Goal: Transaction & Acquisition: Purchase product/service

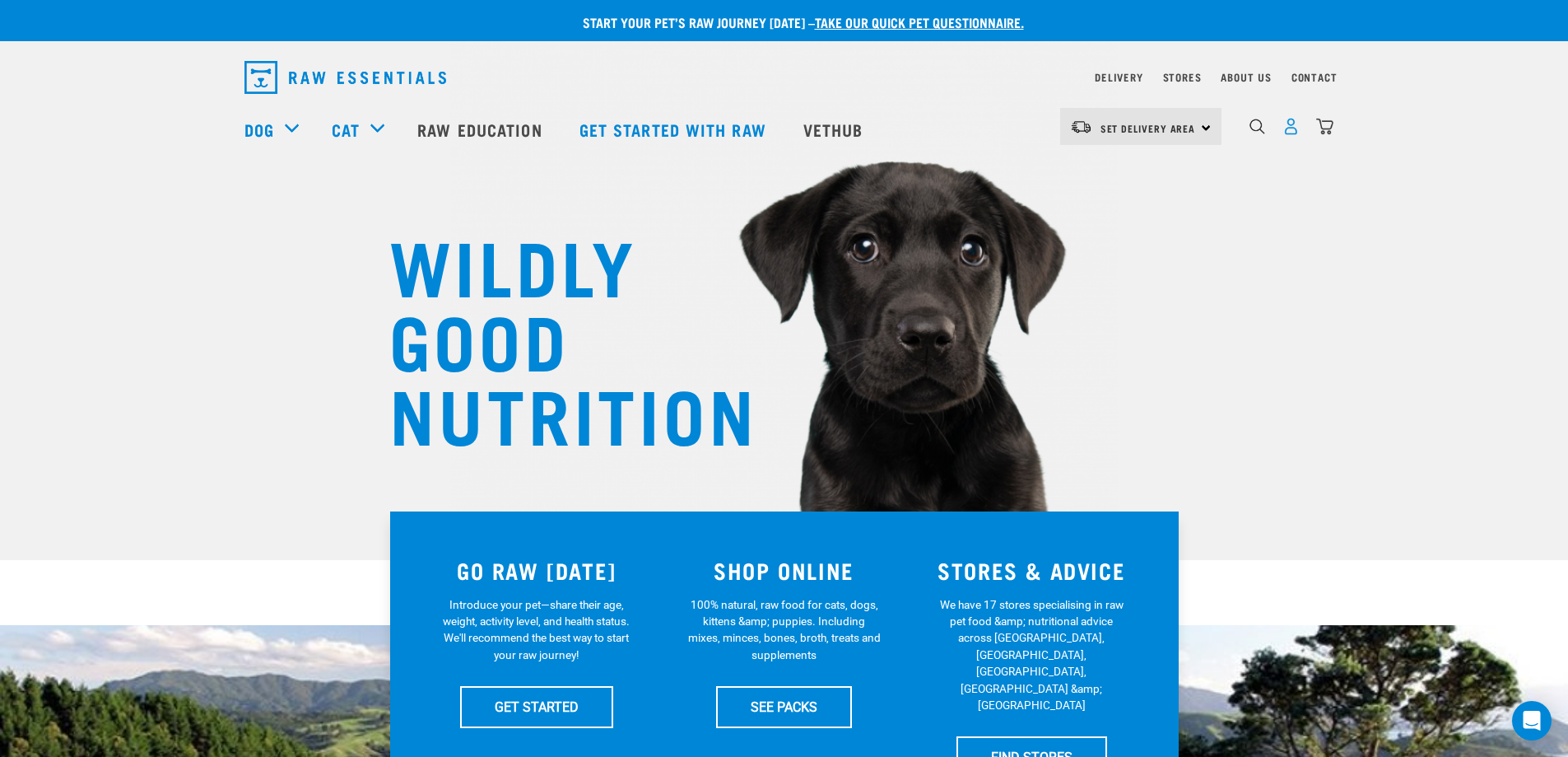
click at [1293, 131] on img "dropdown navigation" at bounding box center [1291, 126] width 17 height 17
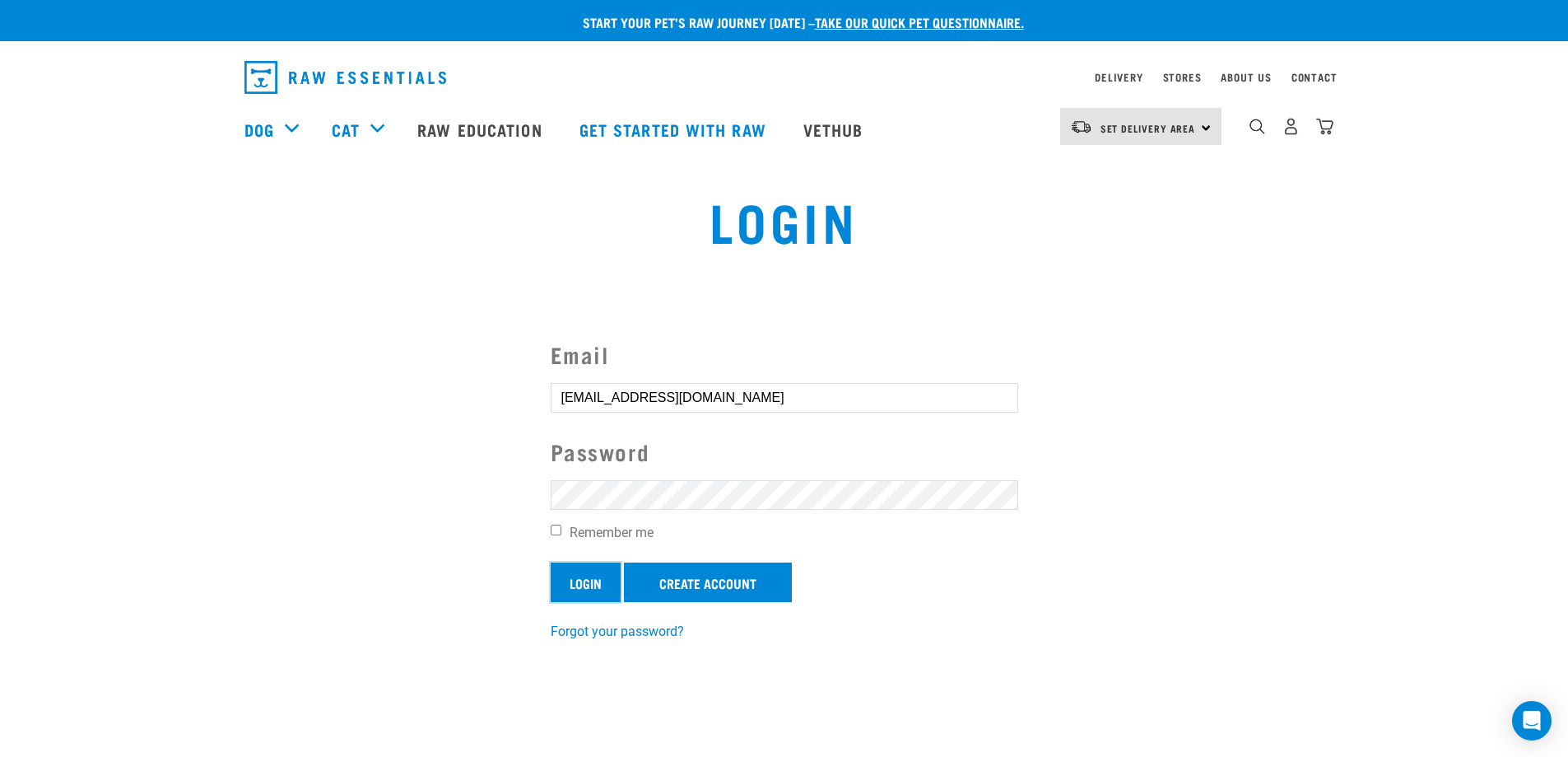
click at [591, 588] on input "Login" at bounding box center [586, 582] width 70 height 39
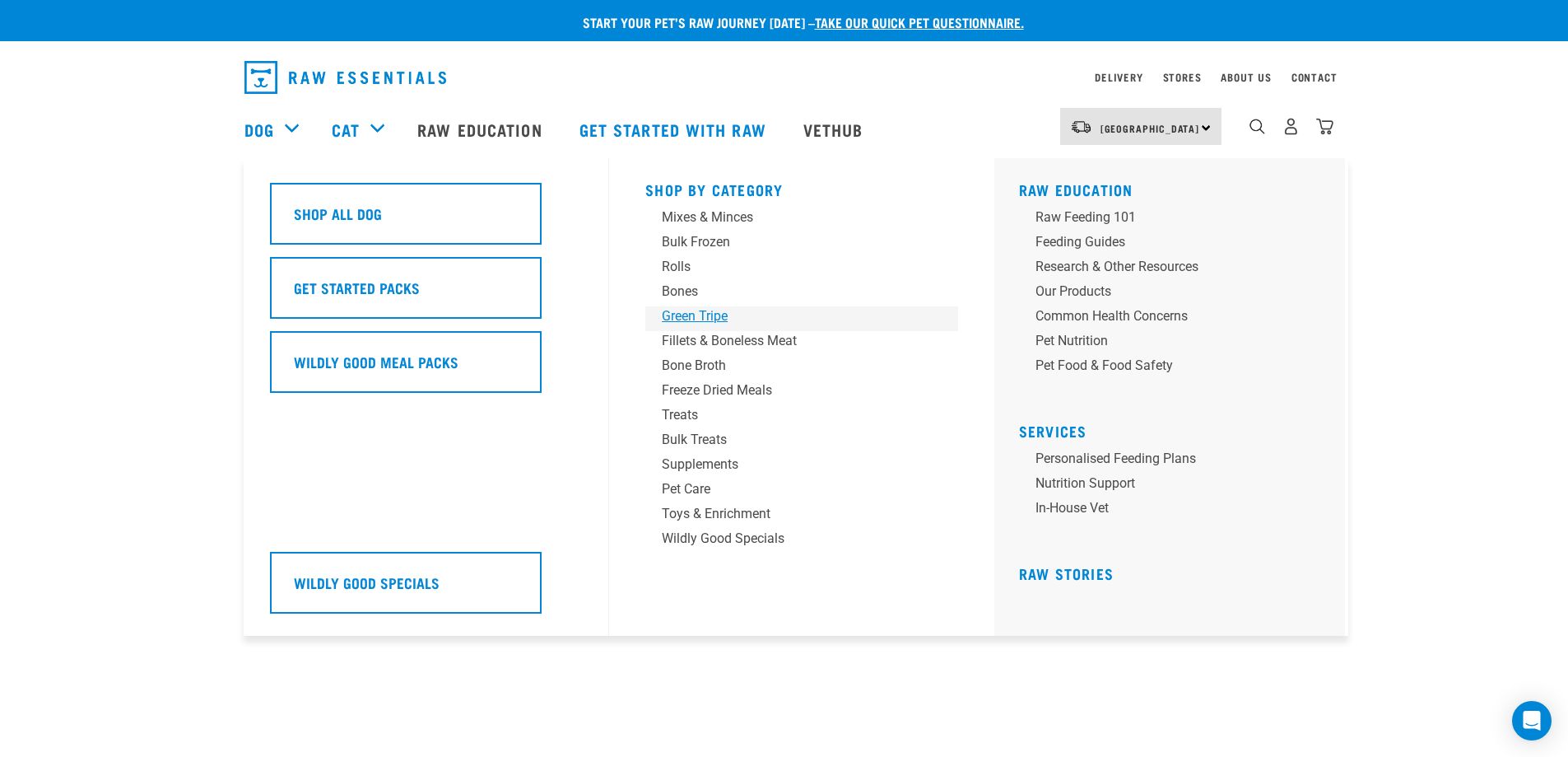
click at [704, 317] on div "Green Tripe" at bounding box center [791, 317] width 257 height 20
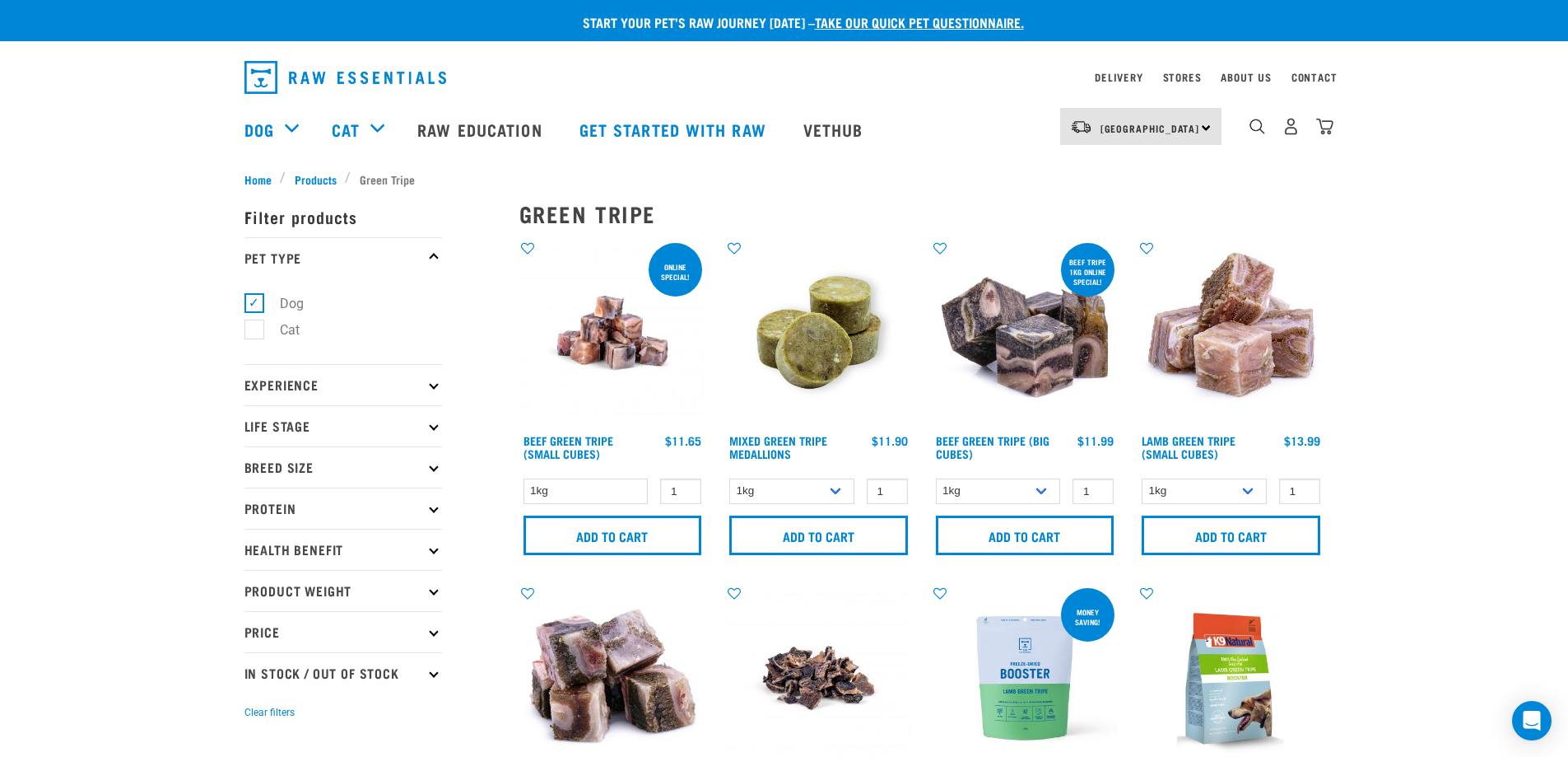
click at [313, 585] on p "Product Weight" at bounding box center [343, 590] width 198 height 41
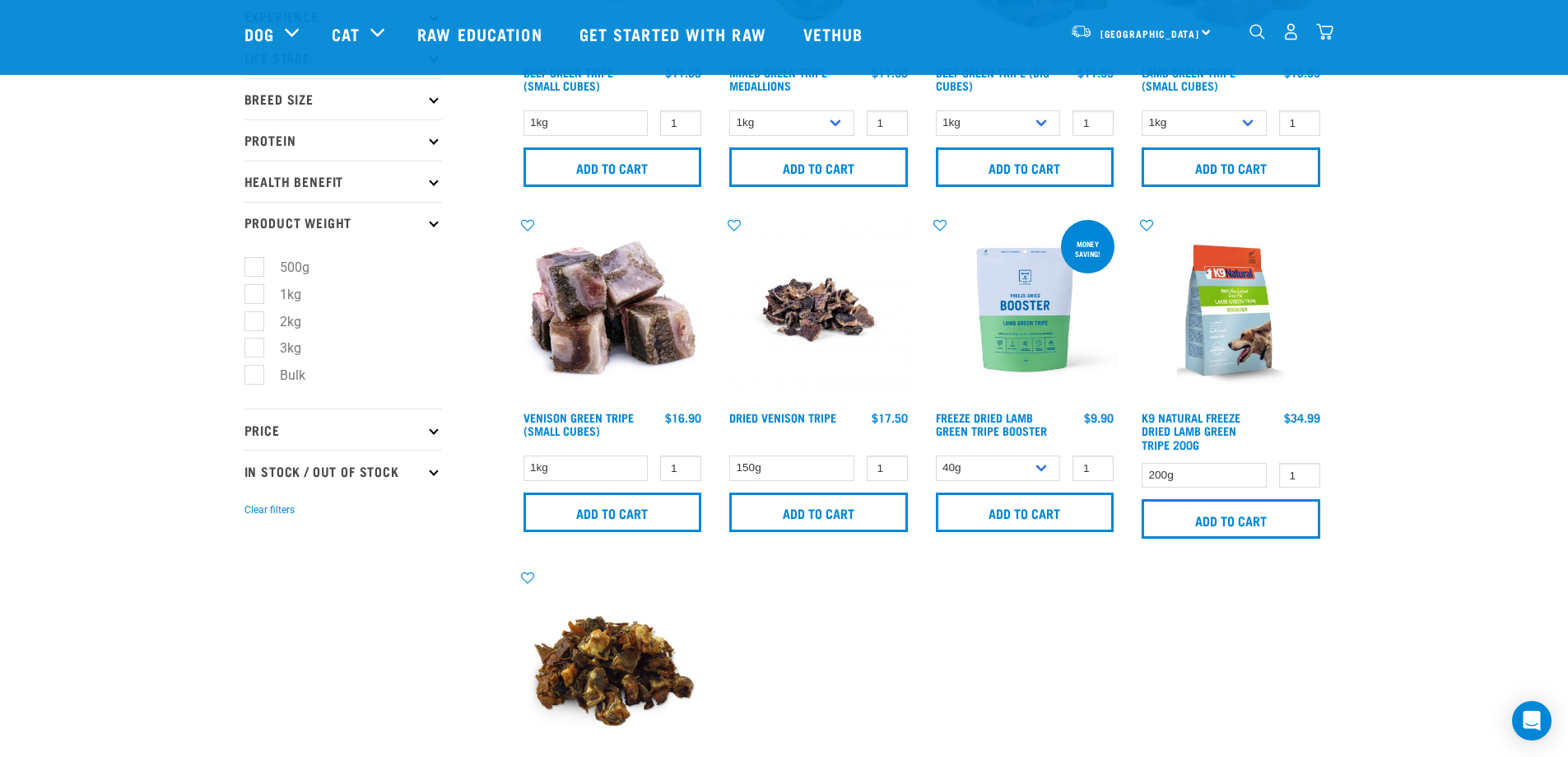
click at [264, 380] on label "Bulk" at bounding box center [283, 374] width 59 height 21
click at [255, 378] on input "Bulk" at bounding box center [250, 373] width 11 height 11
checkbox input "true"
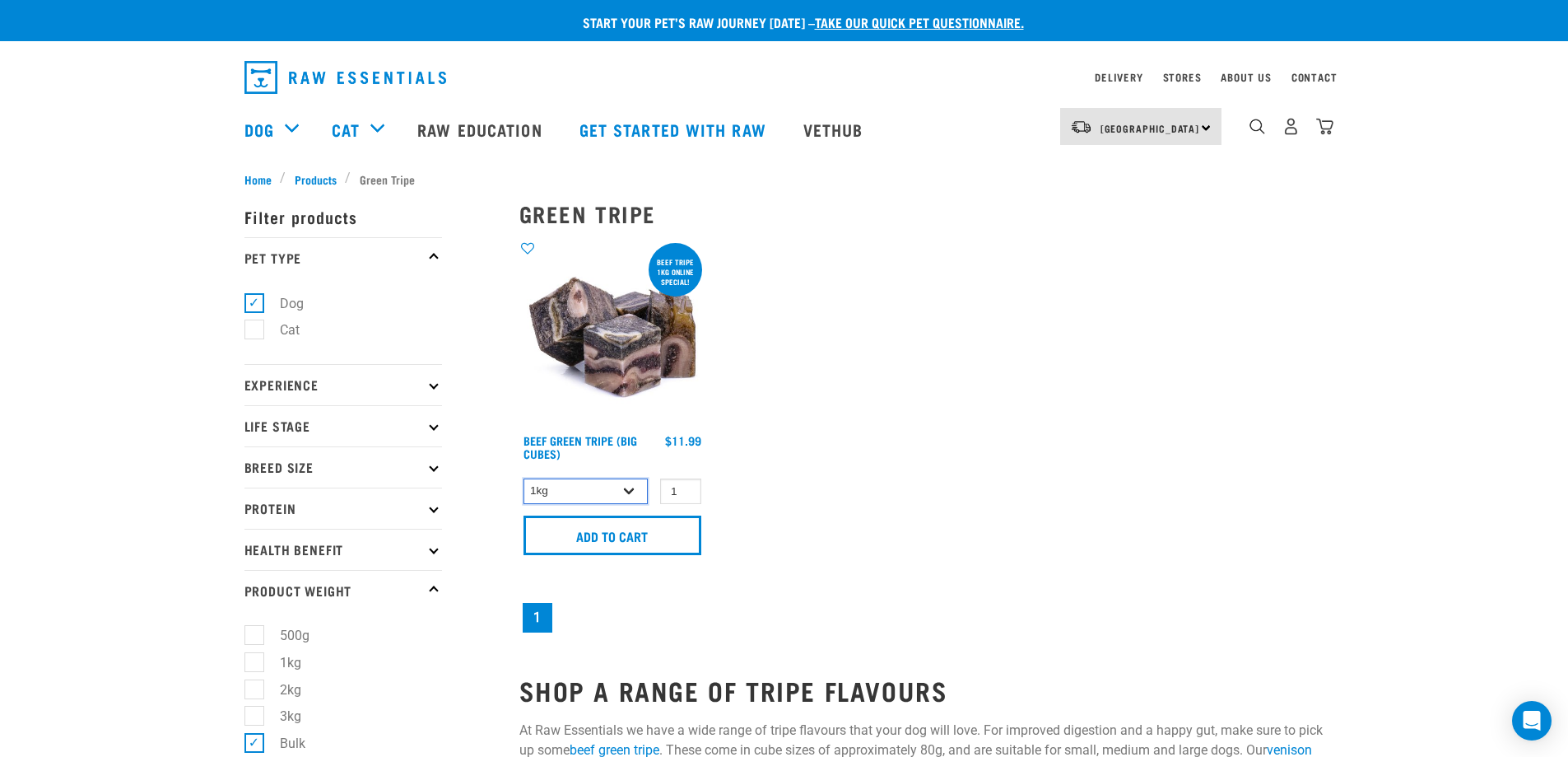
click at [621, 493] on select "1kg 3kg Bulk (10kg)" at bounding box center [586, 491] width 125 height 26
click at [523, 479] on select "1kg 3kg Bulk (10kg)" at bounding box center [586, 491] width 125 height 26
click at [617, 544] on input "Add to cart" at bounding box center [612, 535] width 178 height 39
click at [615, 496] on select "1kg 3kg Bulk (10kg)" at bounding box center [586, 491] width 125 height 26
select select "345"
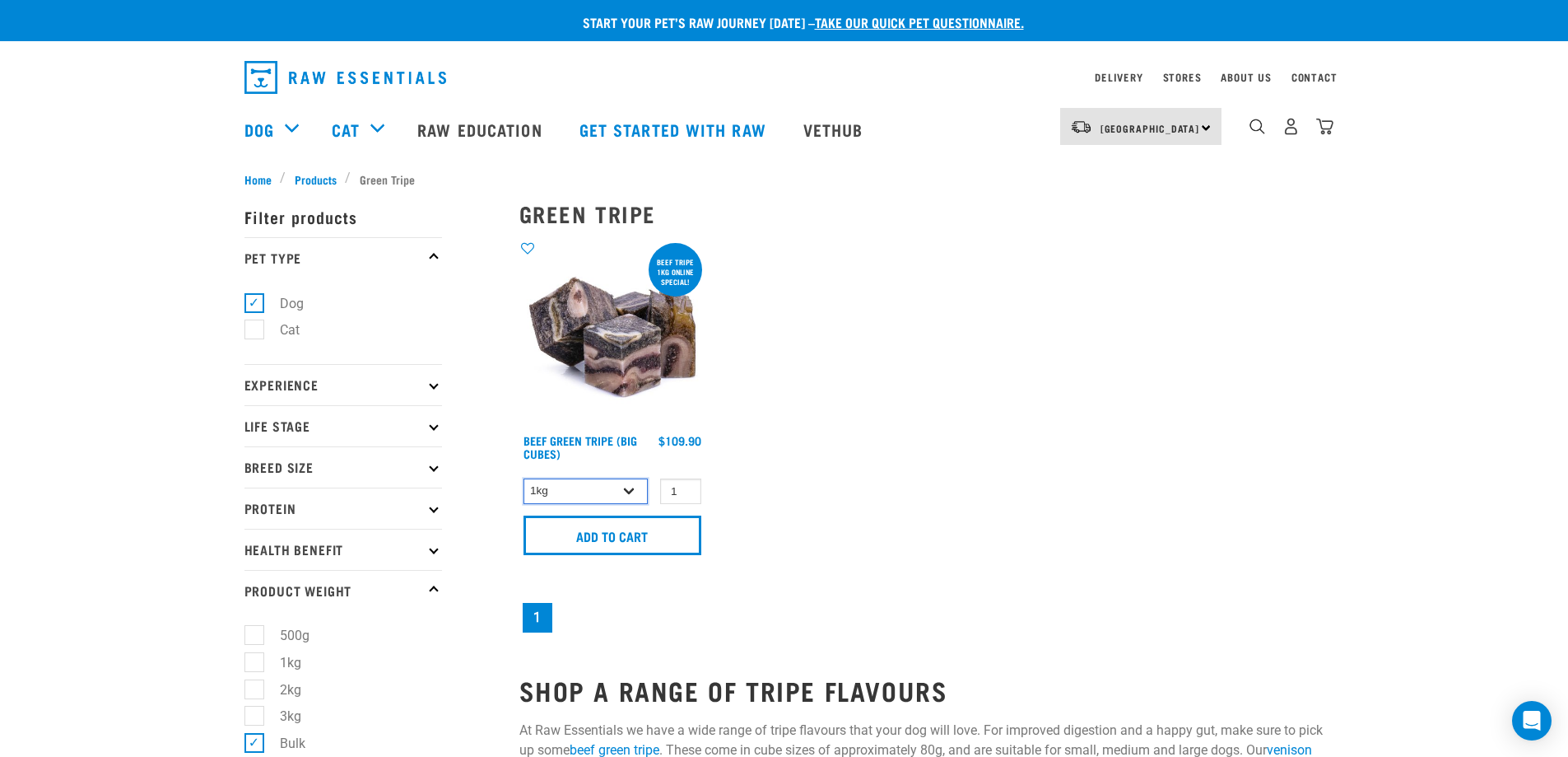
click at [523, 479] on select "1kg 3kg Bulk (10kg)" at bounding box center [586, 491] width 125 height 26
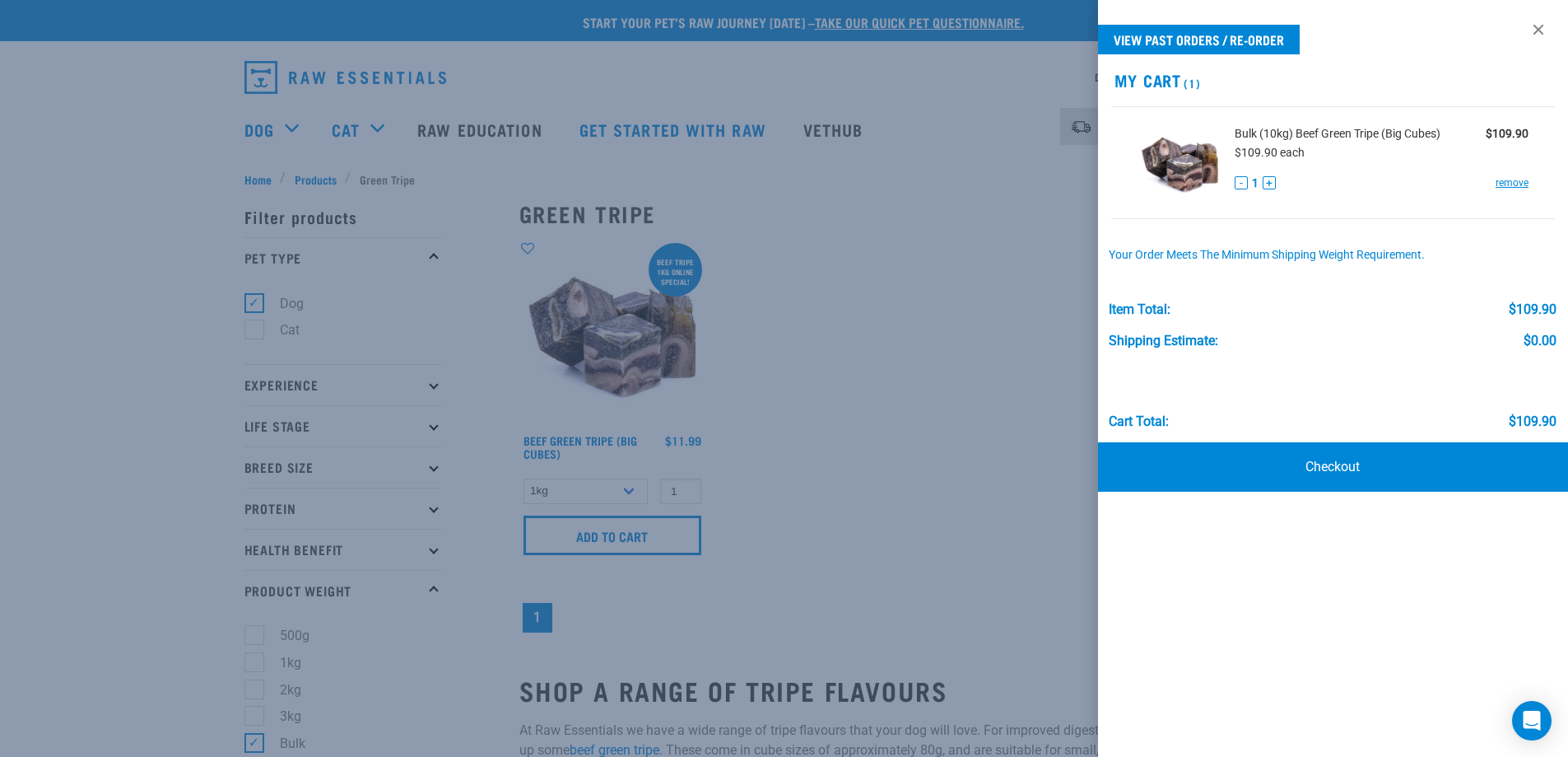
click at [902, 555] on div at bounding box center [784, 378] width 1568 height 757
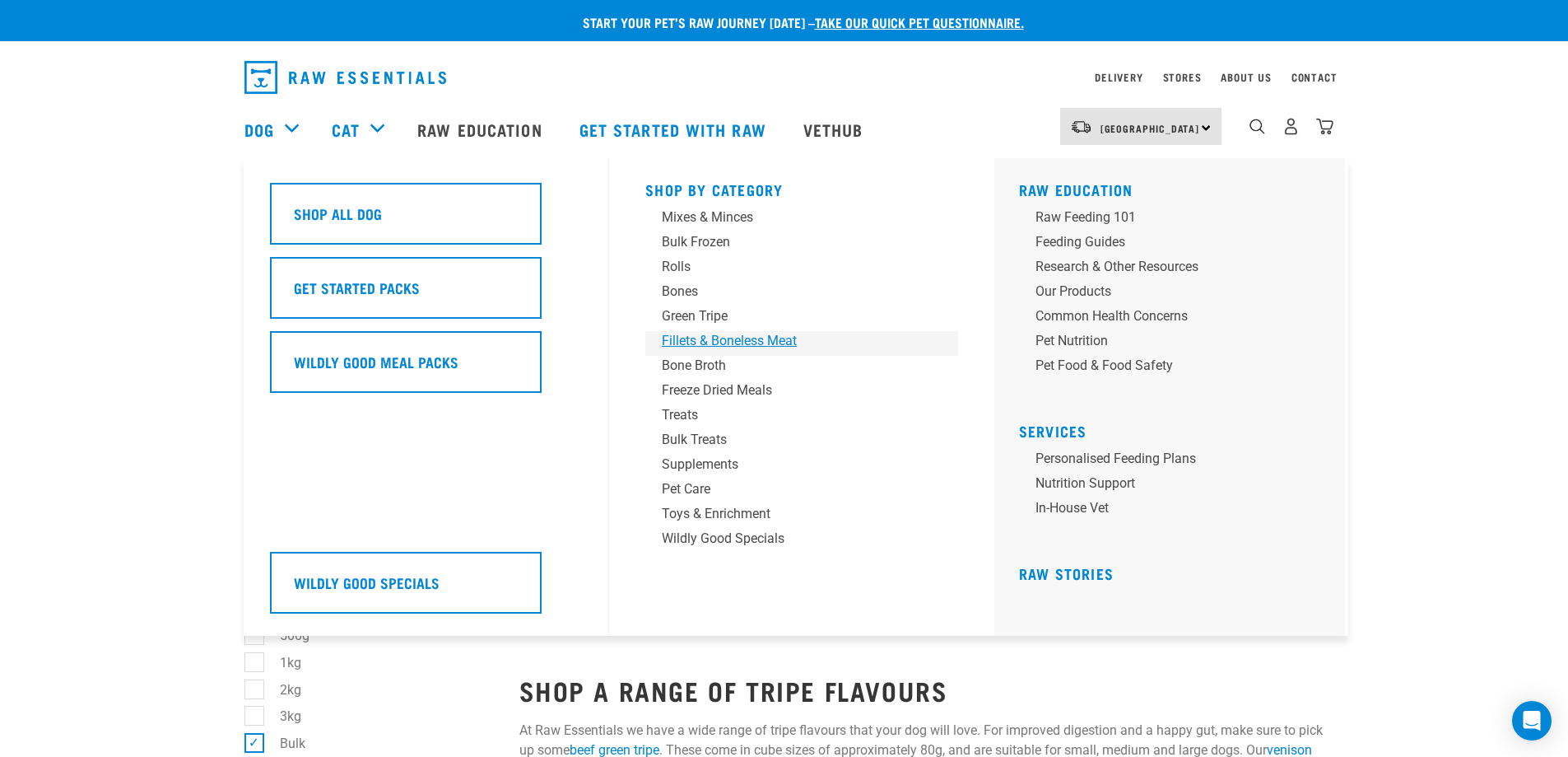
click at [695, 342] on div "Fillets & Boneless Meat" at bounding box center [791, 341] width 257 height 20
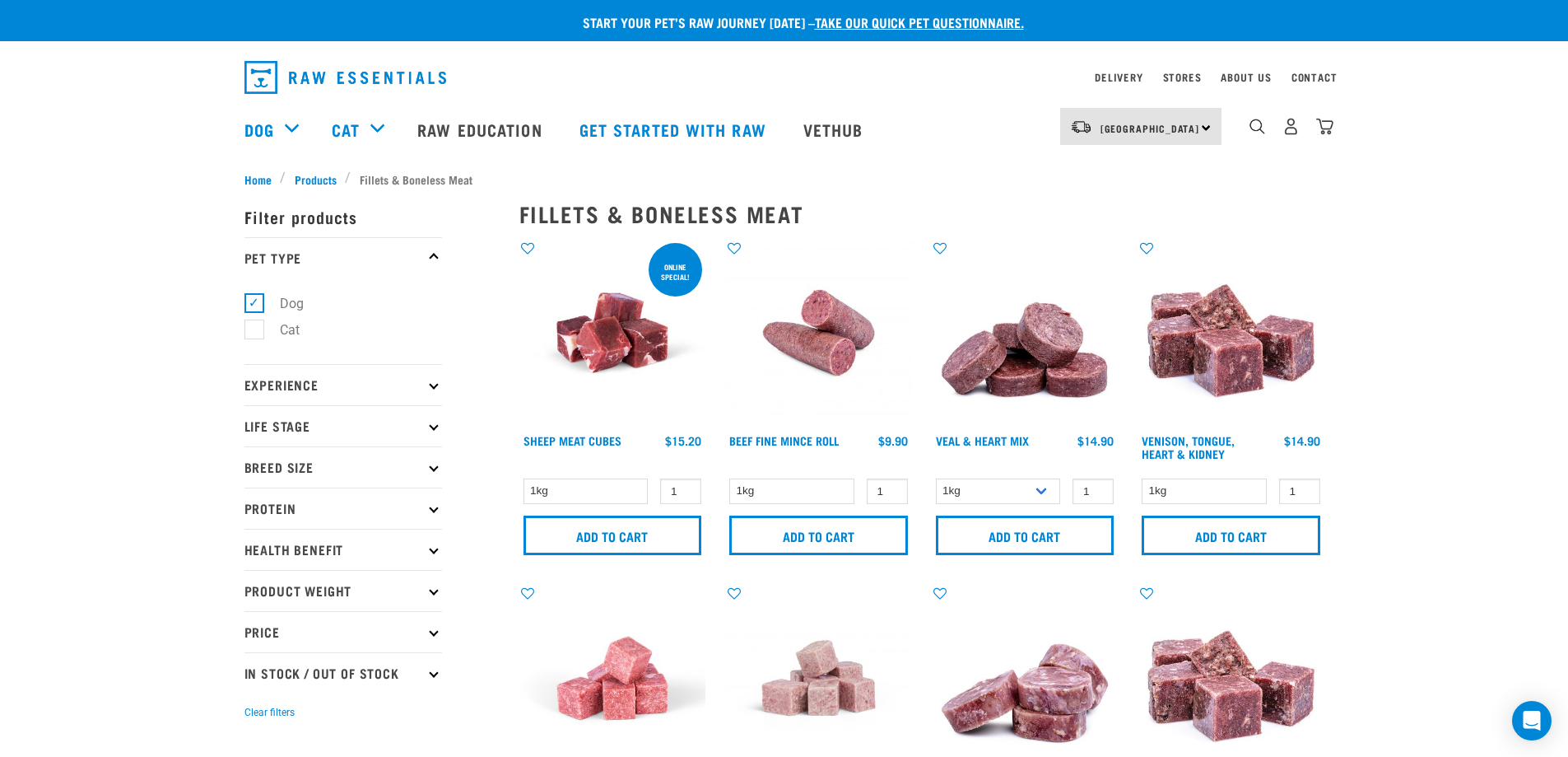
click at [334, 588] on p "Product Weight" at bounding box center [343, 590] width 198 height 41
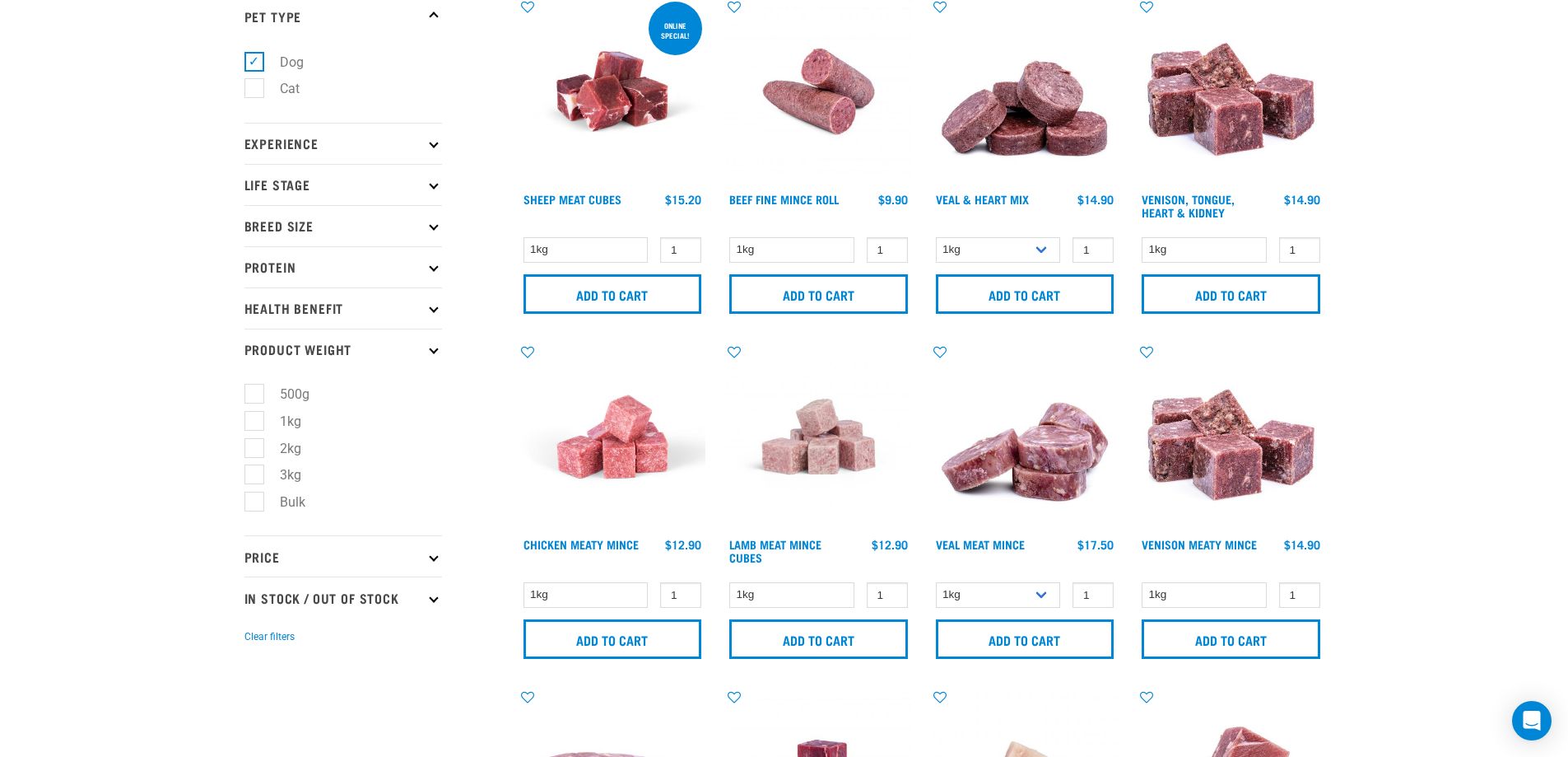
scroll to position [247, 0]
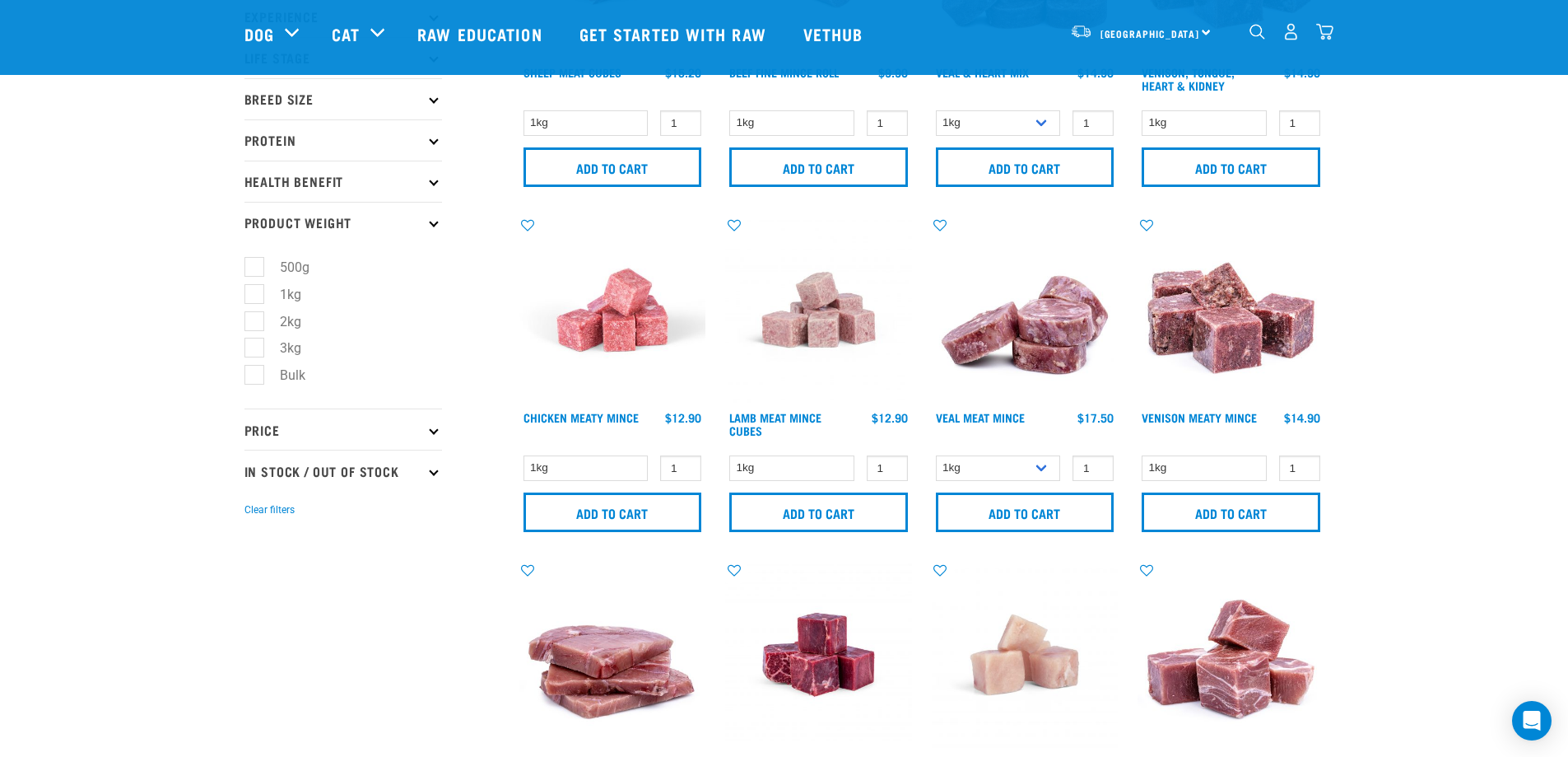
click at [253, 375] on label "Bulk" at bounding box center [283, 374] width 59 height 21
click at [250, 375] on input "Bulk" at bounding box center [250, 373] width 11 height 11
checkbox input "true"
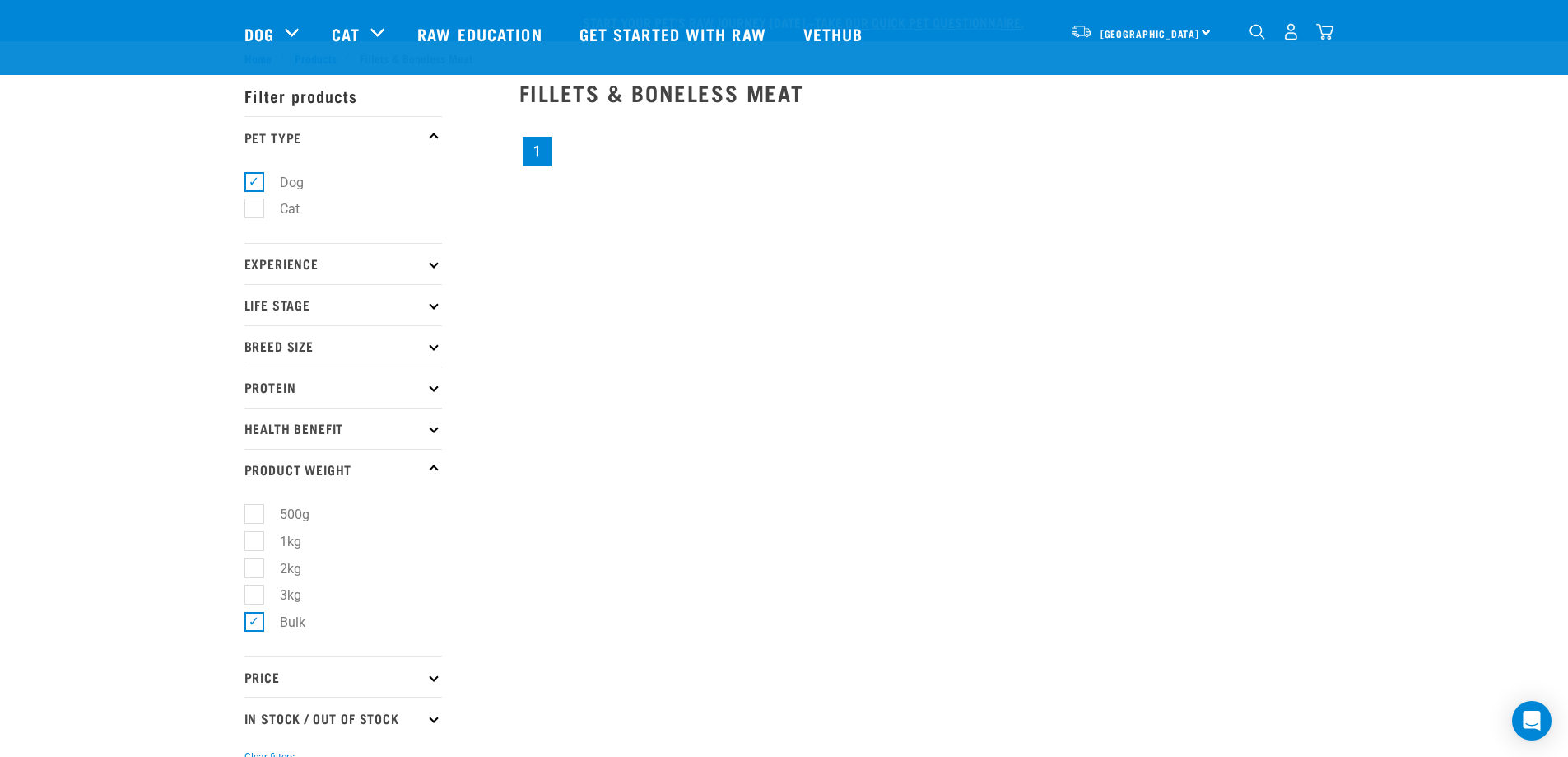
scroll to position [165, 0]
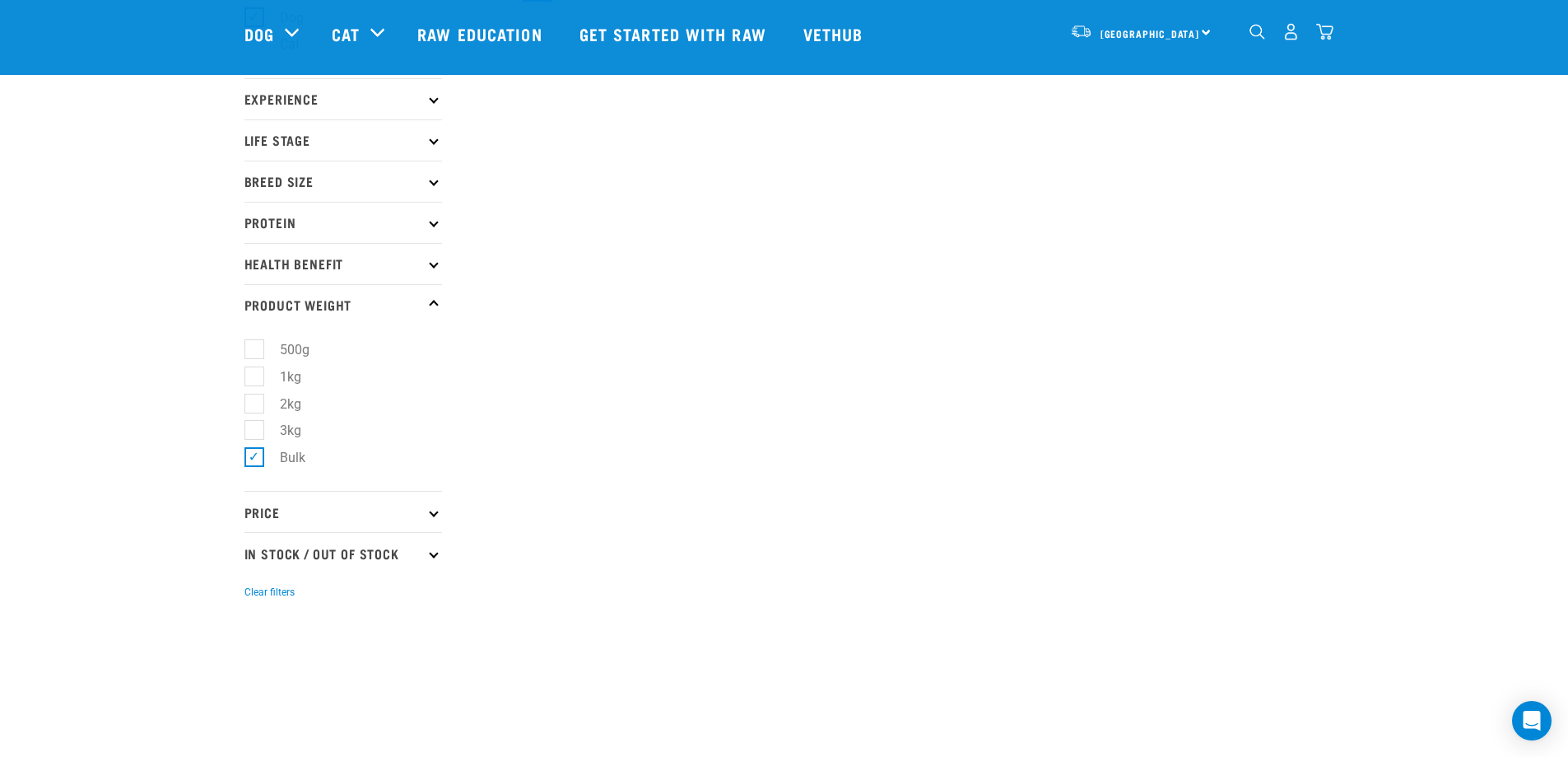
click at [253, 457] on label "Bulk" at bounding box center [283, 457] width 59 height 21
click at [250, 457] on input "Bulk" at bounding box center [250, 455] width 11 height 11
checkbox input "false"
click at [253, 430] on label "3kg" at bounding box center [280, 430] width 54 height 21
click at [250, 430] on input "3kg" at bounding box center [250, 428] width 11 height 11
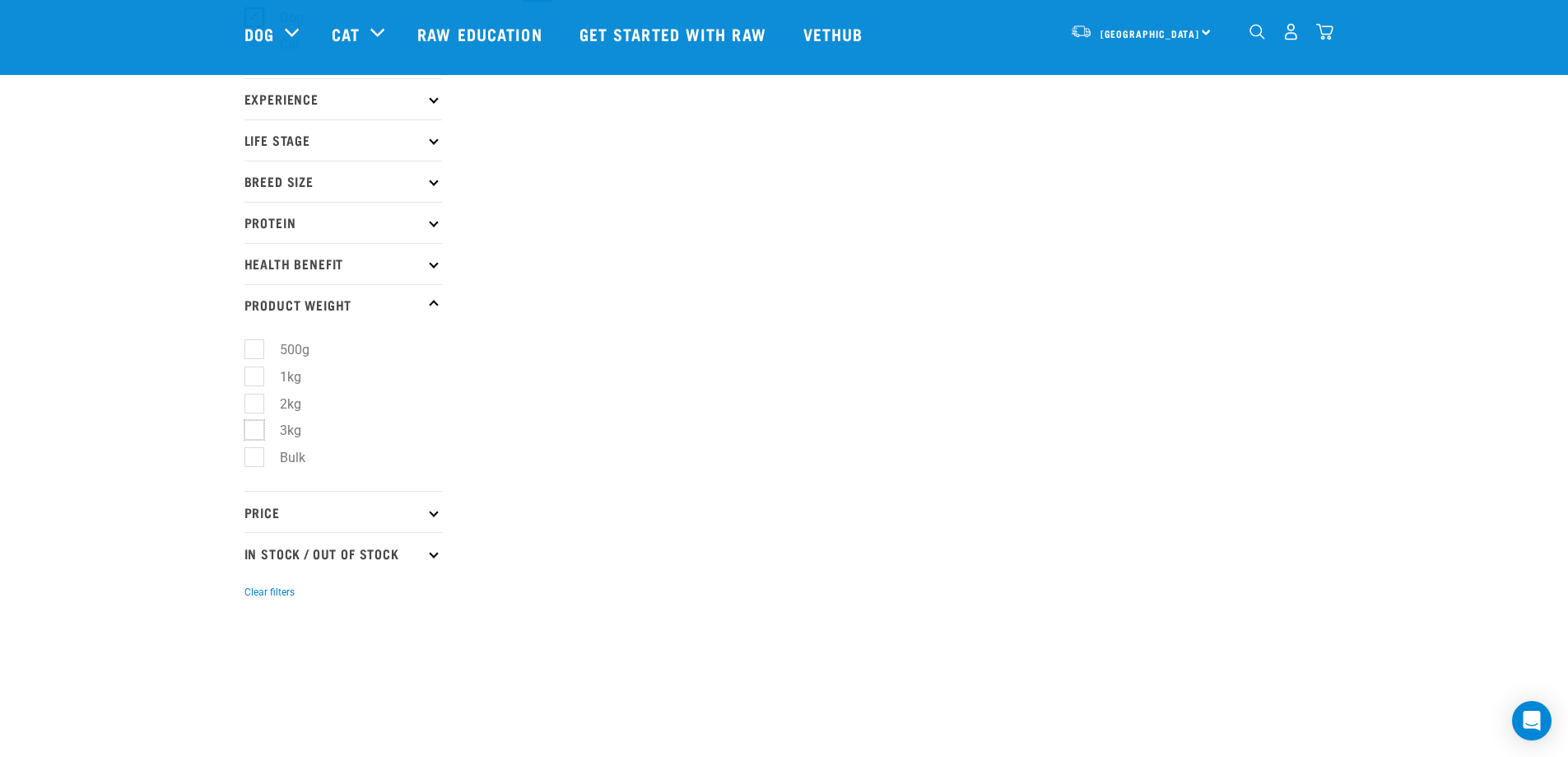
checkbox input "true"
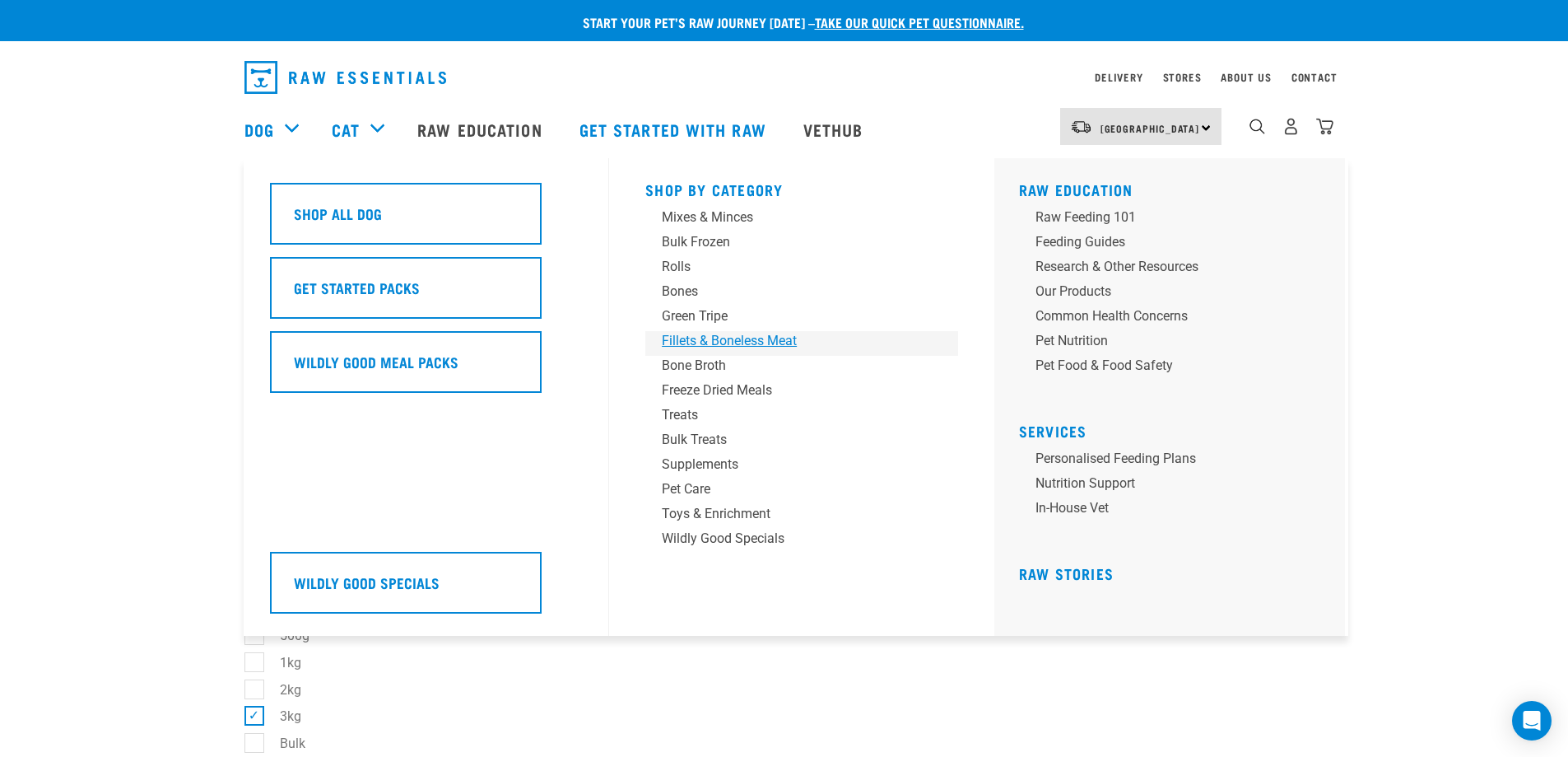
click at [696, 333] on div "Fillets & Boneless Meat" at bounding box center [791, 341] width 257 height 20
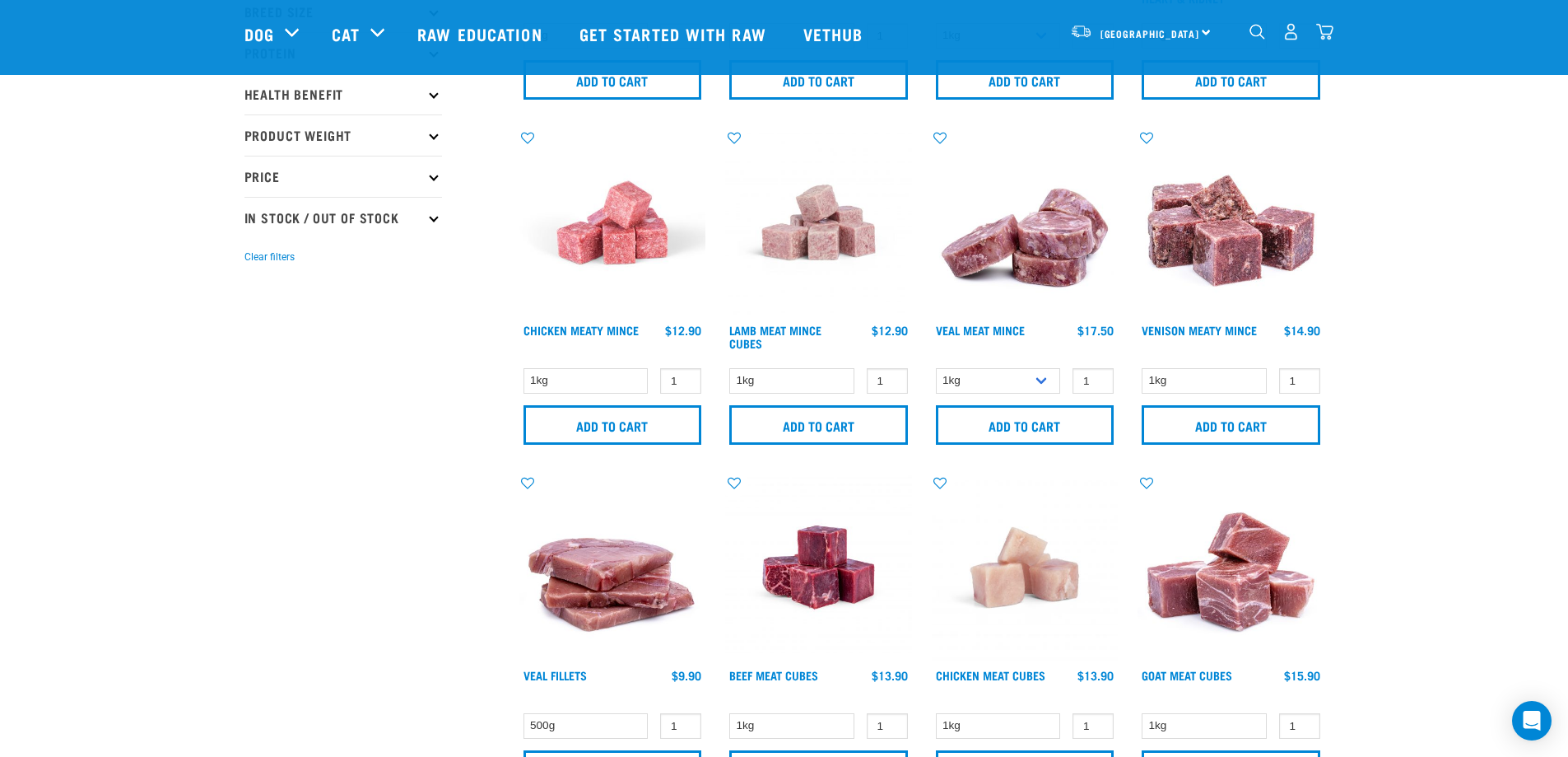
scroll to position [329, 0]
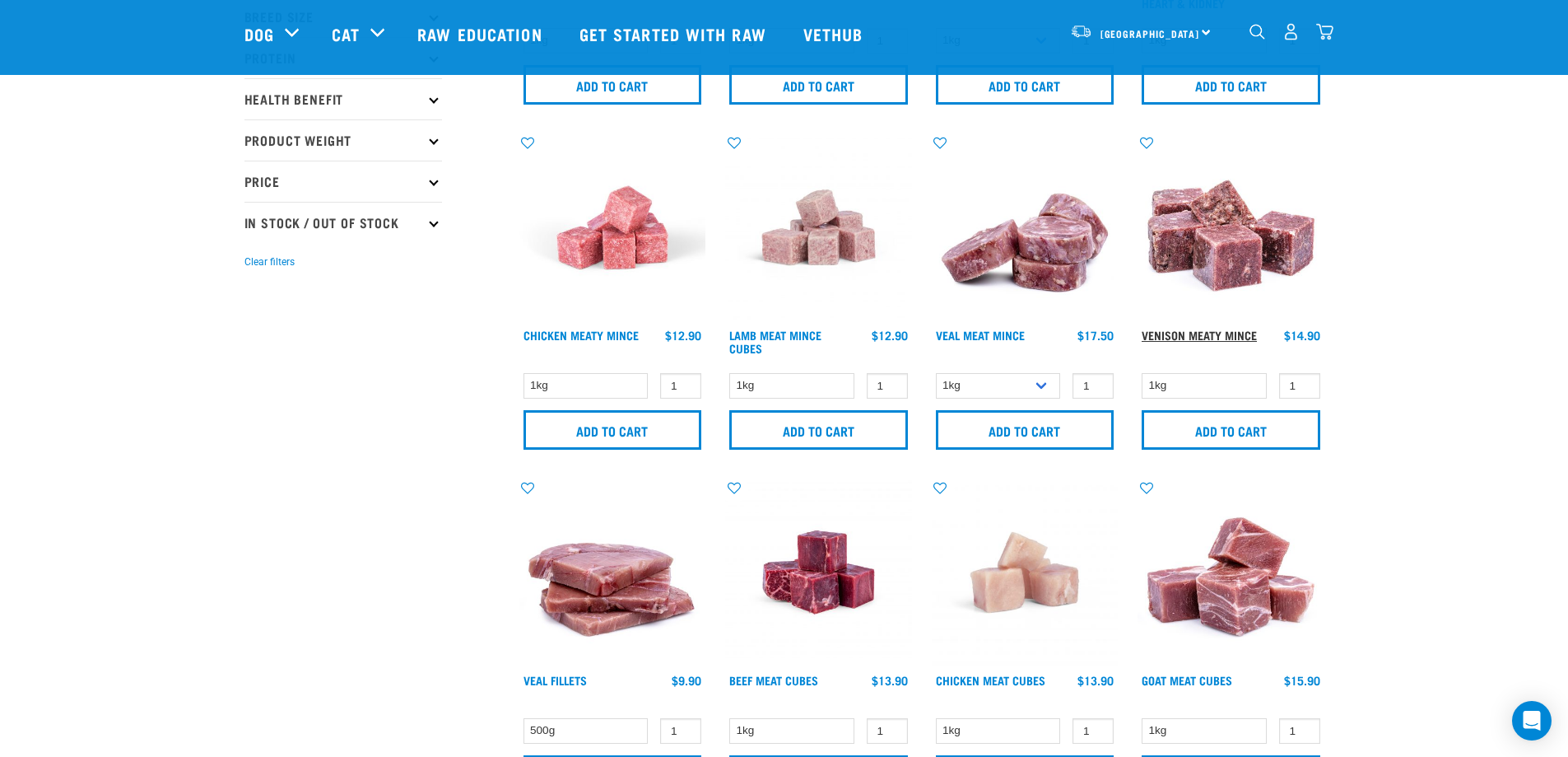
click at [1204, 332] on link "Venison Meaty Mince" at bounding box center [1199, 334] width 115 height 5
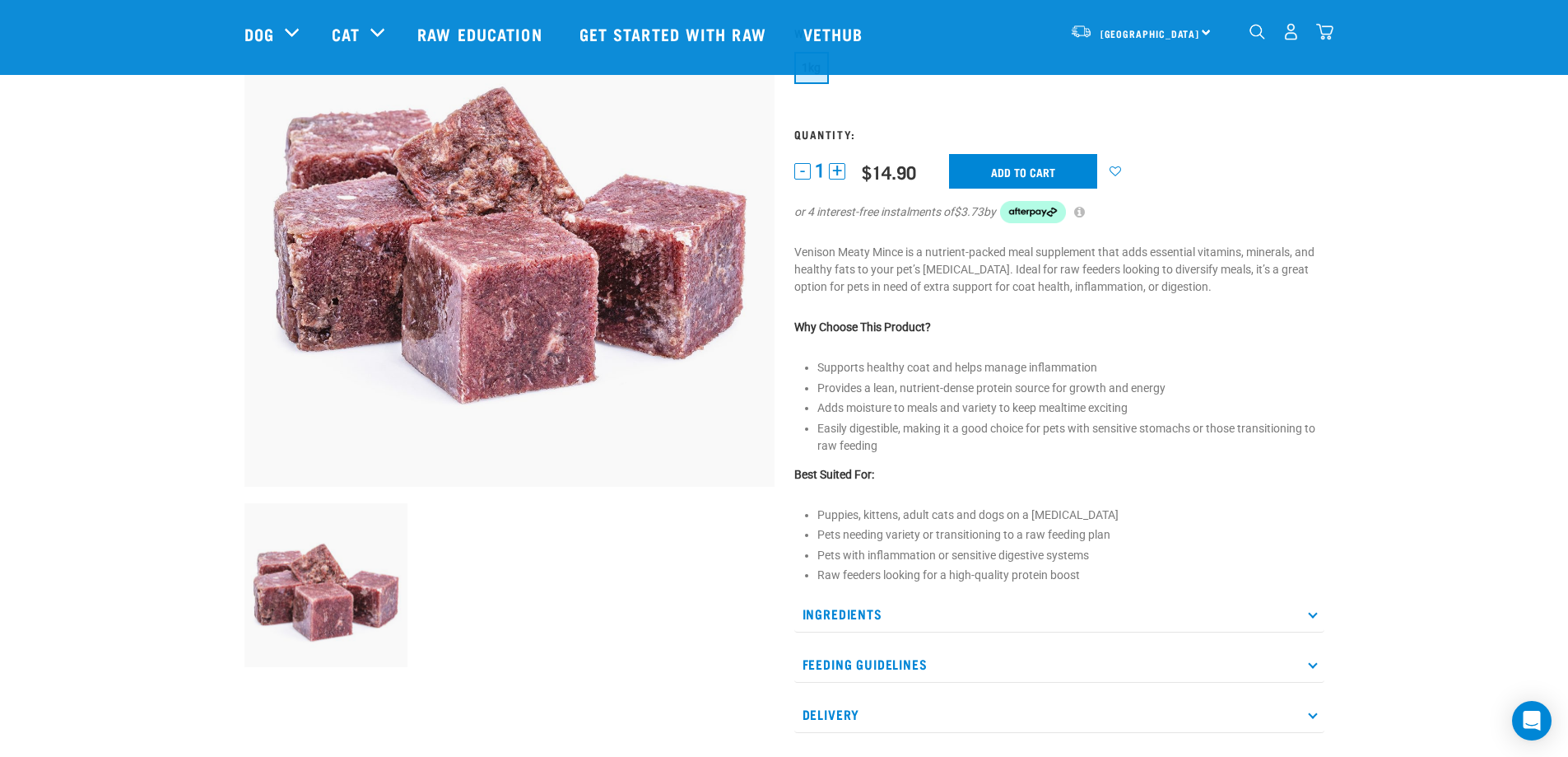
scroll to position [165, 0]
click at [1184, 613] on p "Ingredients" at bounding box center [1059, 613] width 530 height 37
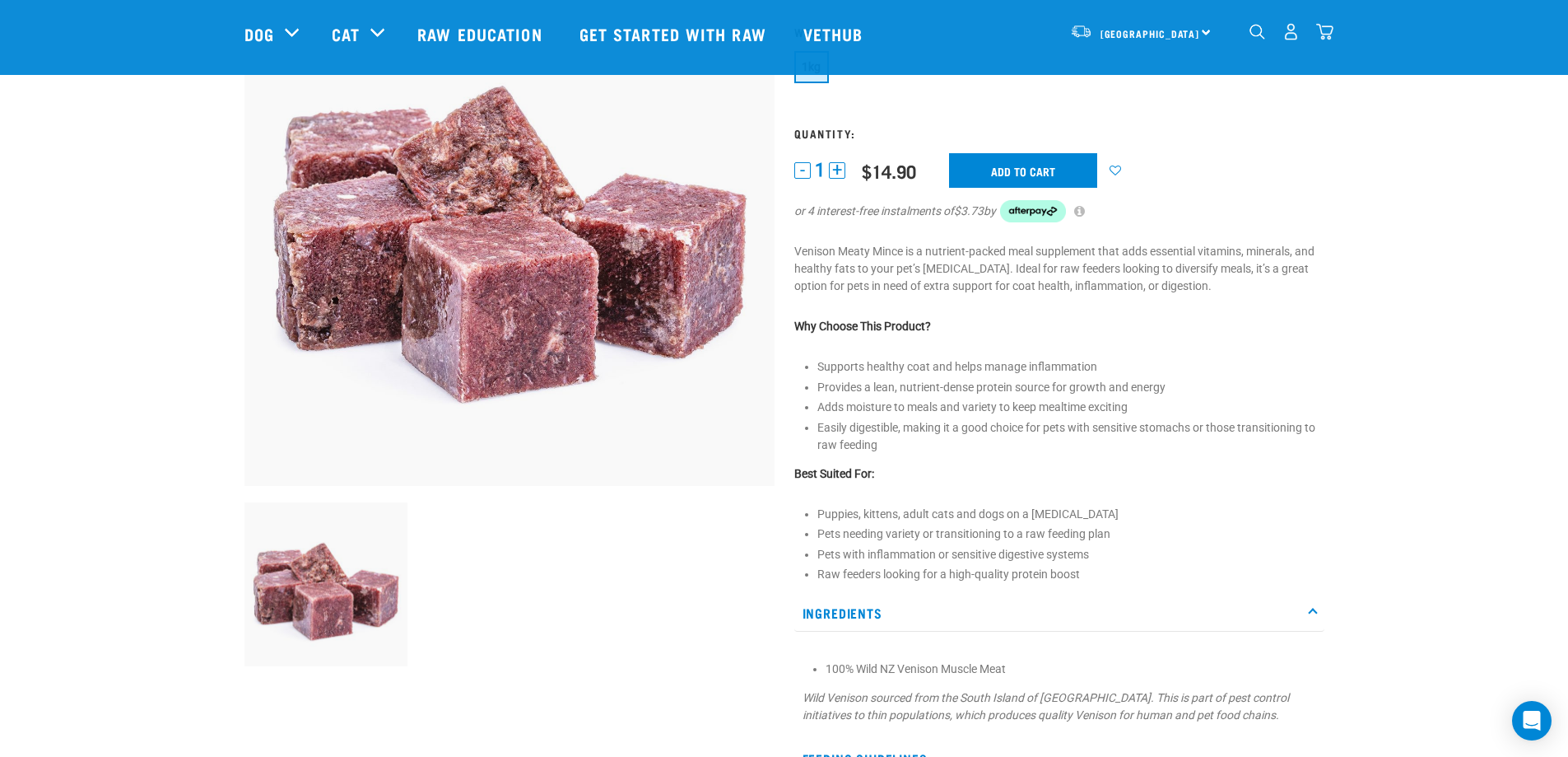
click at [1184, 613] on p "Ingredients" at bounding box center [1059, 613] width 530 height 37
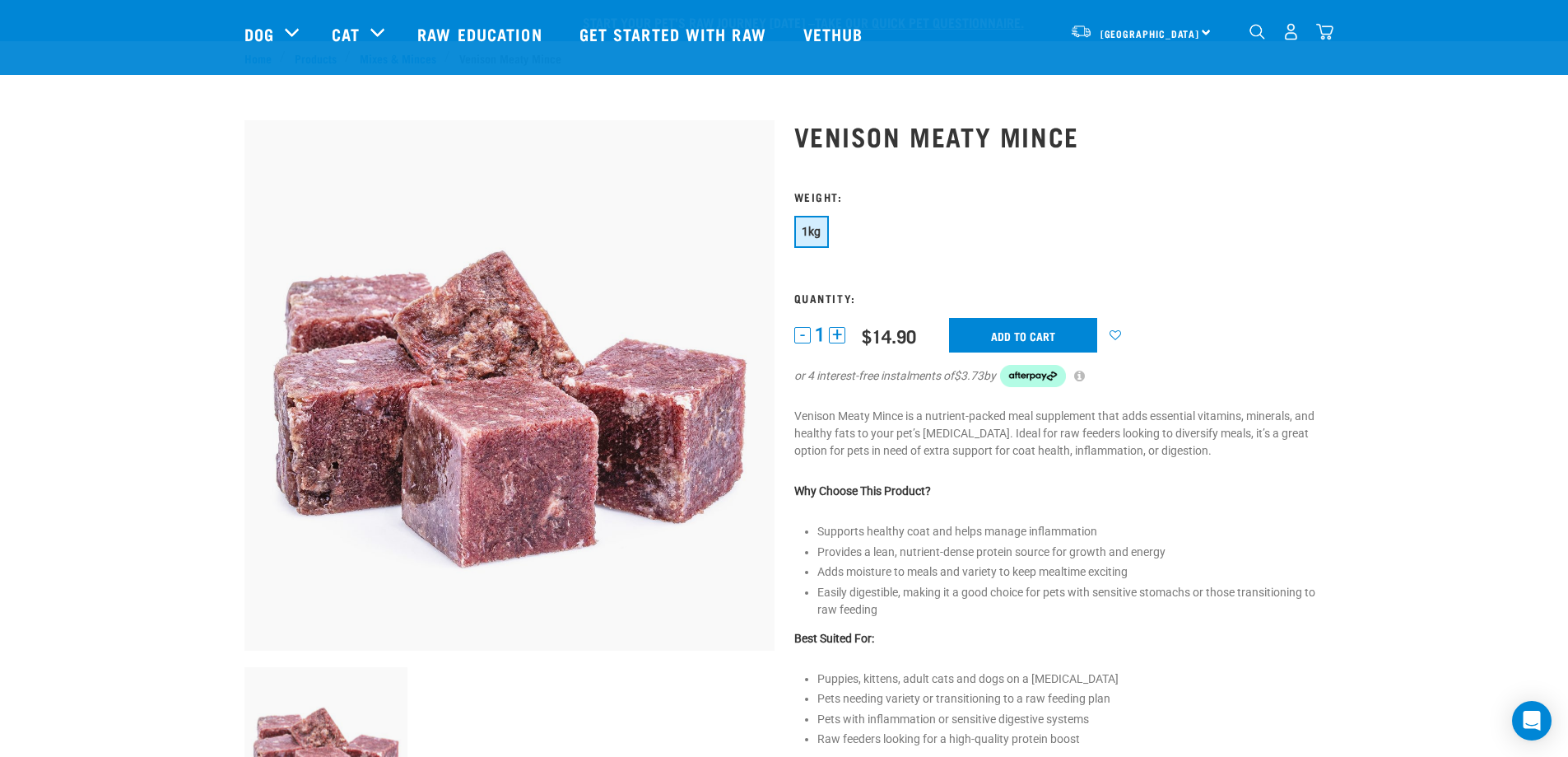
scroll to position [247, 0]
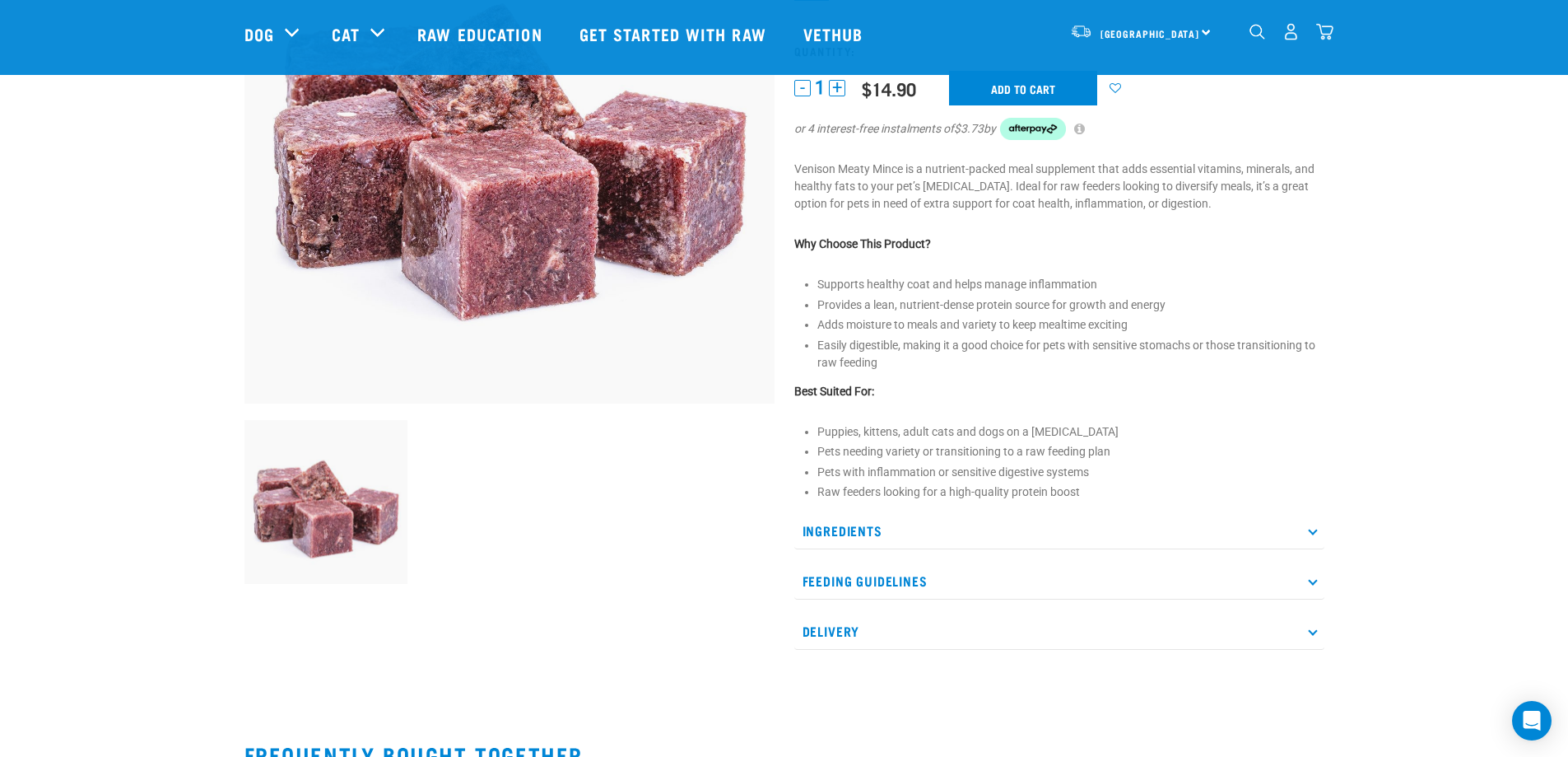
click at [1000, 534] on p "Ingredients" at bounding box center [1059, 531] width 530 height 37
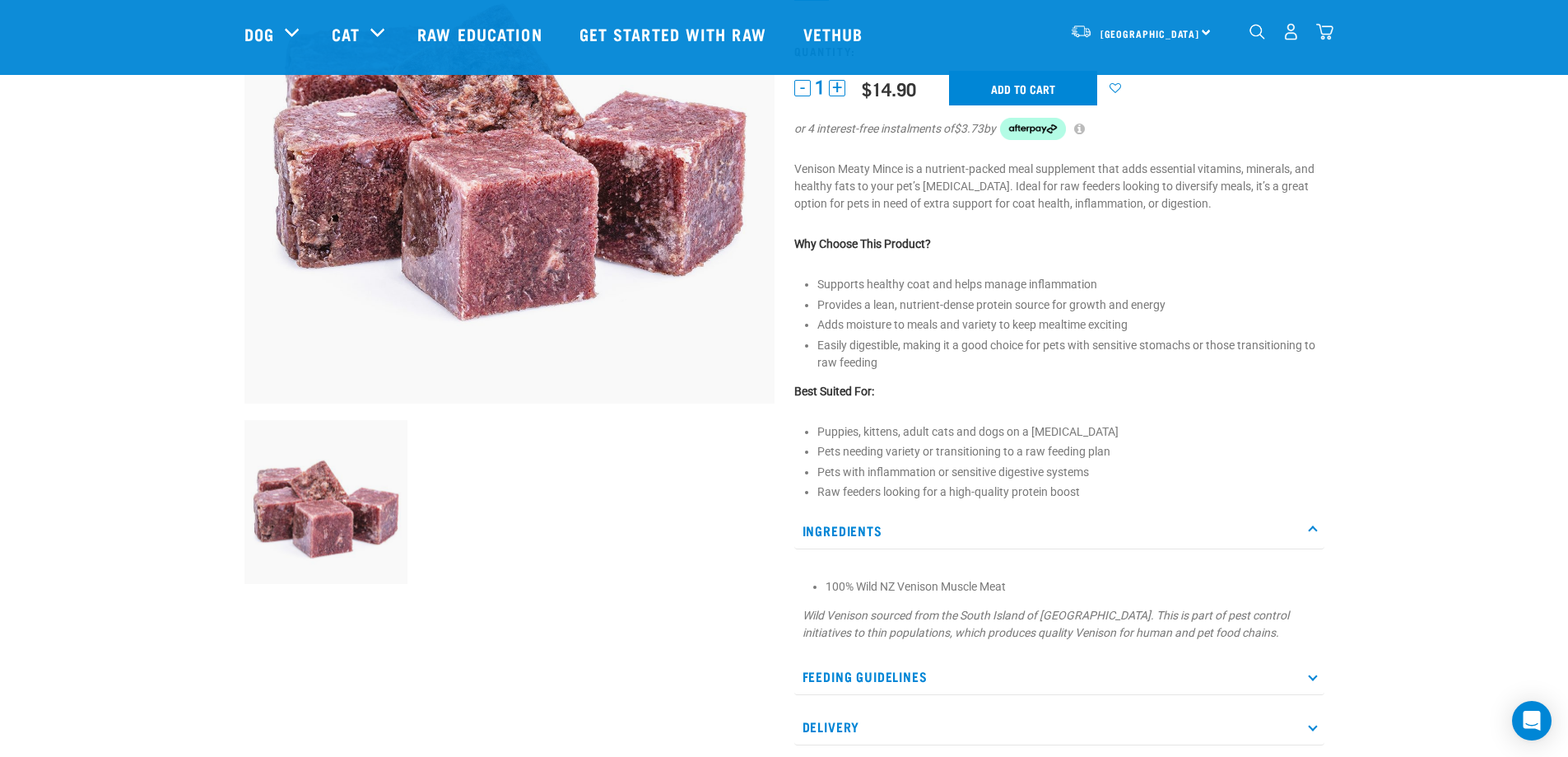
click at [1000, 534] on p "Ingredients" at bounding box center [1059, 531] width 530 height 37
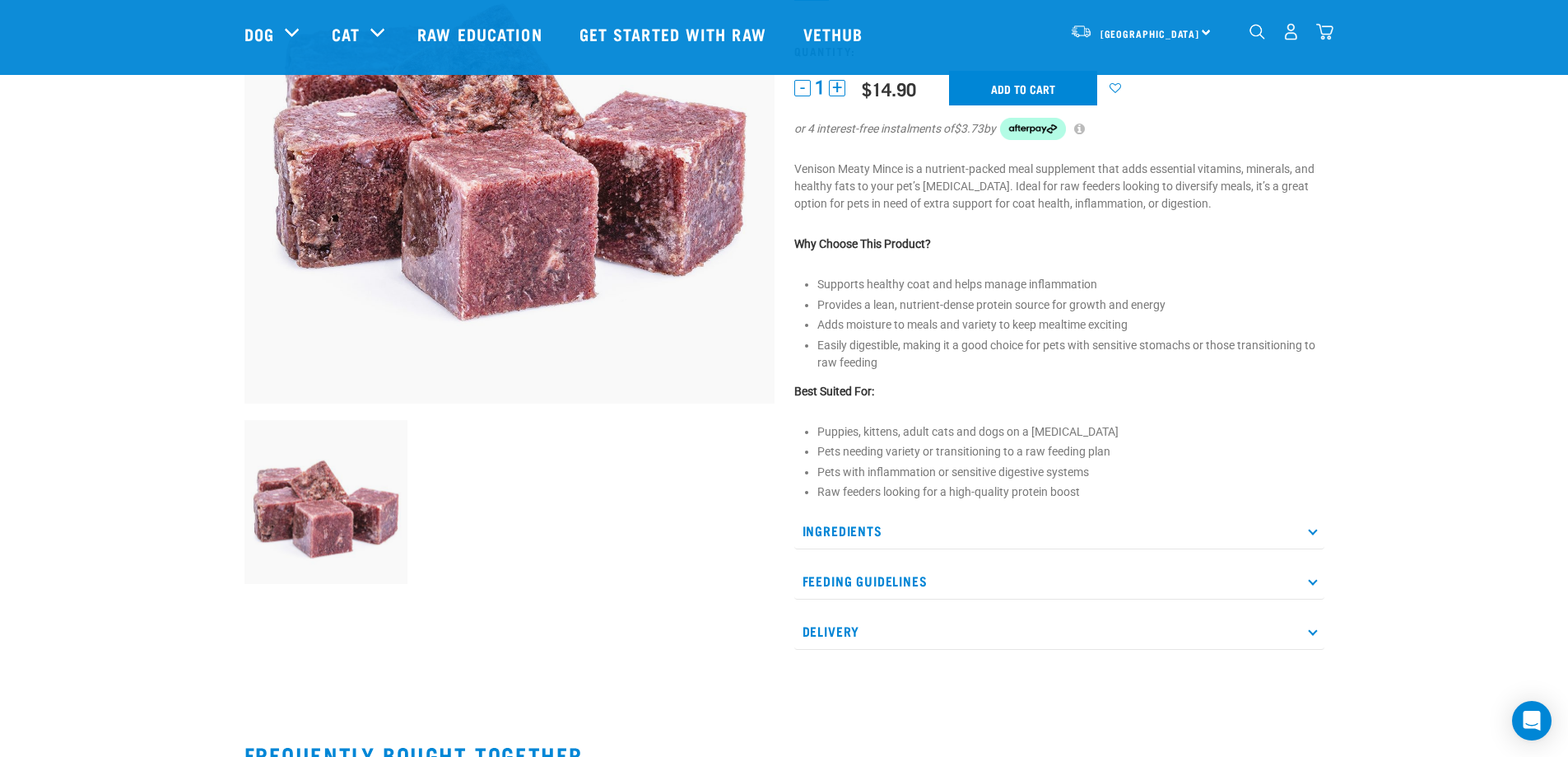
scroll to position [0, 0]
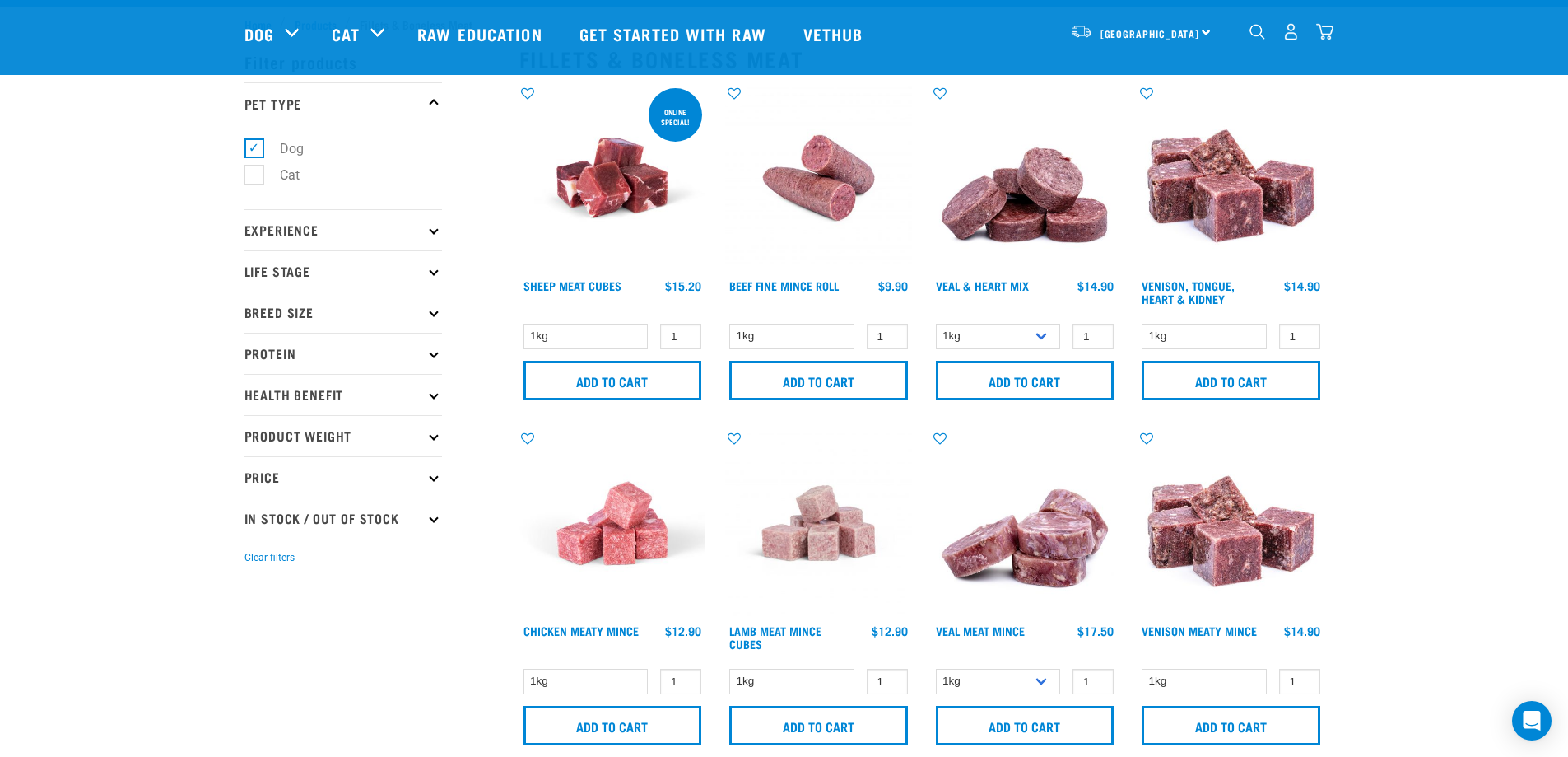
scroll to position [27, 0]
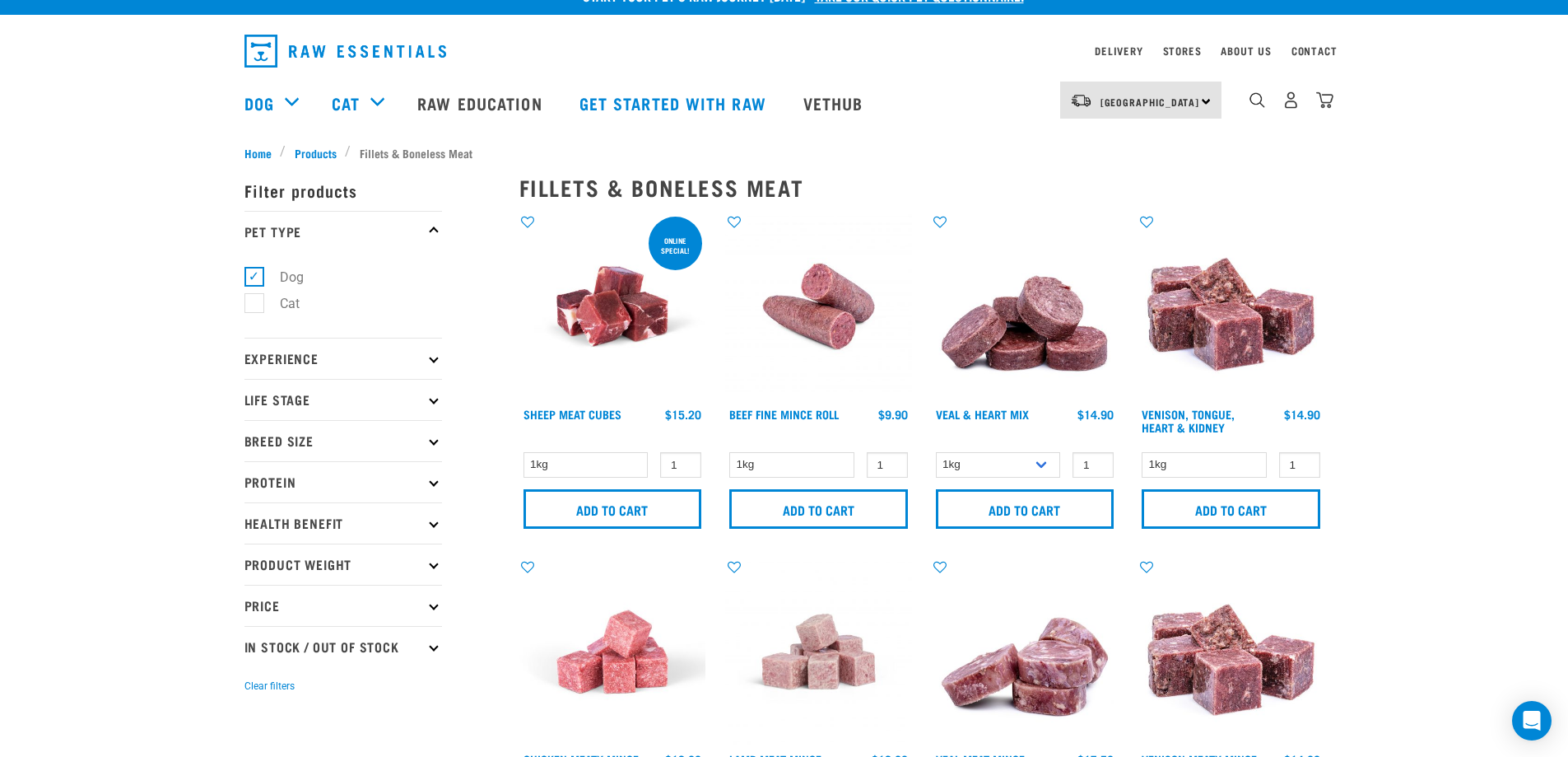
click at [350, 564] on p "Product Weight" at bounding box center [343, 564] width 198 height 41
click at [263, 687] on label "3kg" at bounding box center [280, 689] width 54 height 21
click at [255, 687] on input "3kg" at bounding box center [250, 687] width 11 height 11
checkbox input "true"
click at [263, 664] on label "2kg" at bounding box center [280, 662] width 54 height 21
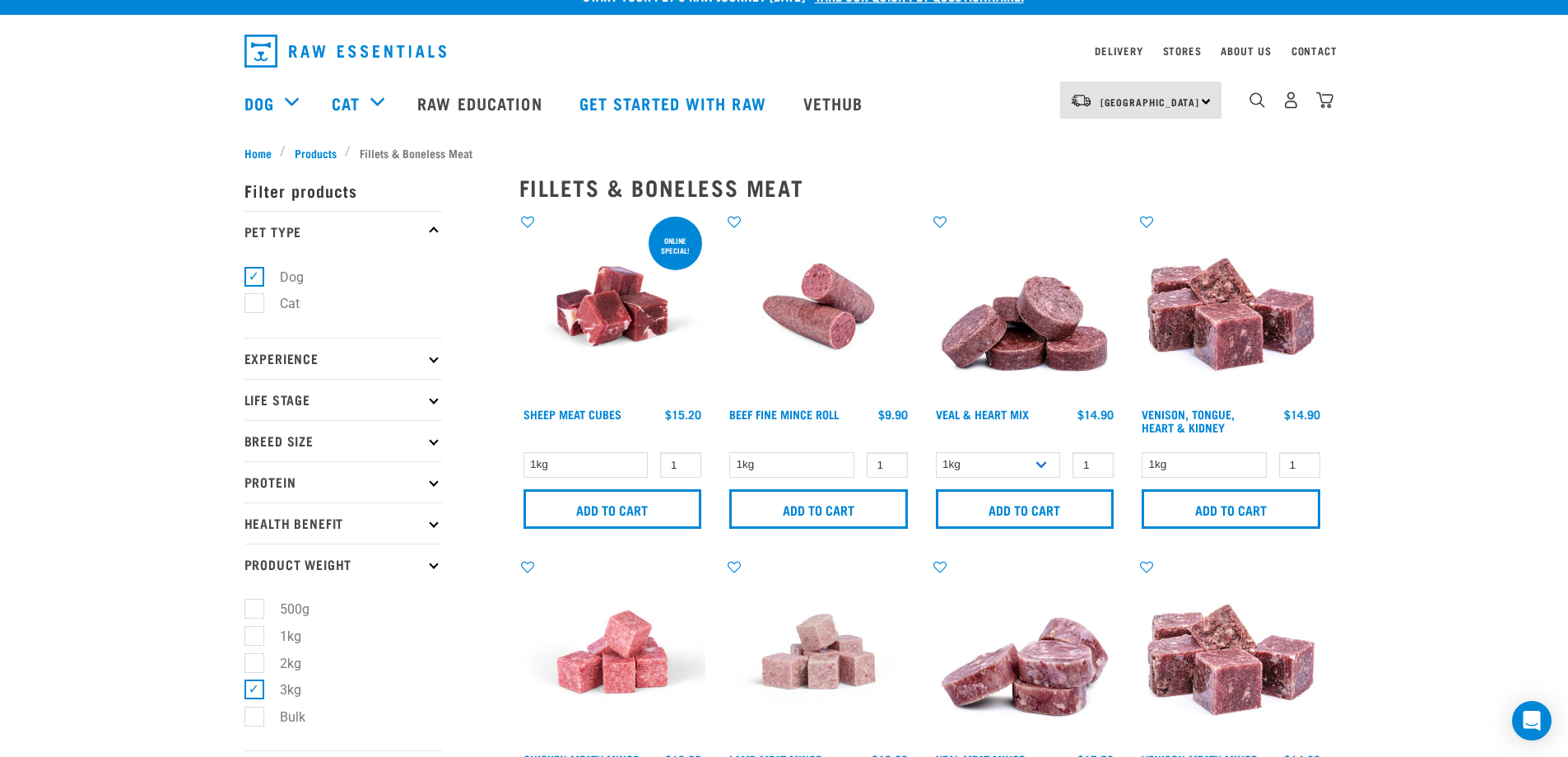
click at [255, 664] on input "2kg" at bounding box center [250, 660] width 11 height 11
checkbox input "true"
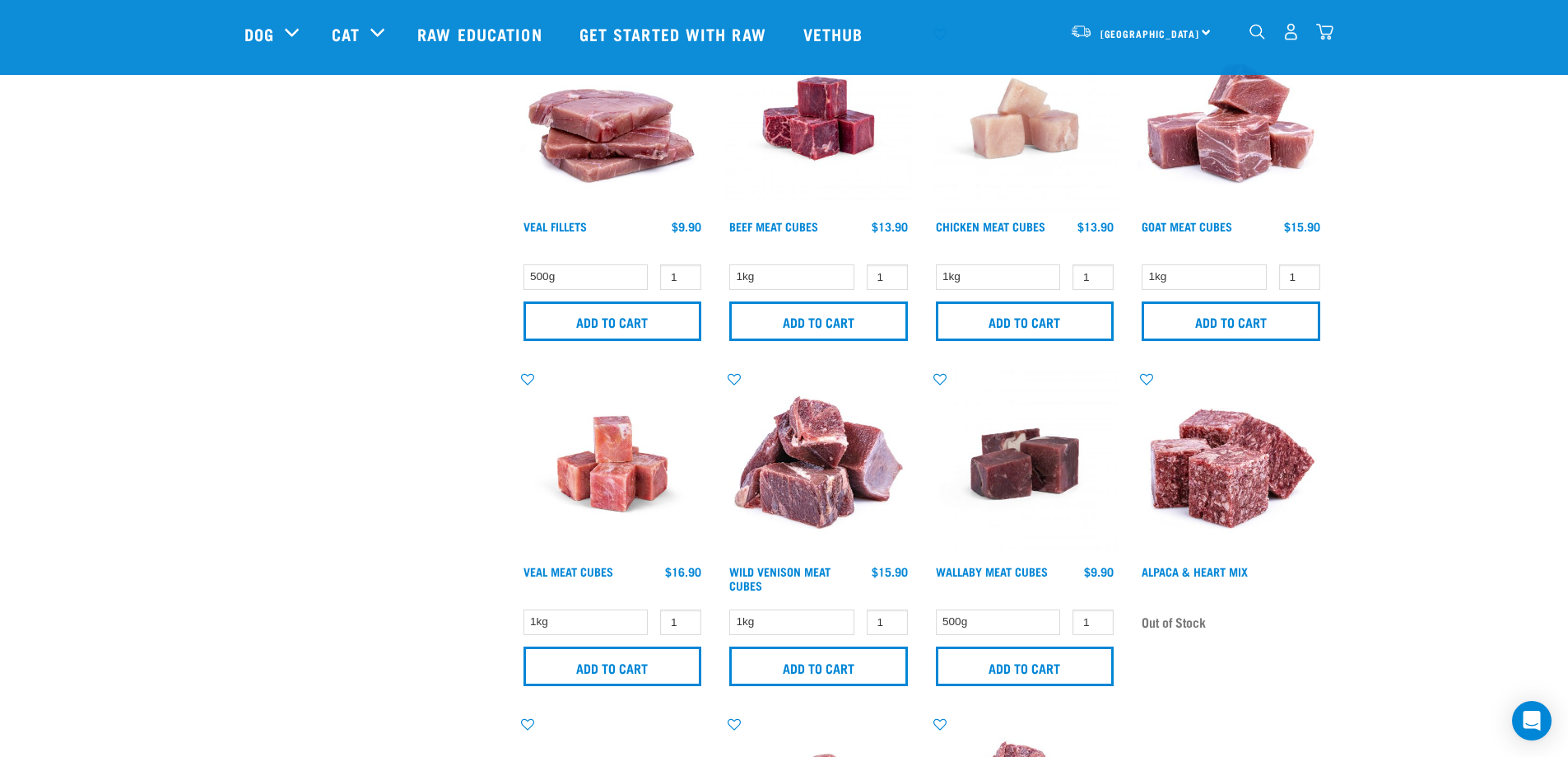
scroll to position [824, 0]
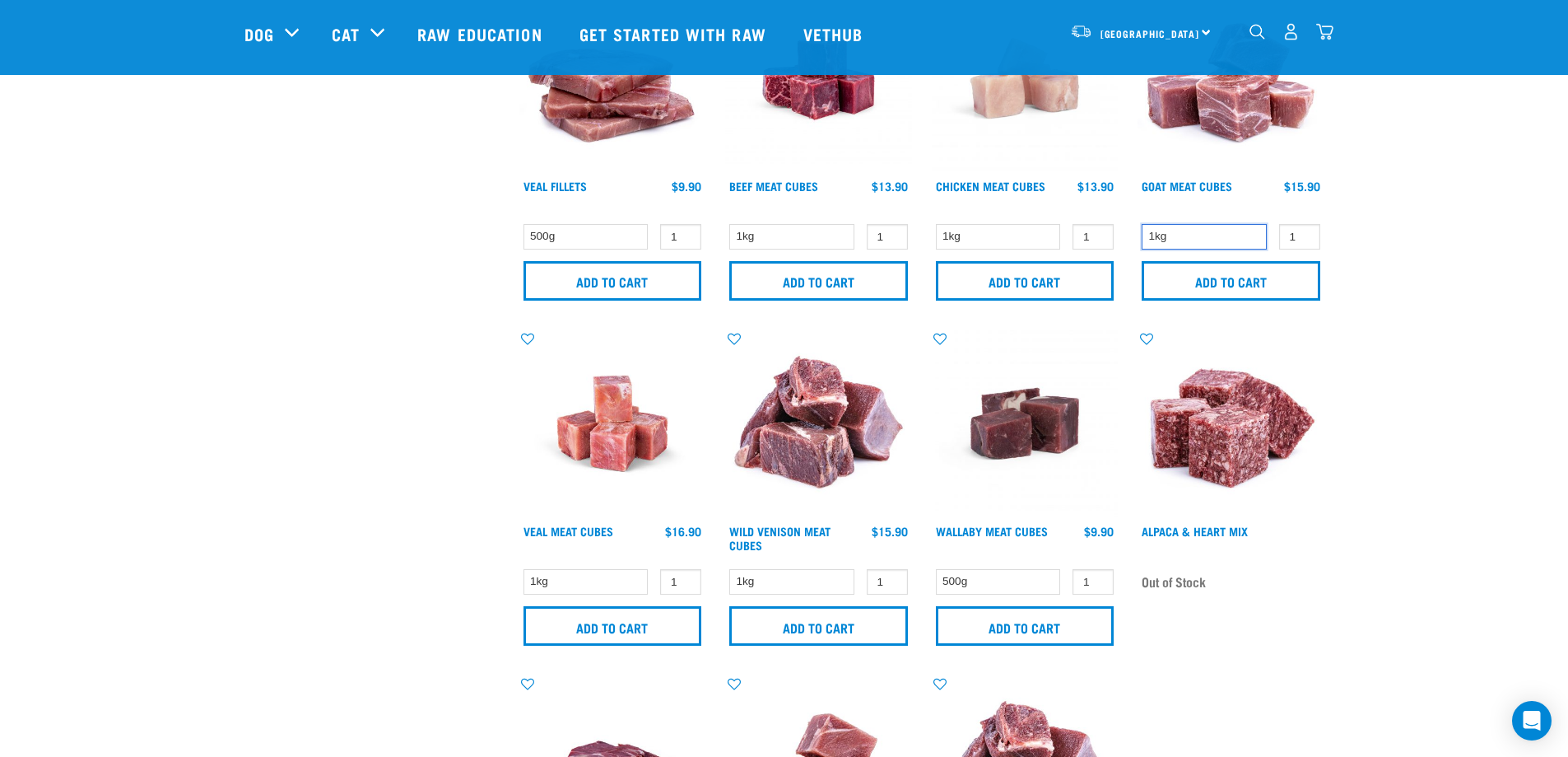
click at [1168, 227] on select "1kg" at bounding box center [1204, 236] width 125 height 26
click at [1169, 227] on select "1kg" at bounding box center [1204, 236] width 125 height 26
click at [821, 579] on select "1kg" at bounding box center [792, 581] width 125 height 26
click at [823, 579] on select "1kg" at bounding box center [792, 581] width 125 height 26
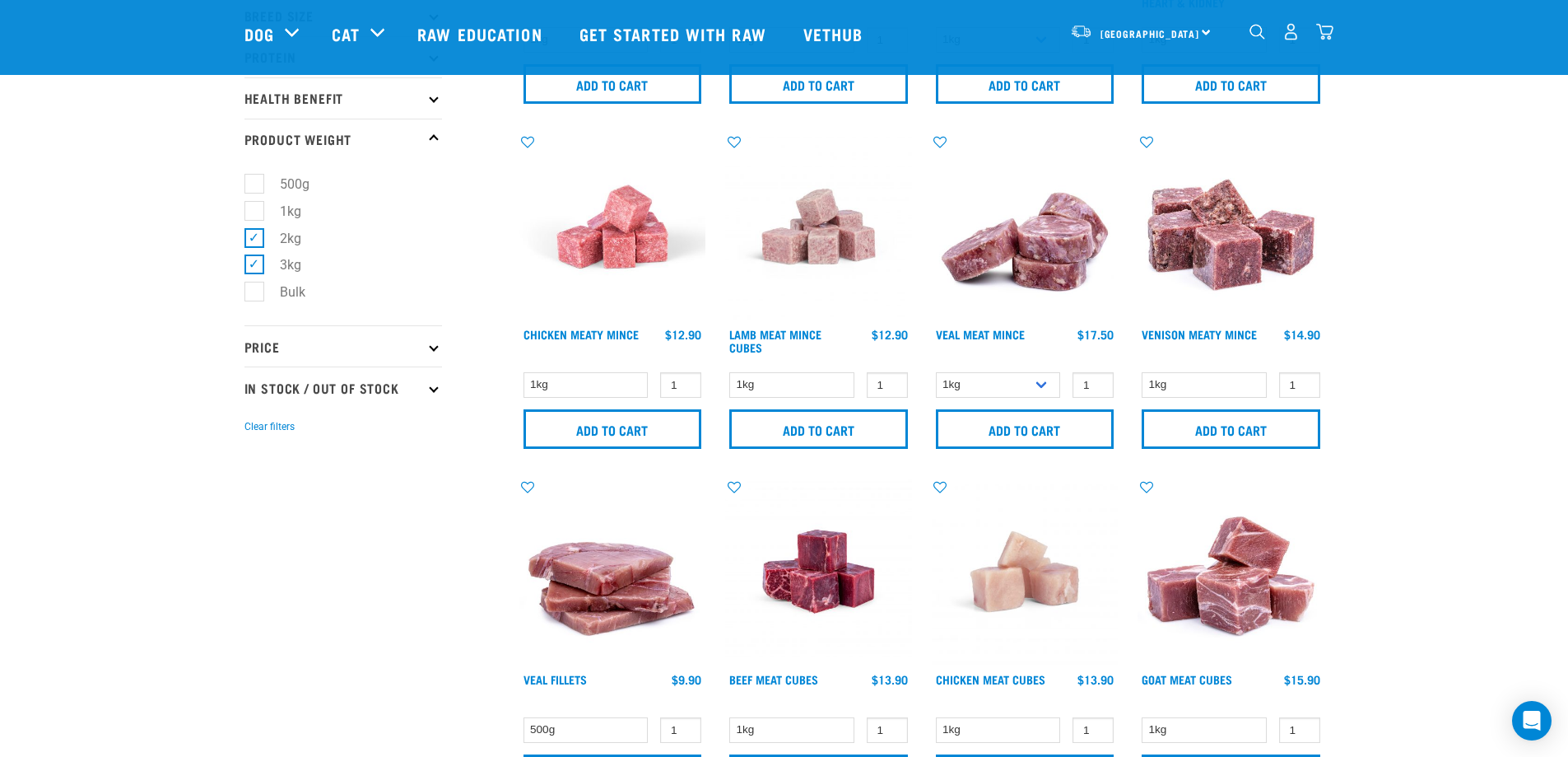
scroll to position [329, 0]
click at [1208, 396] on select "1kg" at bounding box center [1204, 385] width 125 height 26
click at [1208, 394] on select "1kg" at bounding box center [1204, 385] width 125 height 26
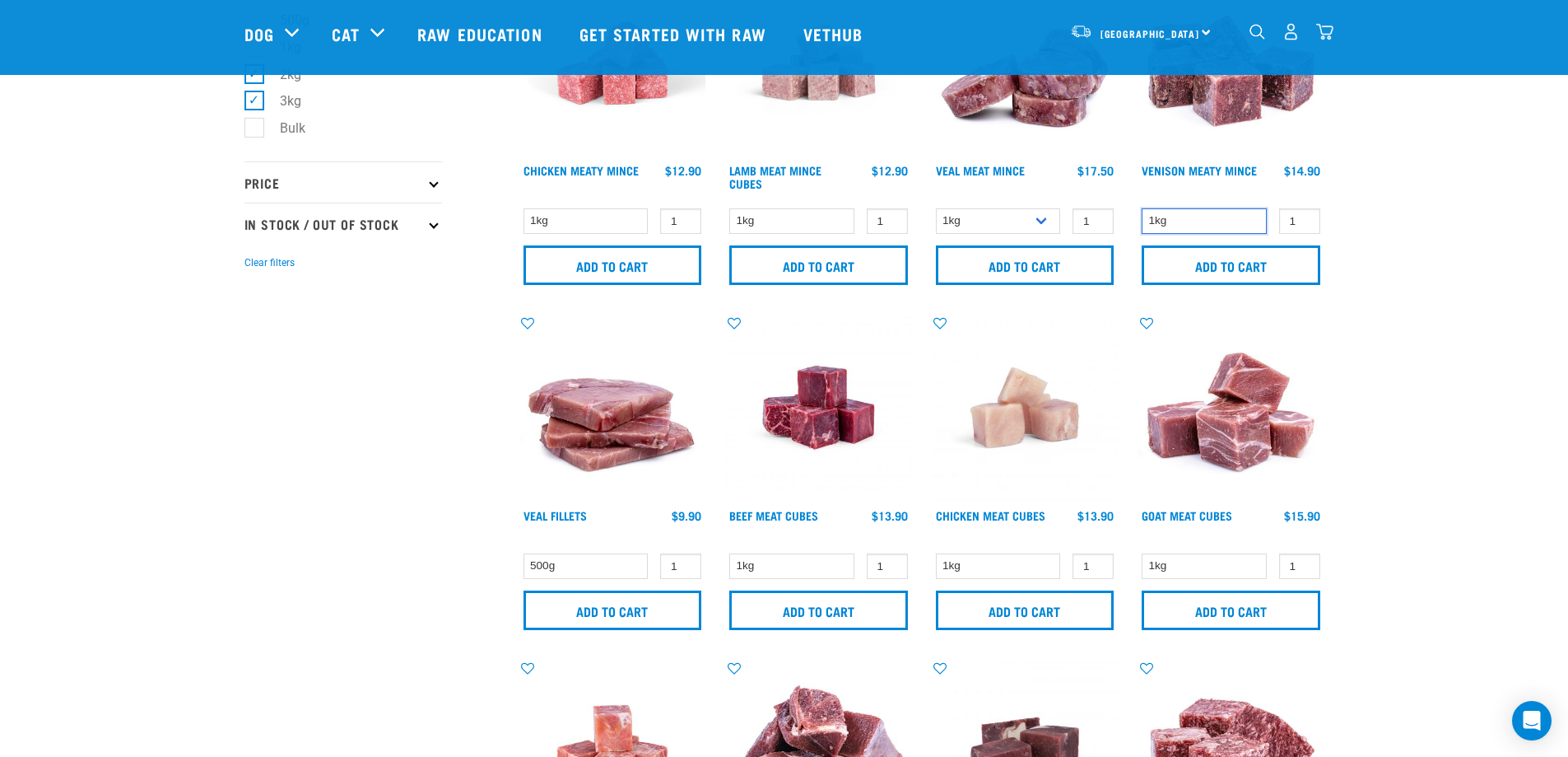
scroll to position [412, 0]
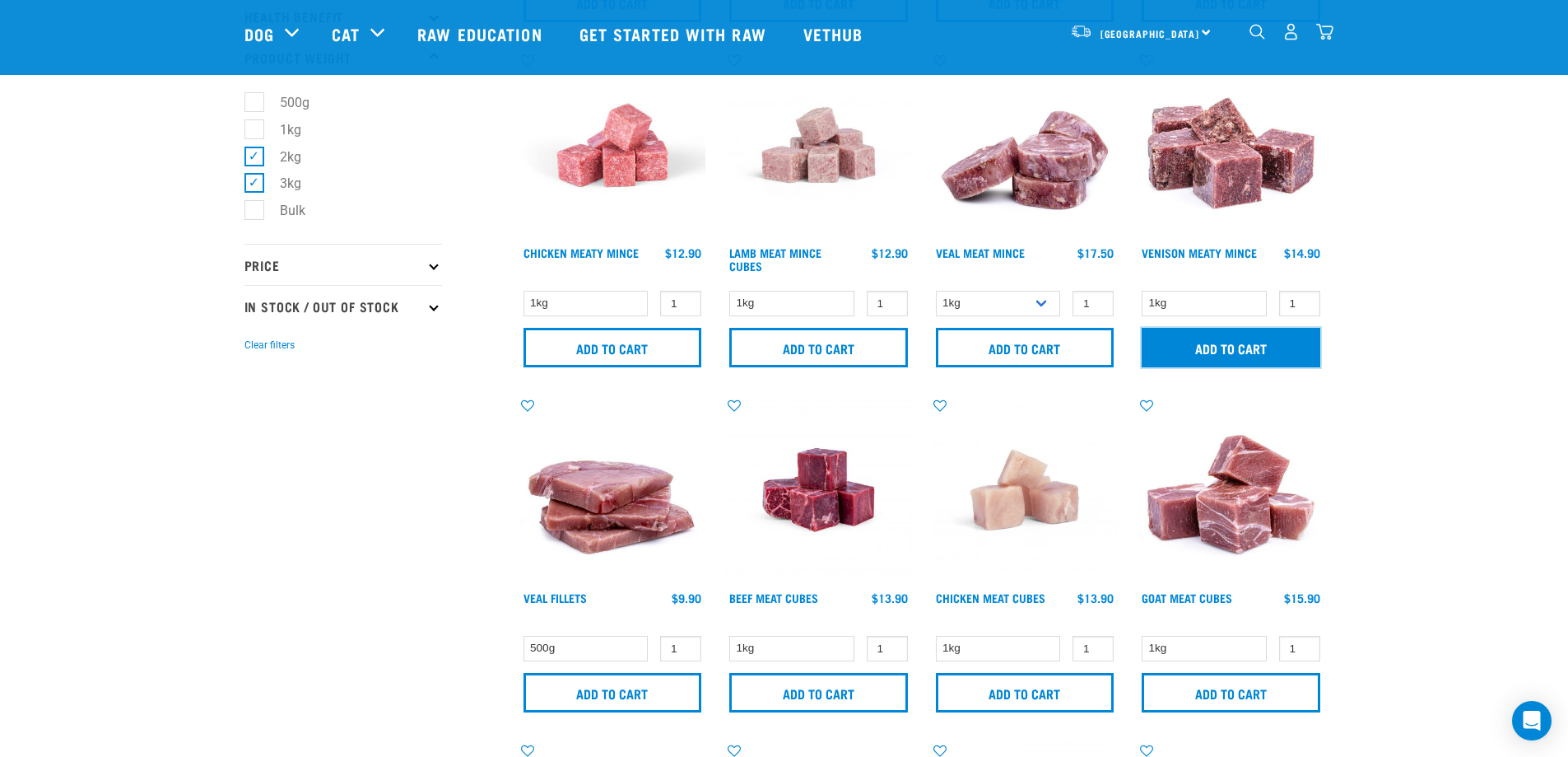
click at [1235, 349] on input "Add to cart" at bounding box center [1231, 348] width 178 height 39
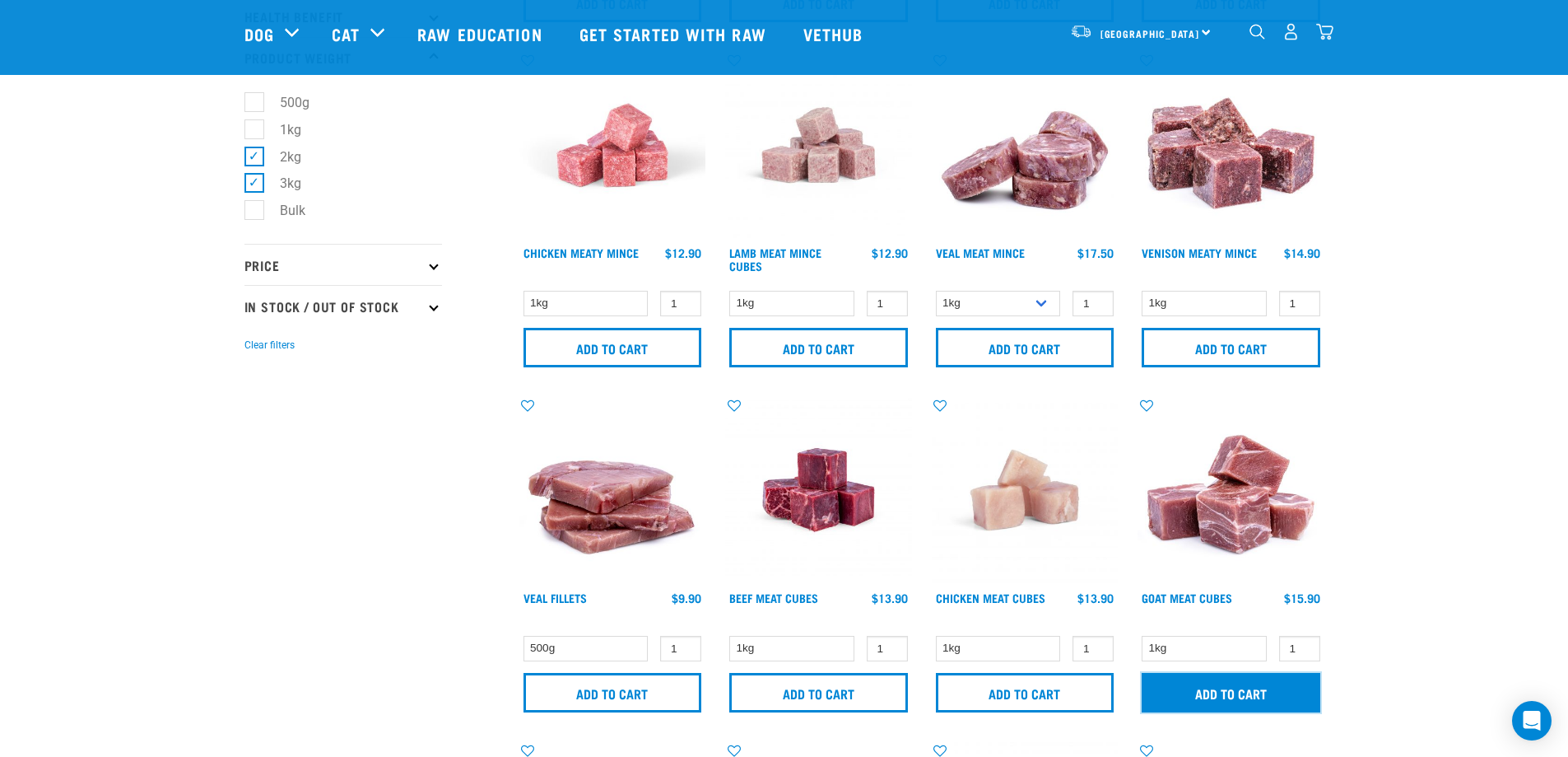
click at [1244, 702] on input "Add to cart" at bounding box center [1231, 693] width 178 height 39
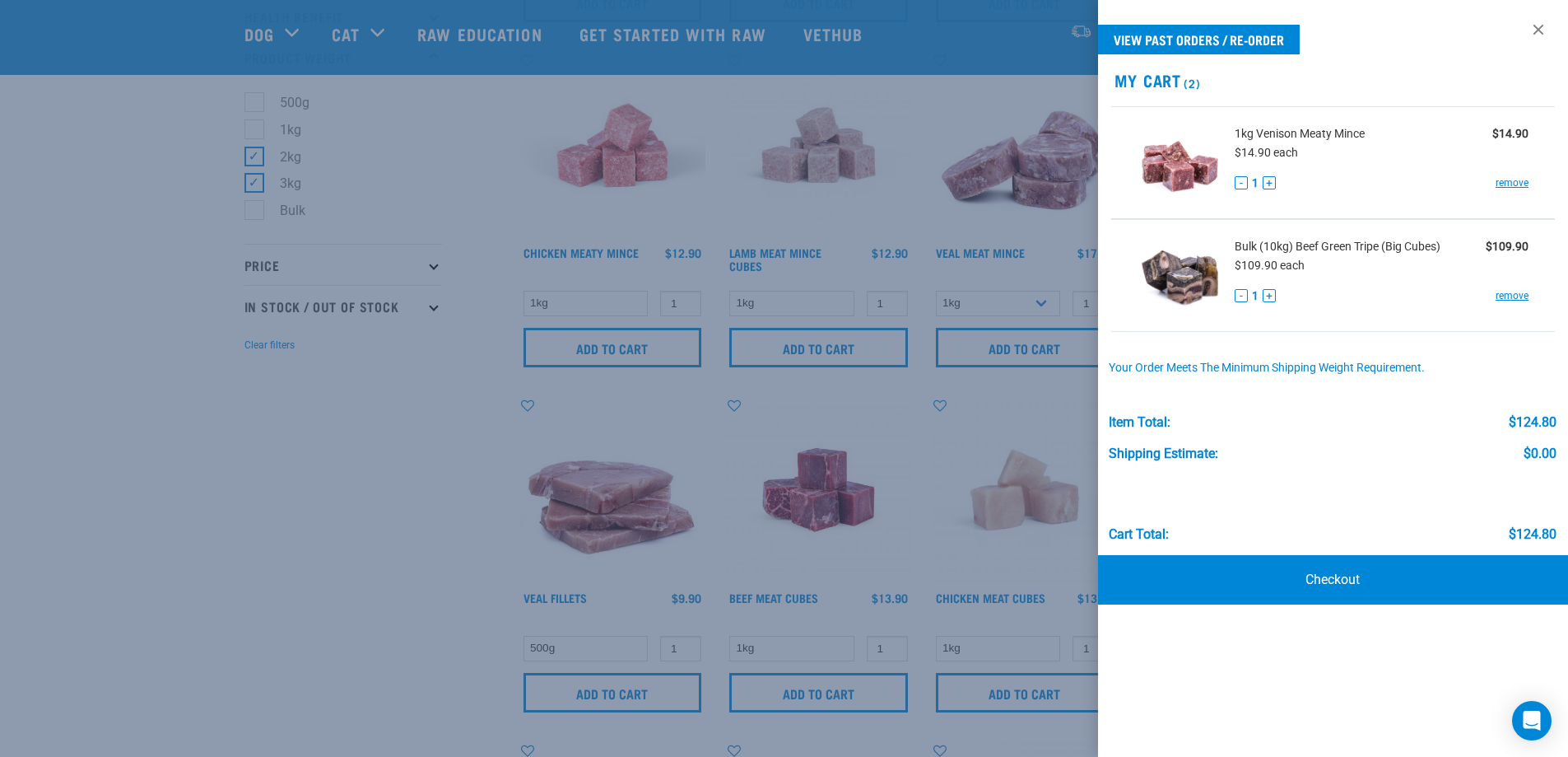
click at [330, 490] on div at bounding box center [784, 378] width 1568 height 757
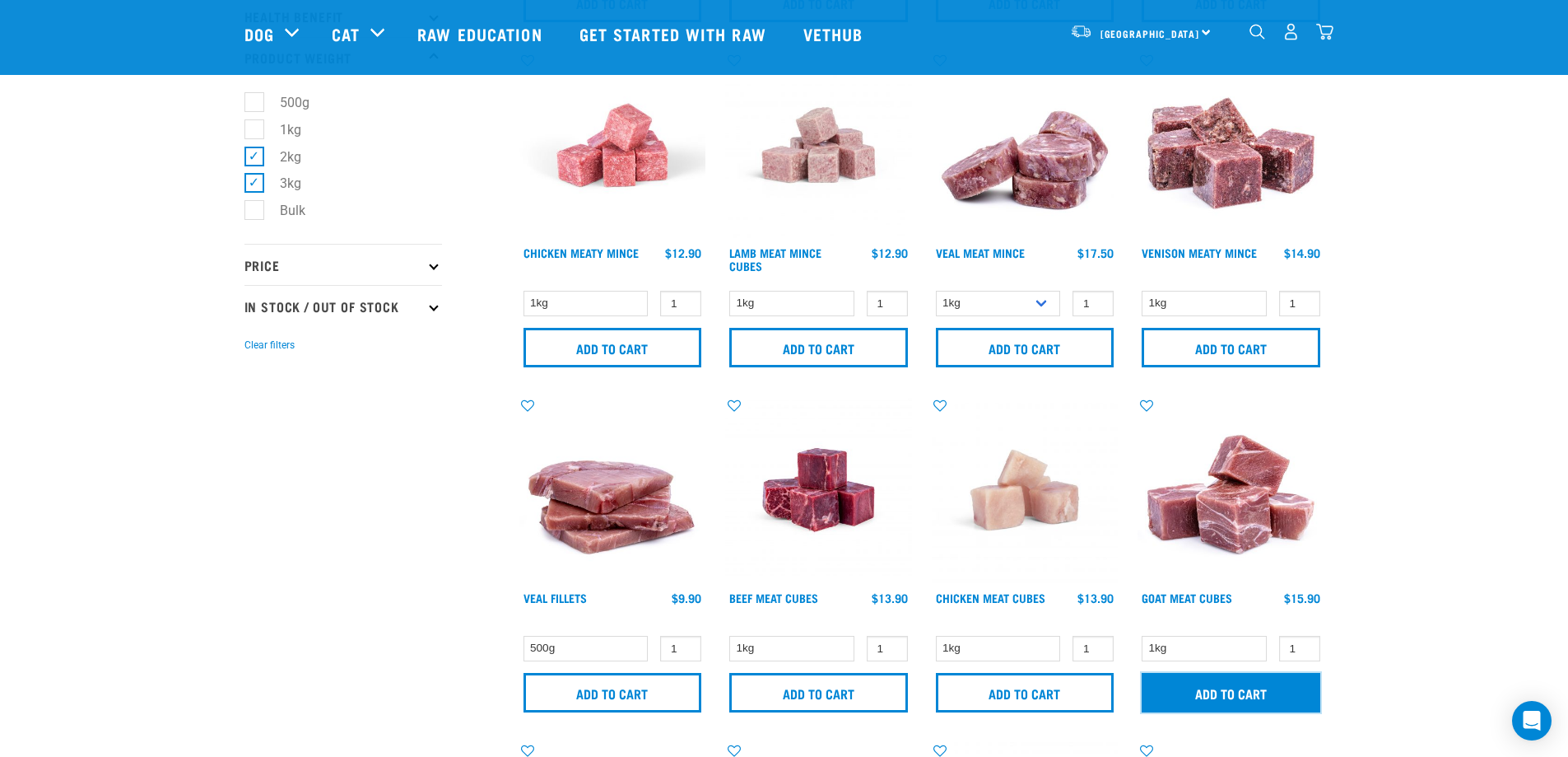
click at [1183, 697] on input "Add to cart" at bounding box center [1231, 693] width 178 height 39
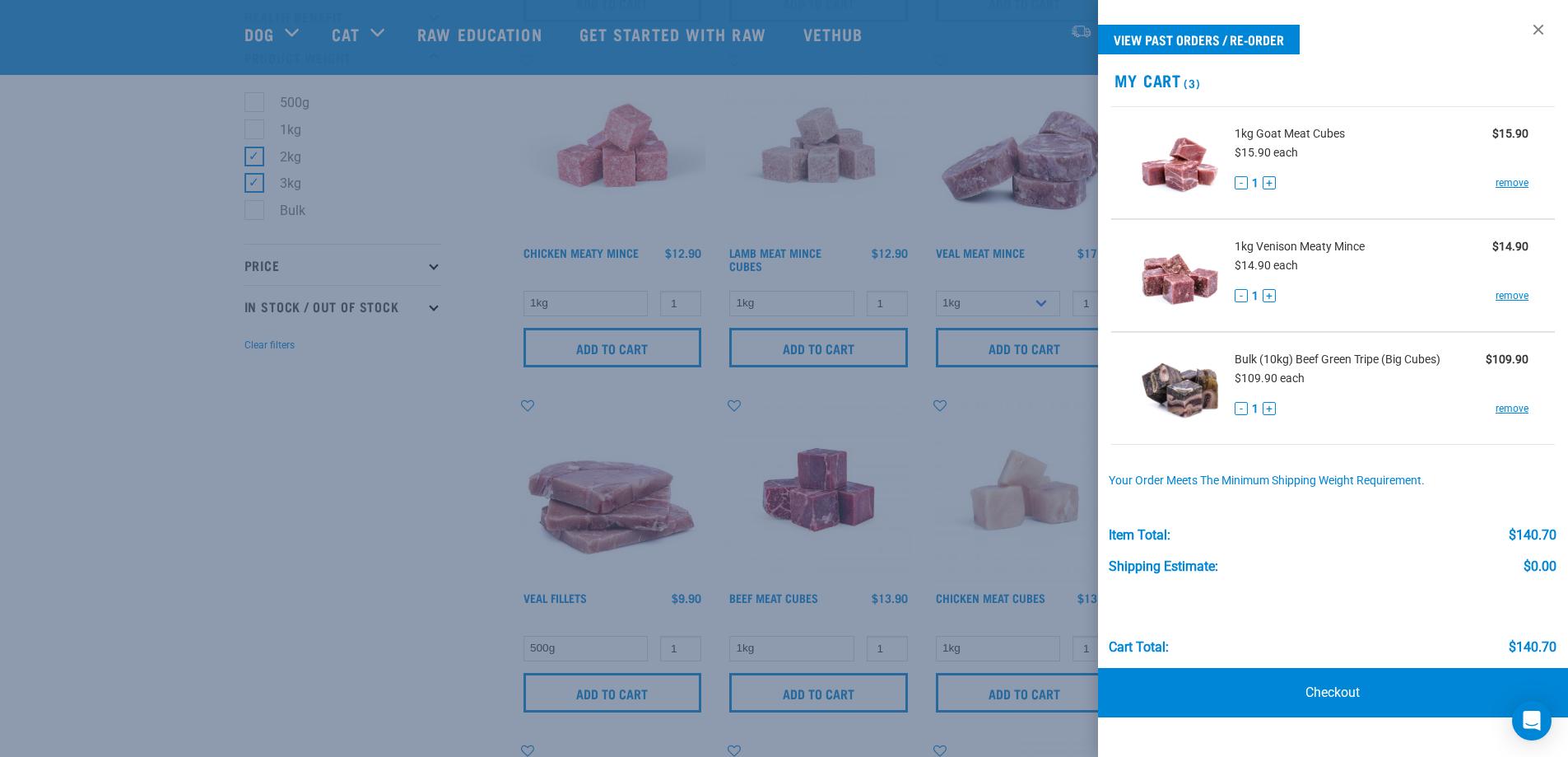
click at [165, 460] on div at bounding box center [784, 378] width 1568 height 757
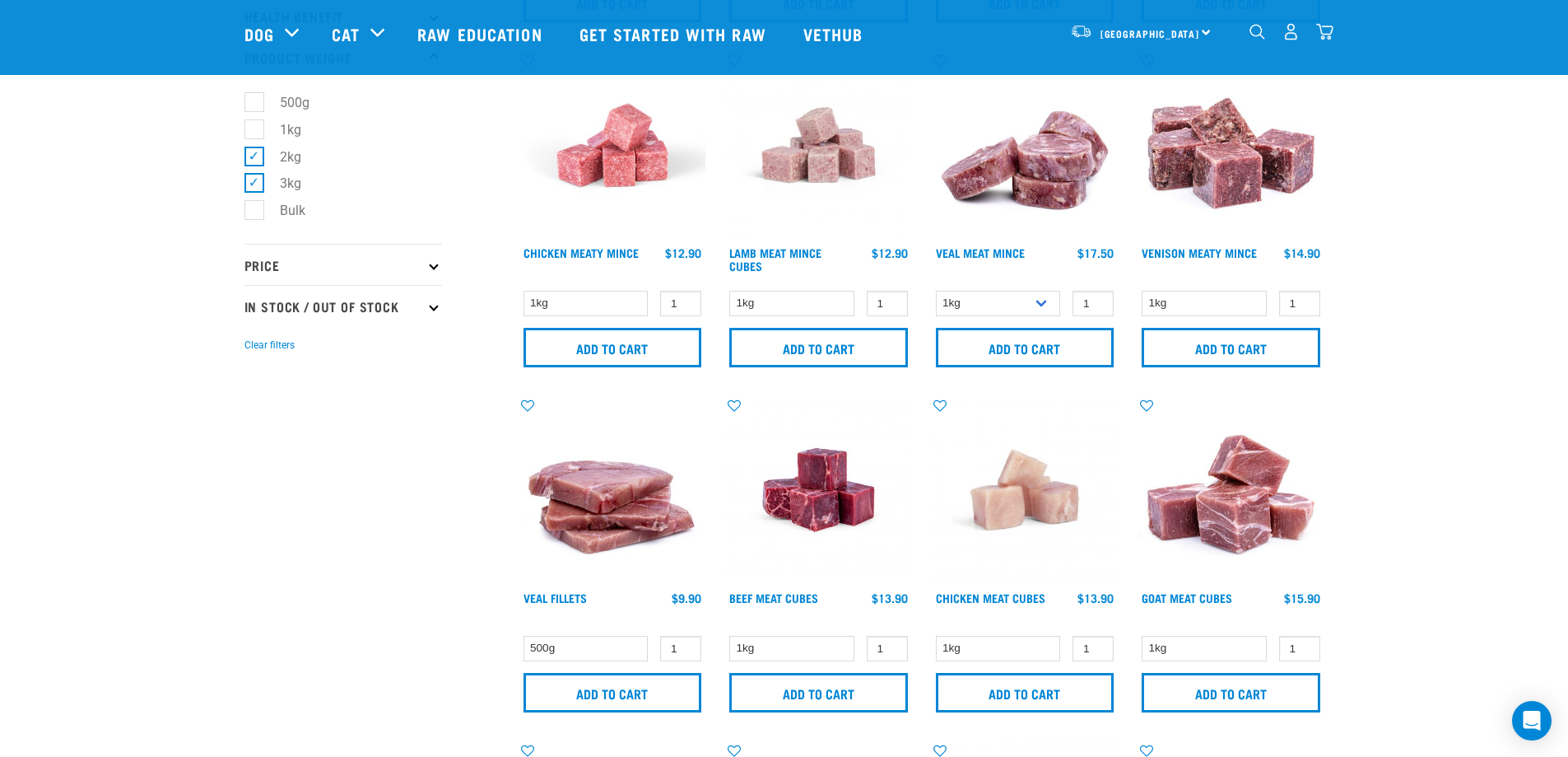
click at [253, 216] on label "Bulk" at bounding box center [283, 210] width 59 height 21
click at [250, 213] on input "Bulk" at bounding box center [250, 208] width 11 height 11
checkbox input "true"
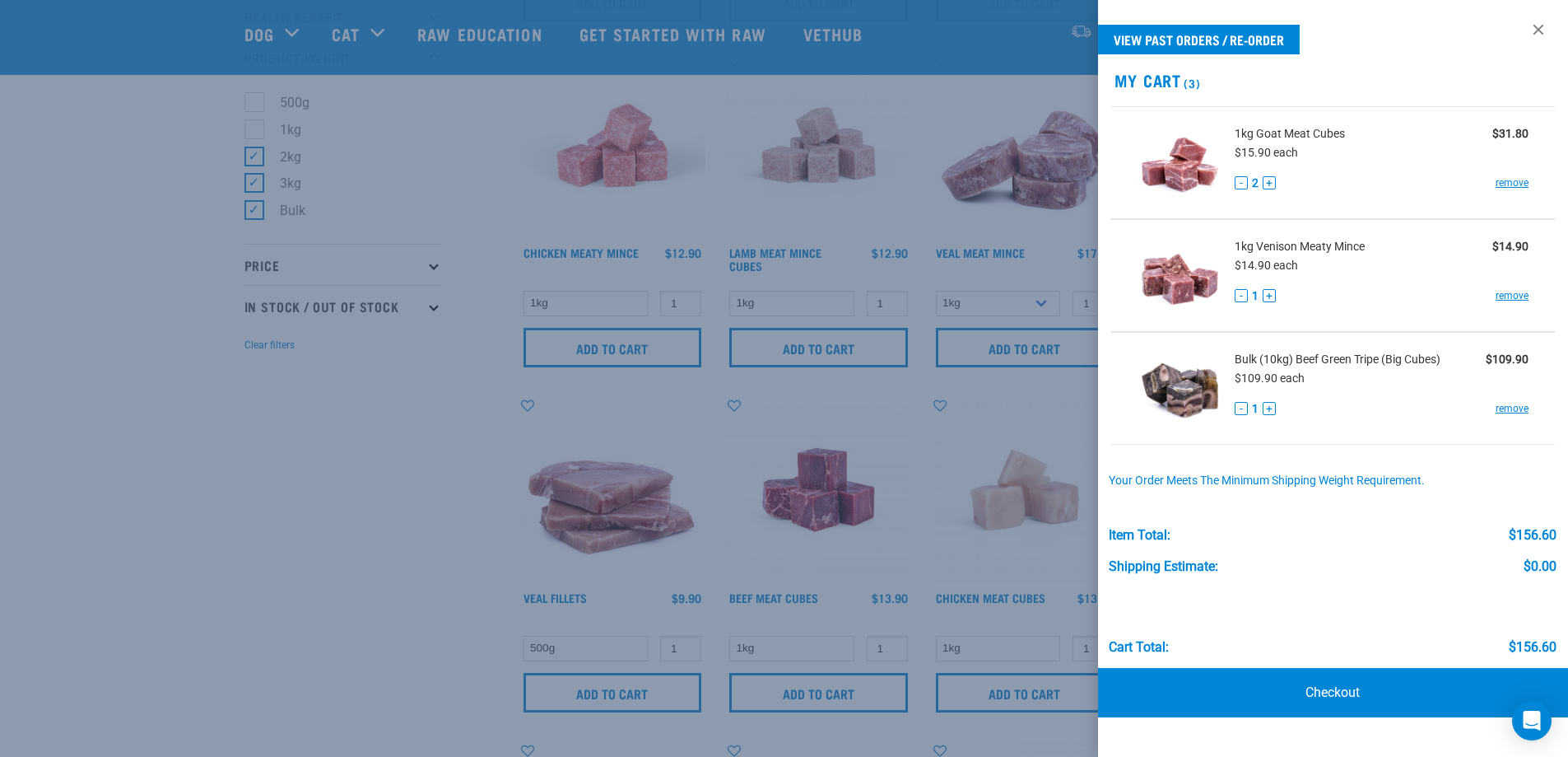
click at [279, 481] on div at bounding box center [784, 378] width 1568 height 757
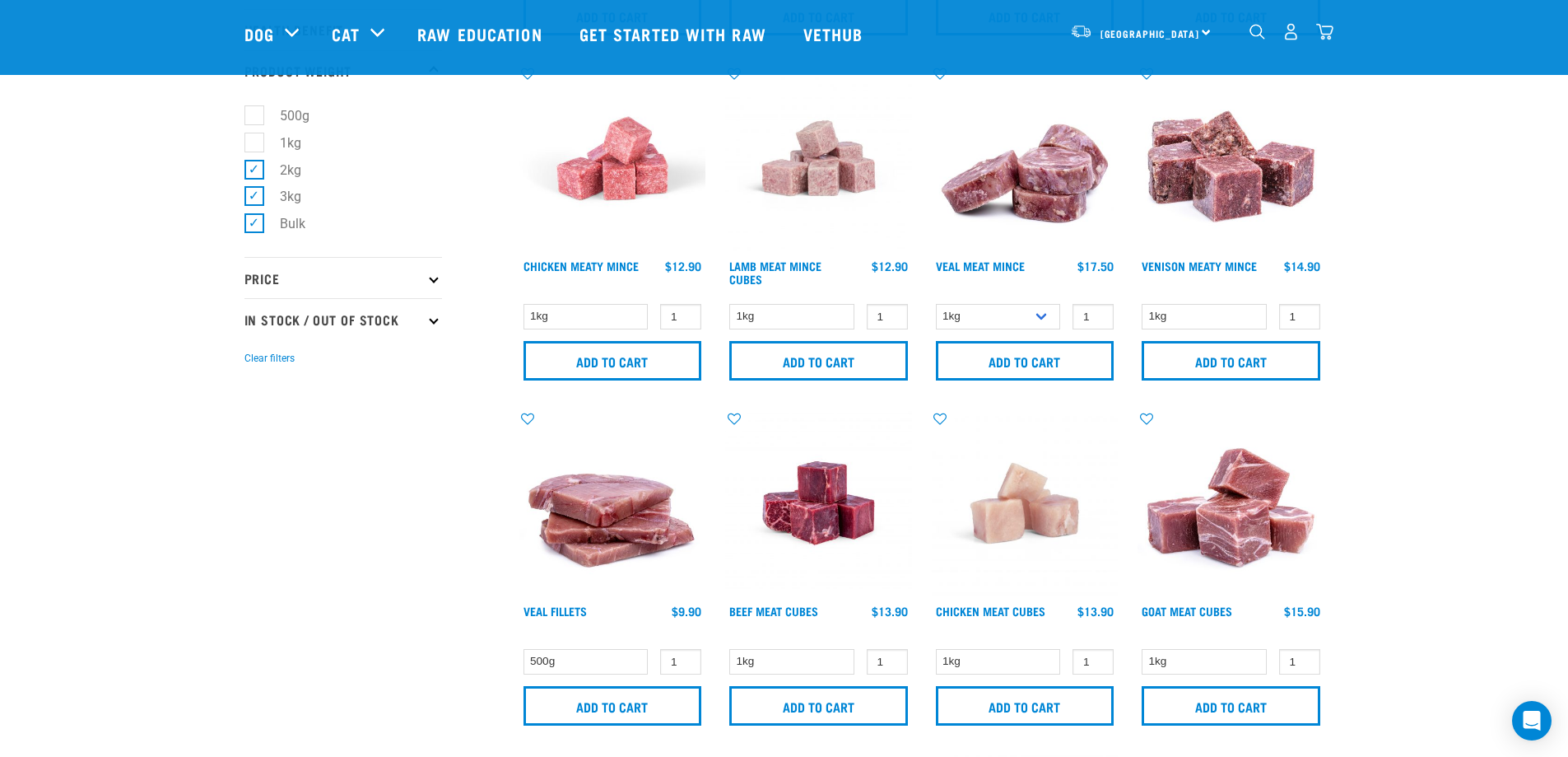
scroll to position [0, 0]
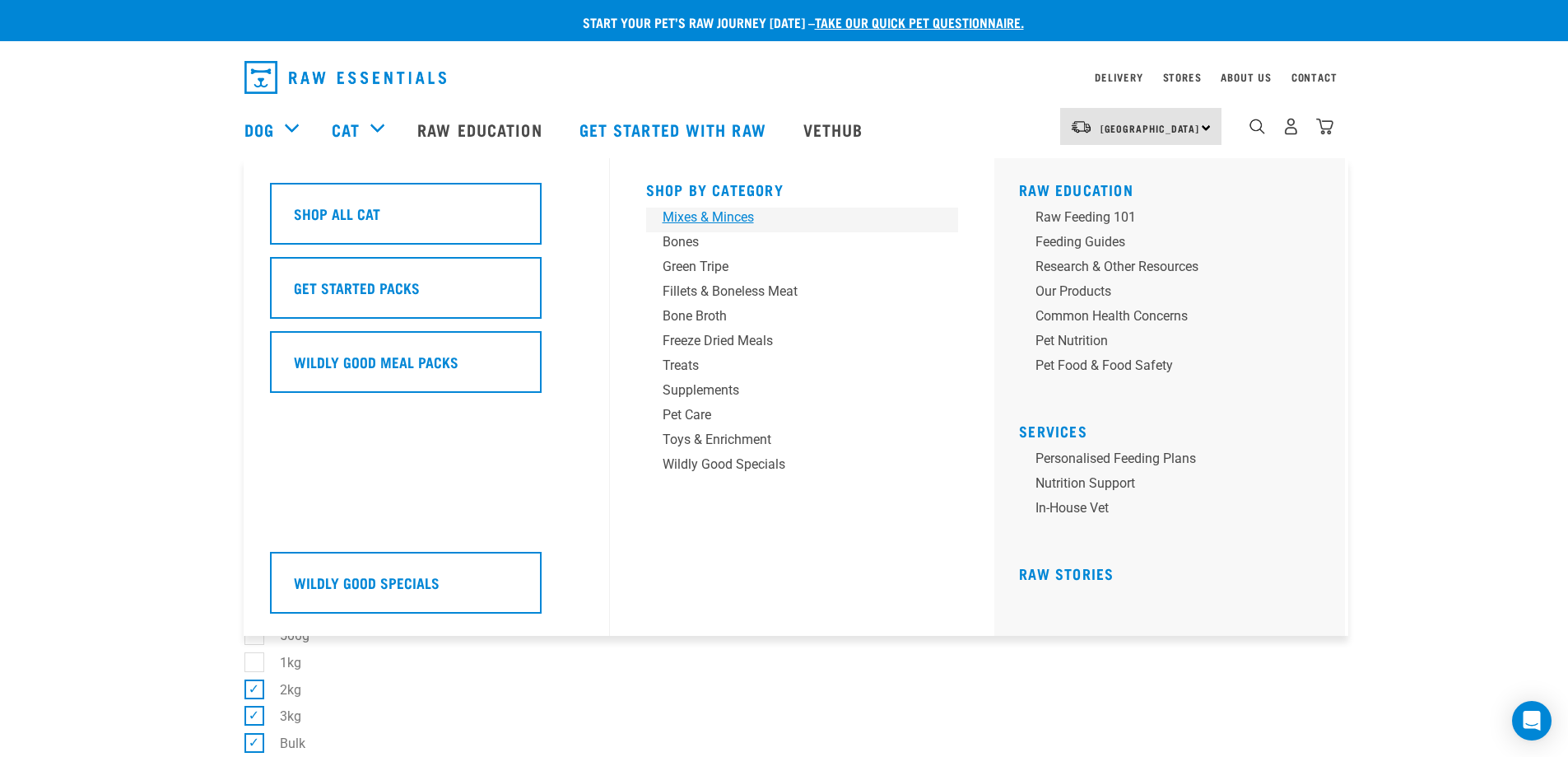
click at [684, 218] on div "Mixes & Minces" at bounding box center [791, 218] width 257 height 20
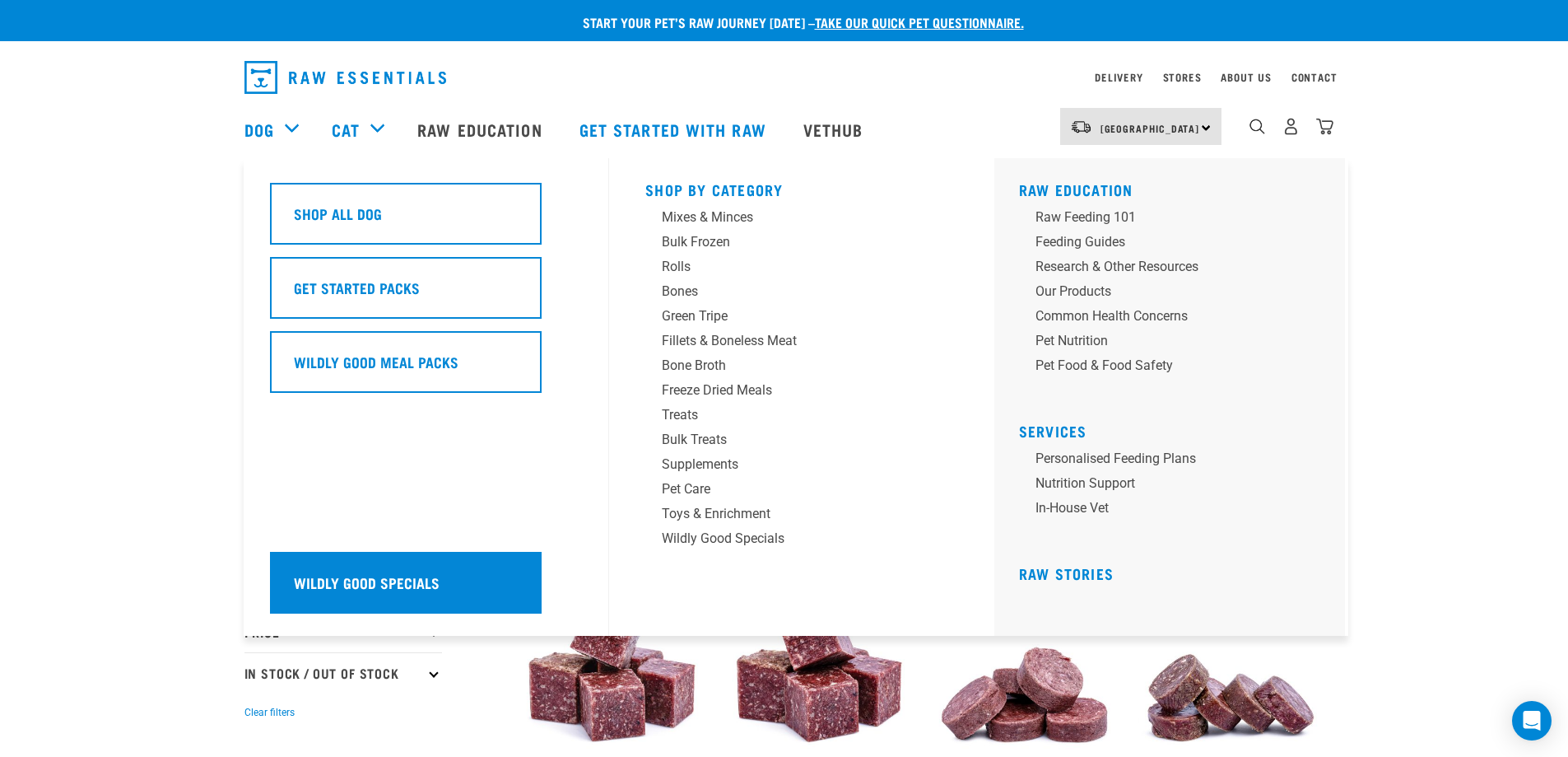
click at [371, 574] on h5 "Wildly Good Specials" at bounding box center [366, 582] width 145 height 21
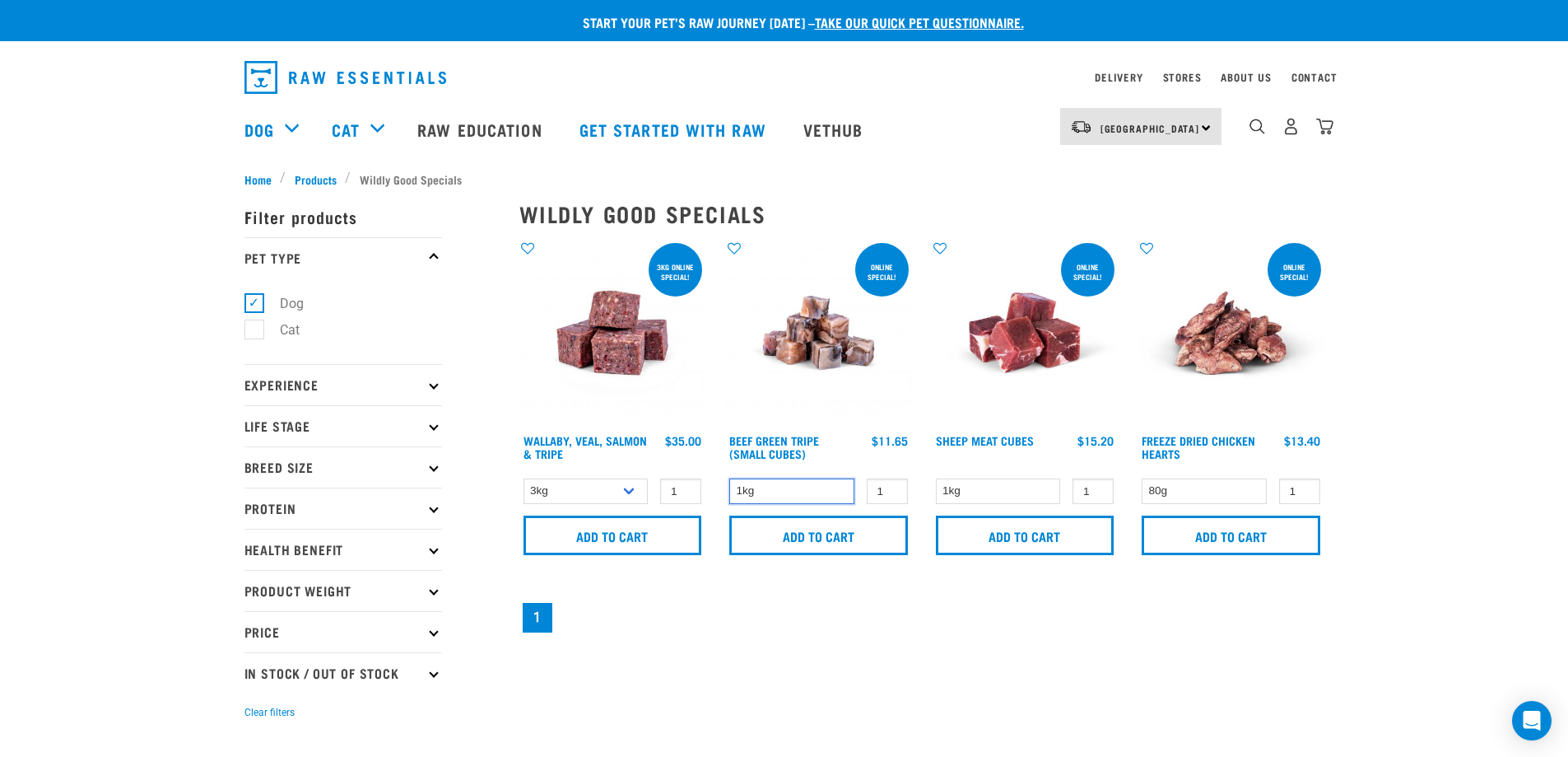
click at [830, 495] on select "1kg" at bounding box center [792, 491] width 125 height 26
click at [1216, 348] on img at bounding box center [1231, 333] width 187 height 187
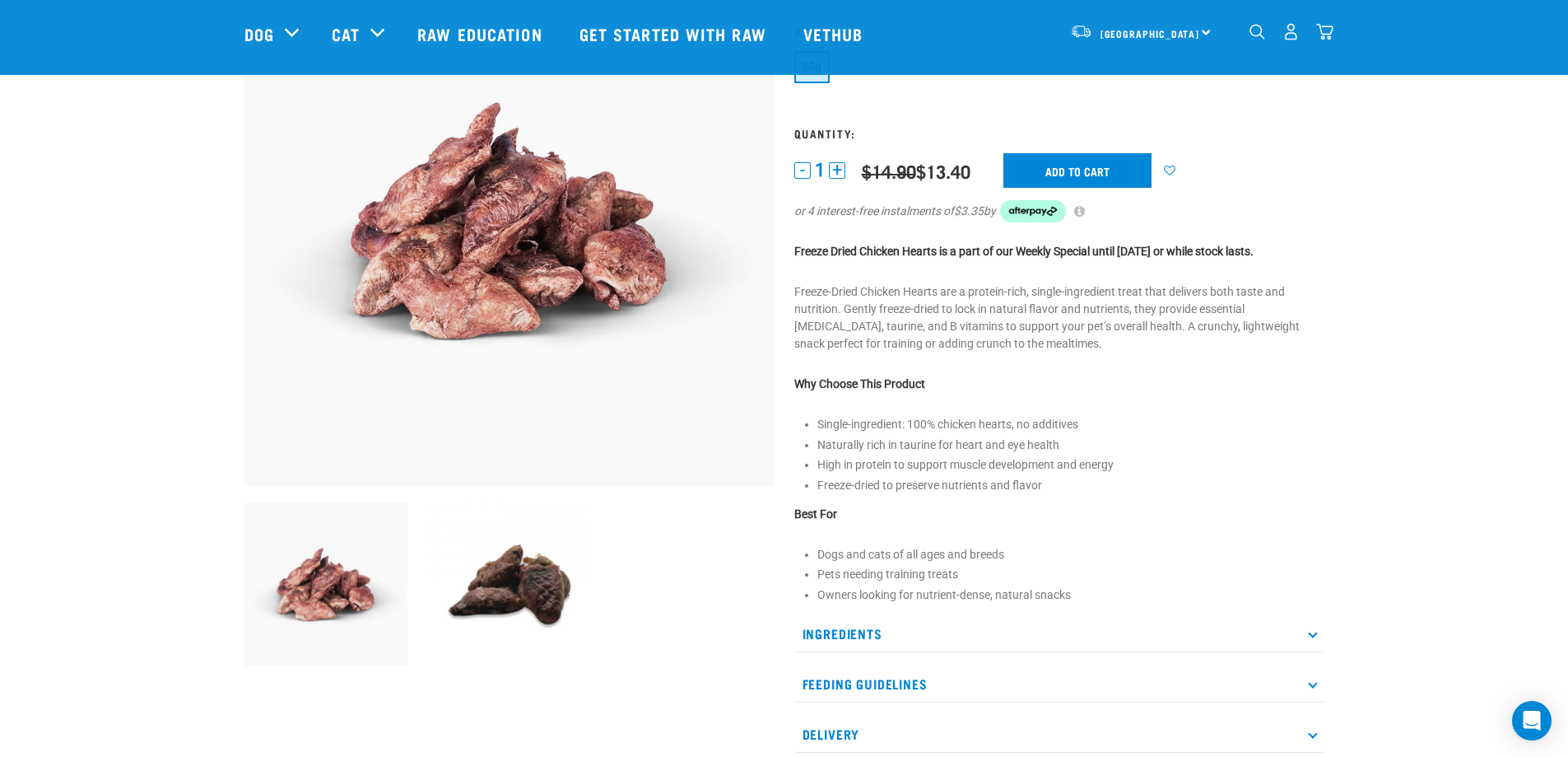
scroll to position [247, 0]
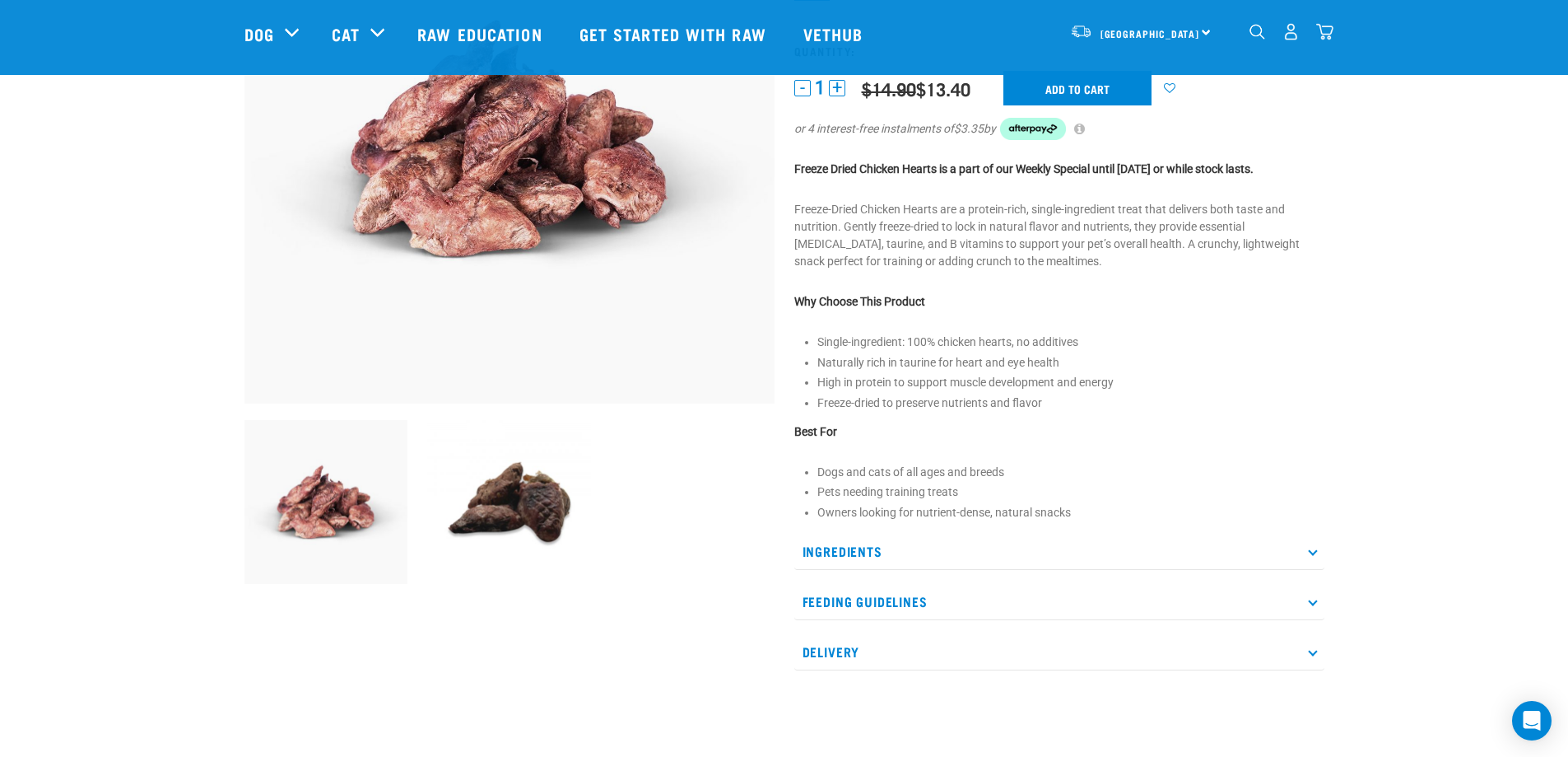
click at [1175, 555] on p "Ingredients" at bounding box center [1059, 552] width 530 height 37
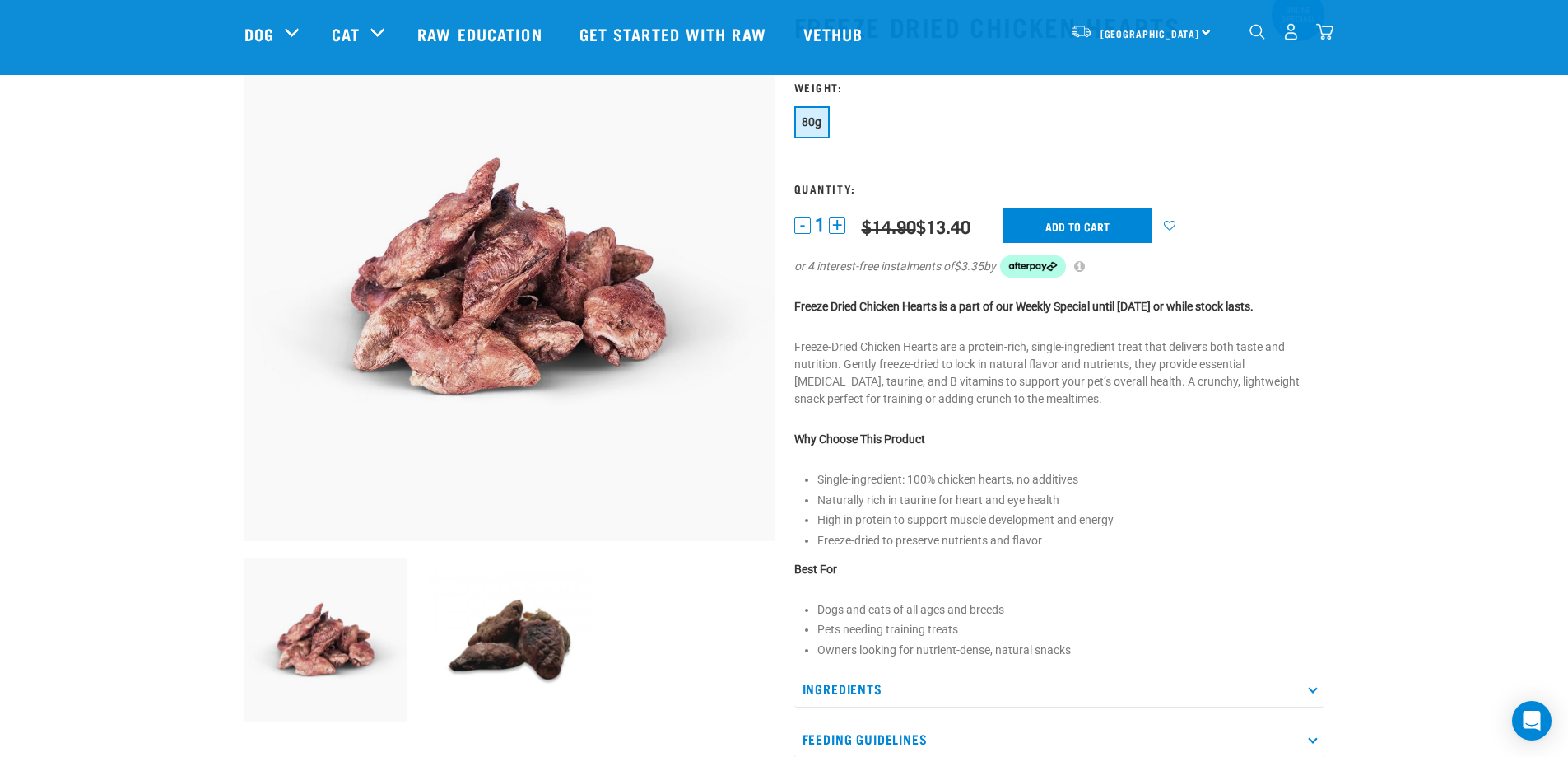
scroll to position [0, 0]
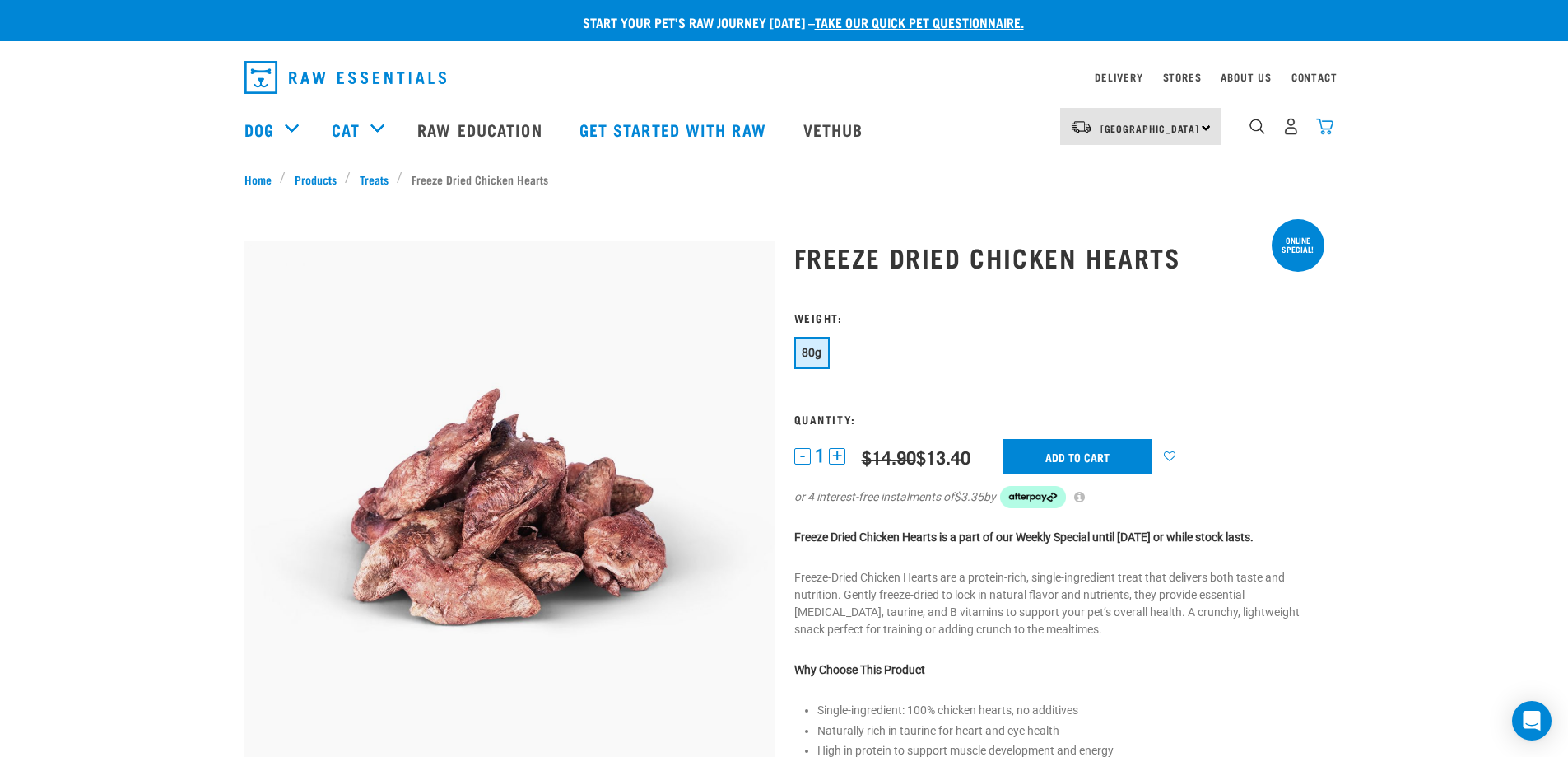
click at [1327, 128] on img "dropdown navigation" at bounding box center [1325, 126] width 17 height 17
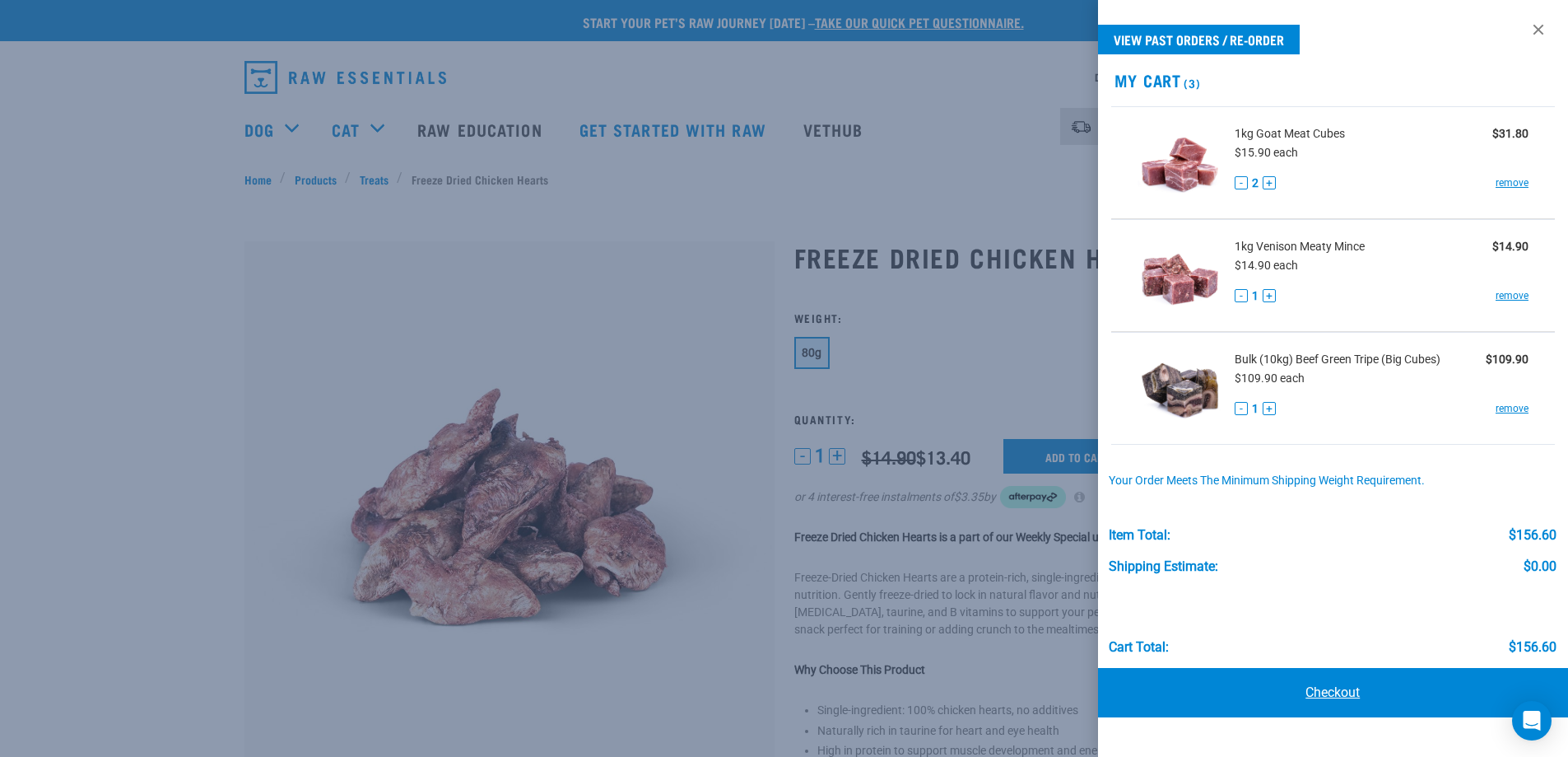
click at [1290, 689] on link "Checkout" at bounding box center [1334, 692] width 471 height 49
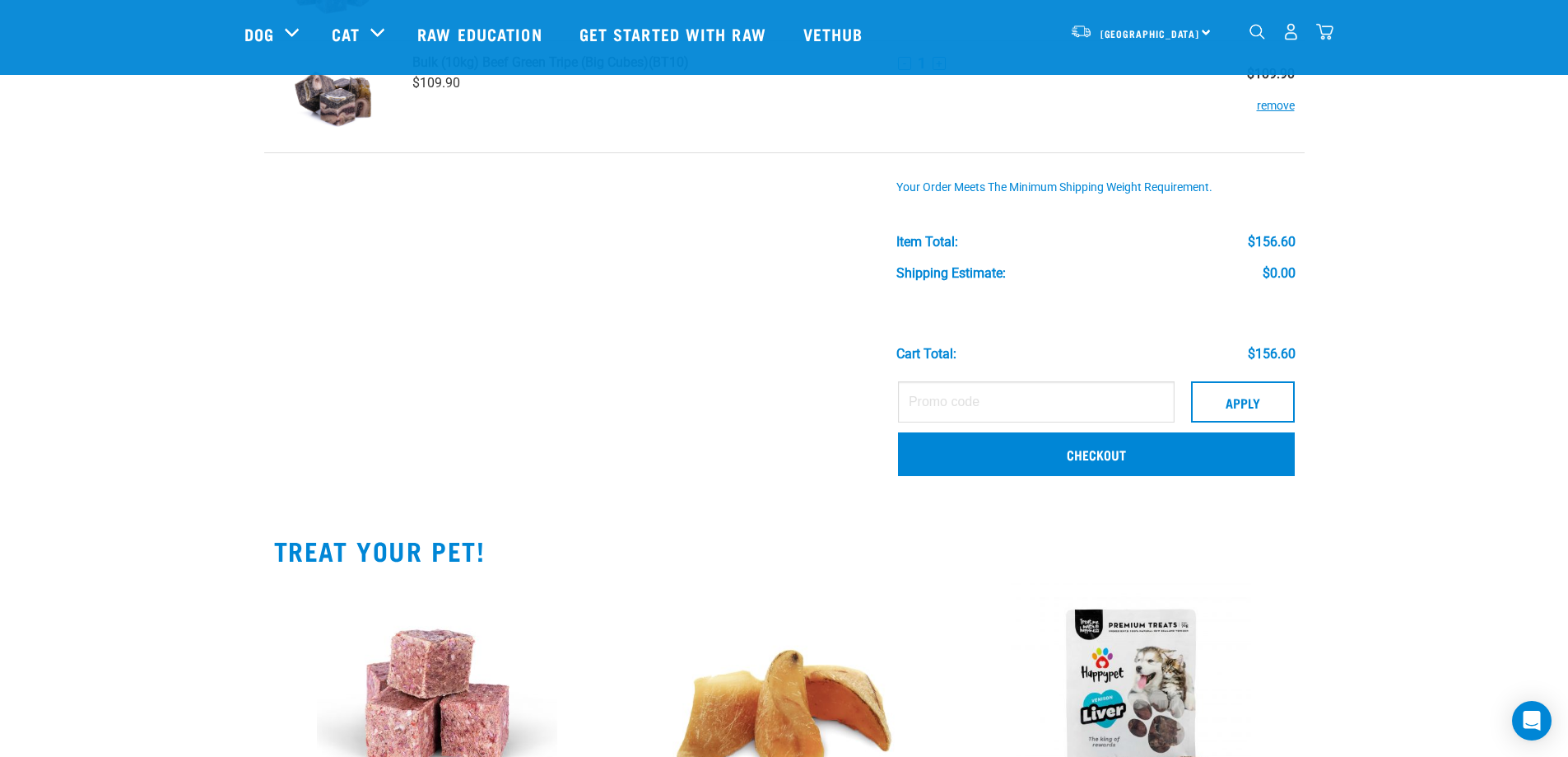
scroll to position [329, 0]
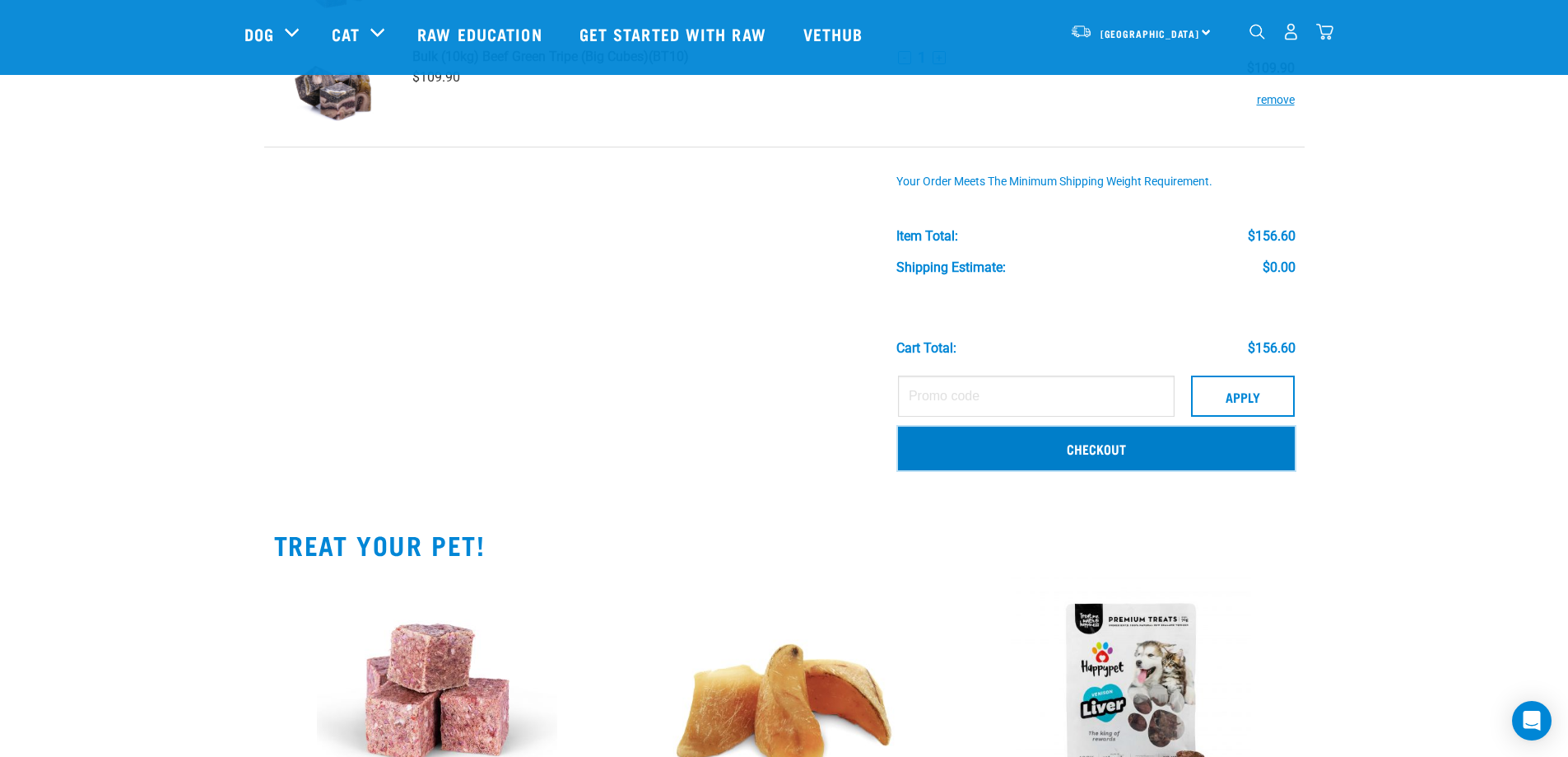
click at [1047, 461] on link "Checkout" at bounding box center [1096, 448] width 397 height 43
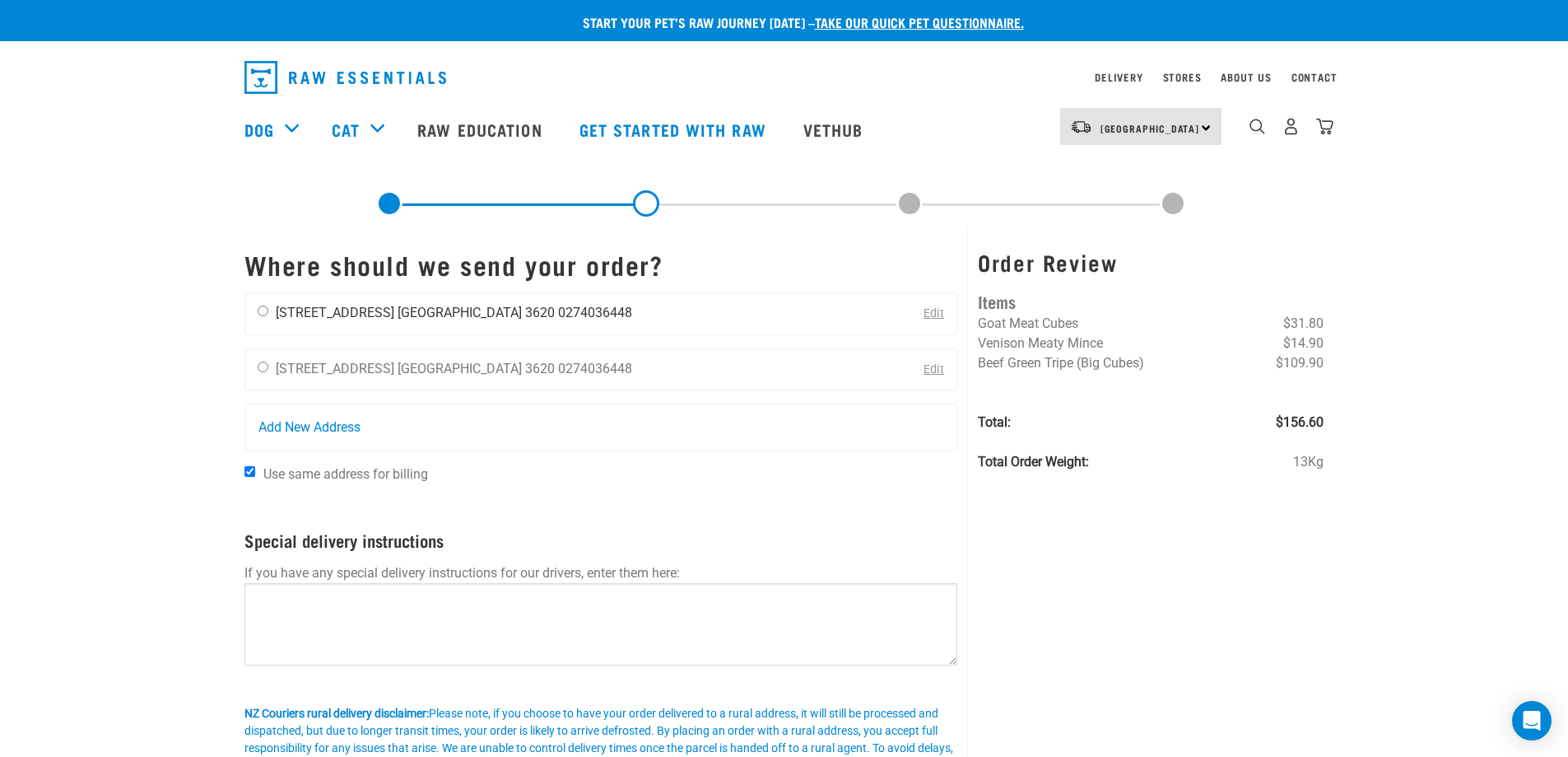
click at [263, 309] on input "radio" at bounding box center [263, 311] width 11 height 11
radio input "true"
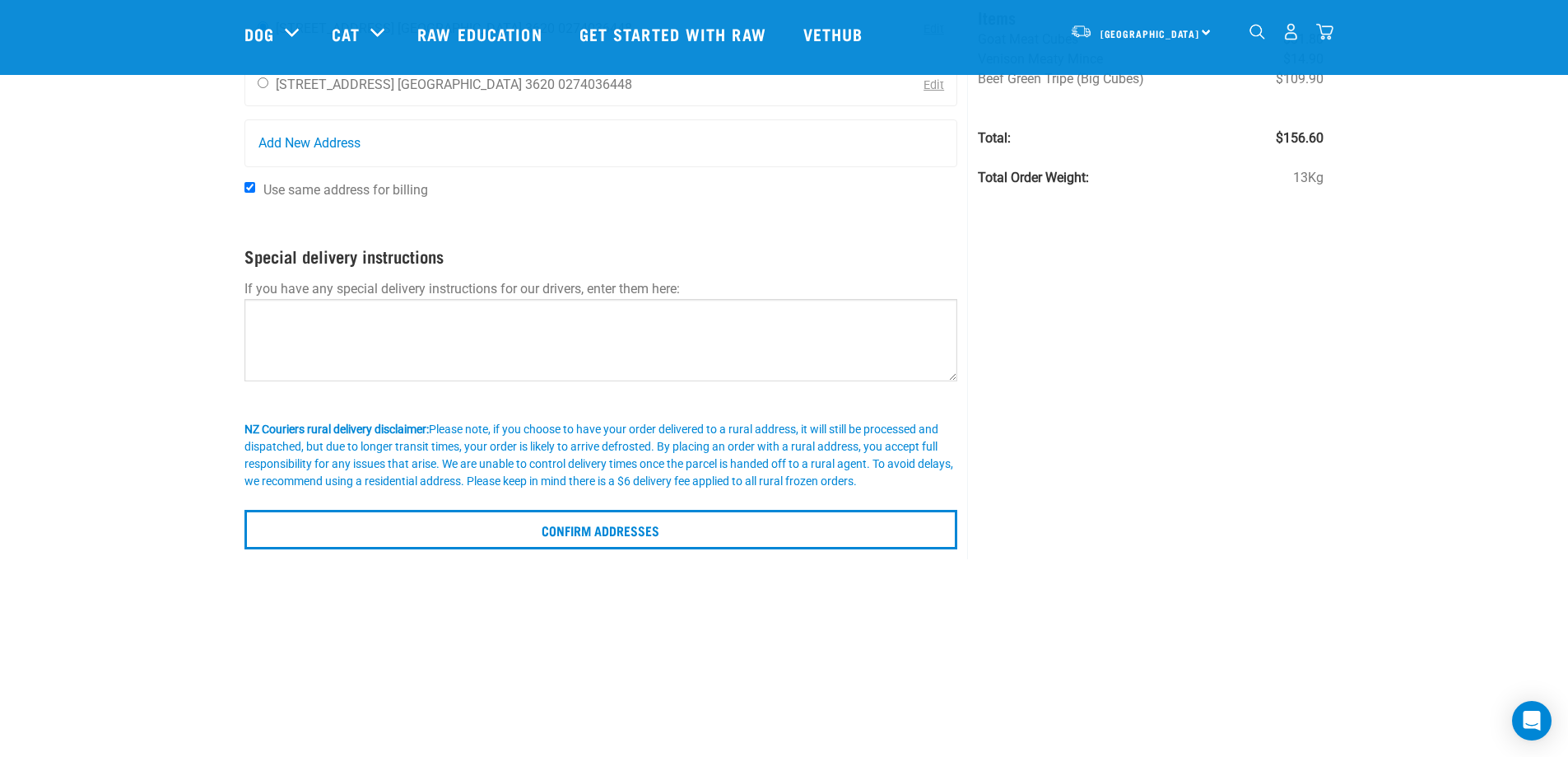
scroll to position [165, 0]
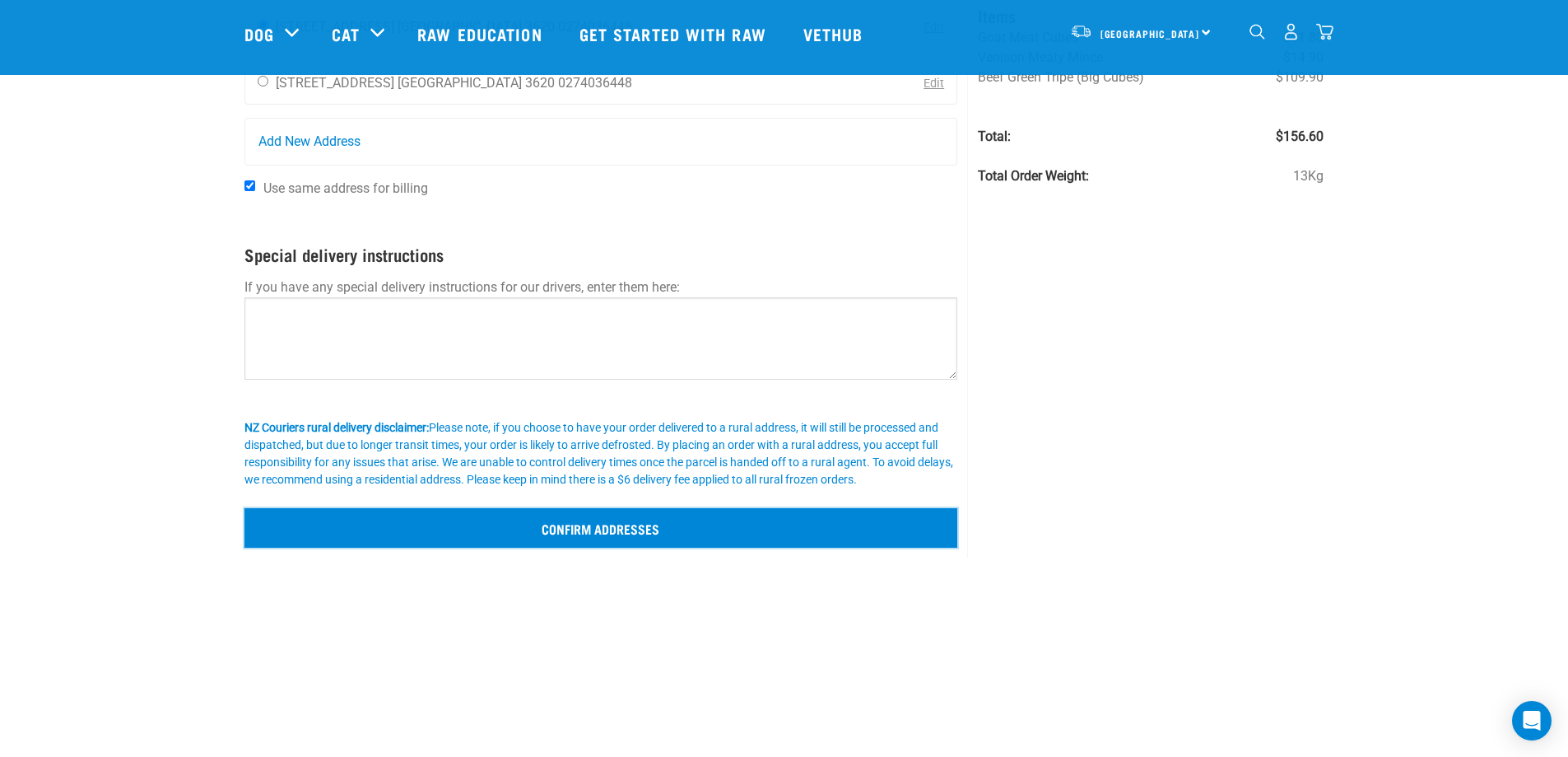
click at [624, 529] on input "Confirm addresses" at bounding box center [601, 528] width 714 height 39
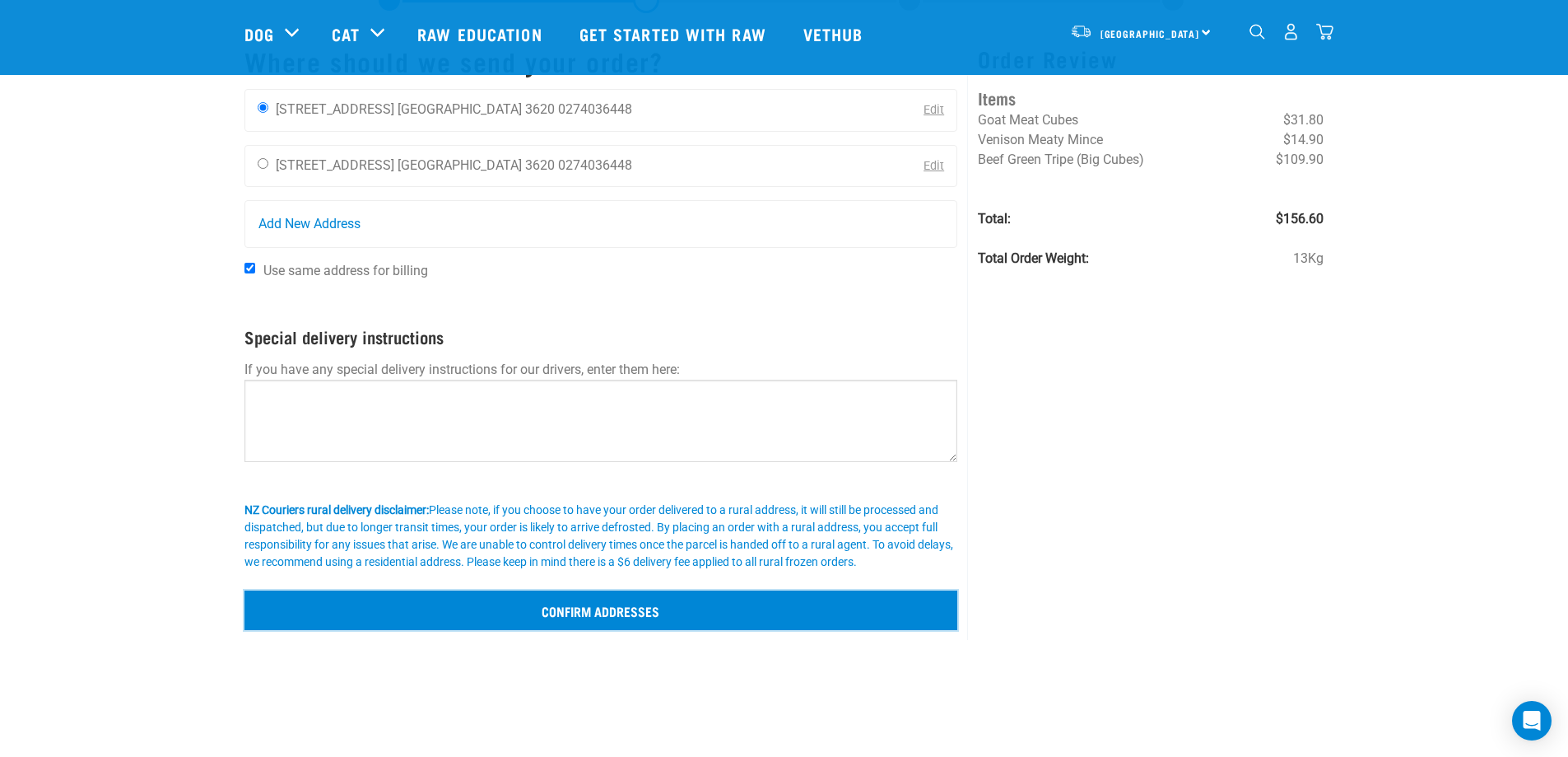
scroll to position [0, 0]
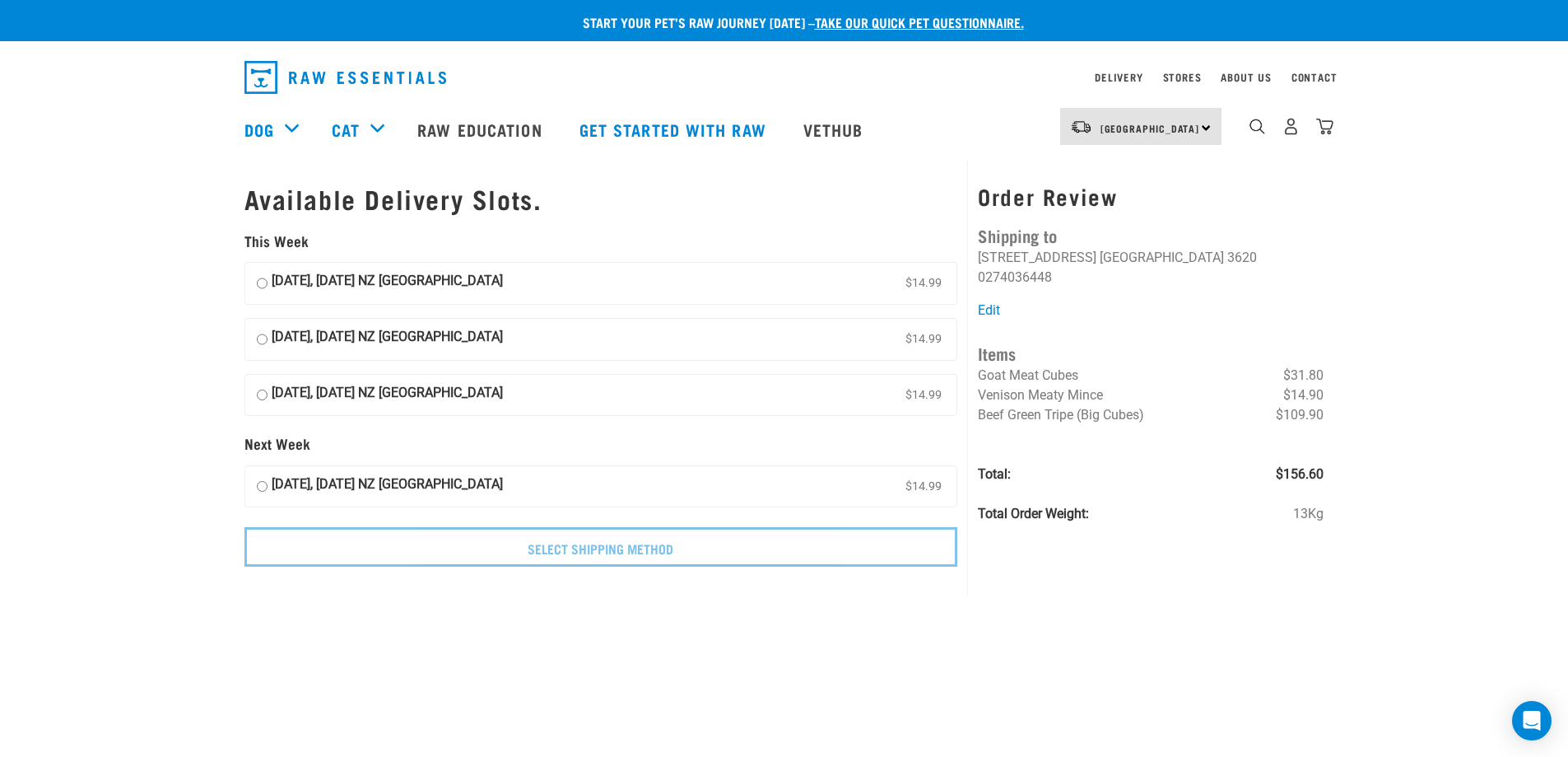
click at [264, 282] on input "[DATE], [DATE] NZ [GEOGRAPHIC_DATA] $14.99" at bounding box center [262, 284] width 11 height 25
radio input "true"
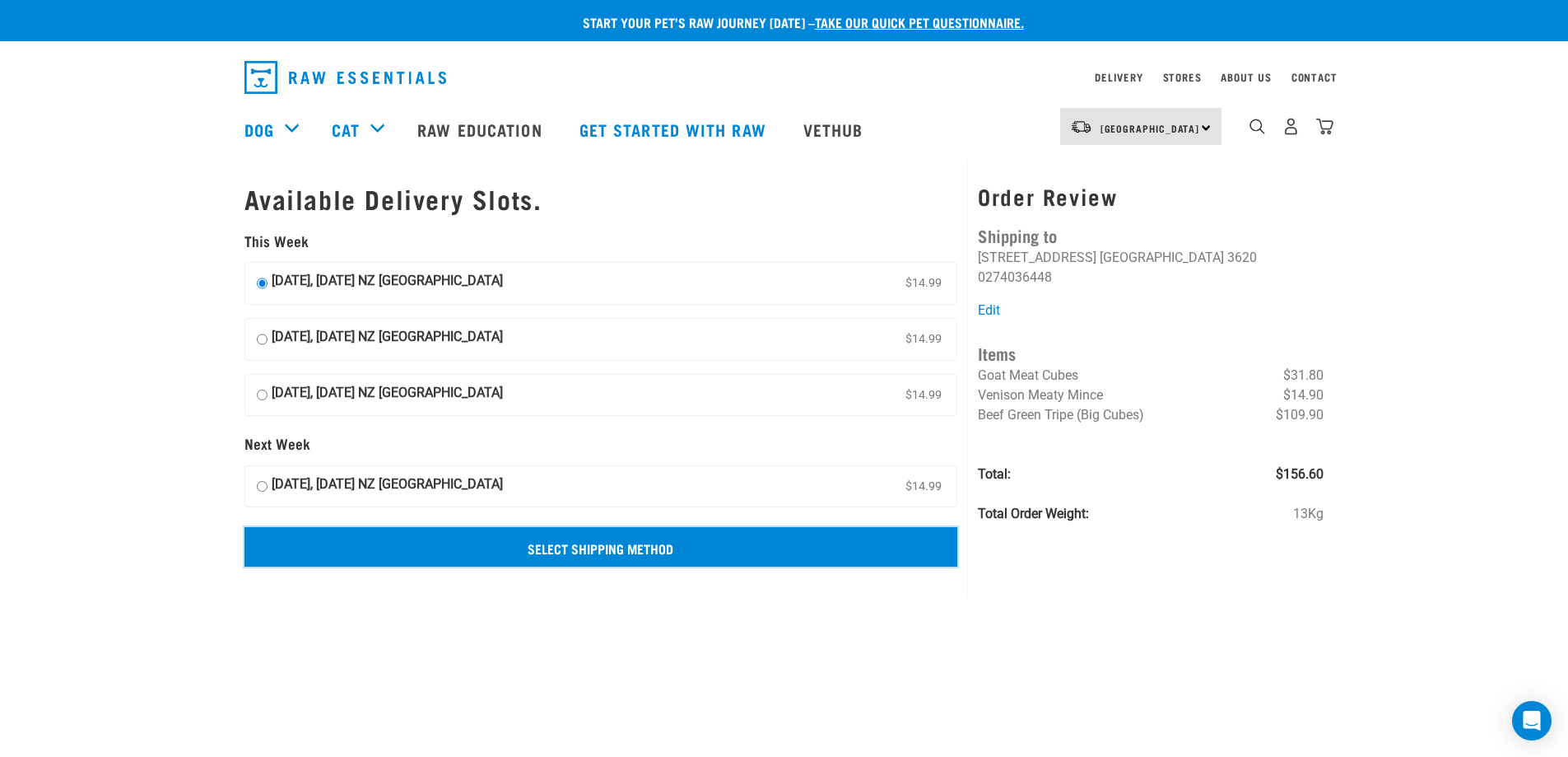
click at [679, 551] on input "Select Shipping Method" at bounding box center [601, 547] width 714 height 39
click at [565, 552] on input "Select Shipping Method" at bounding box center [601, 547] width 714 height 39
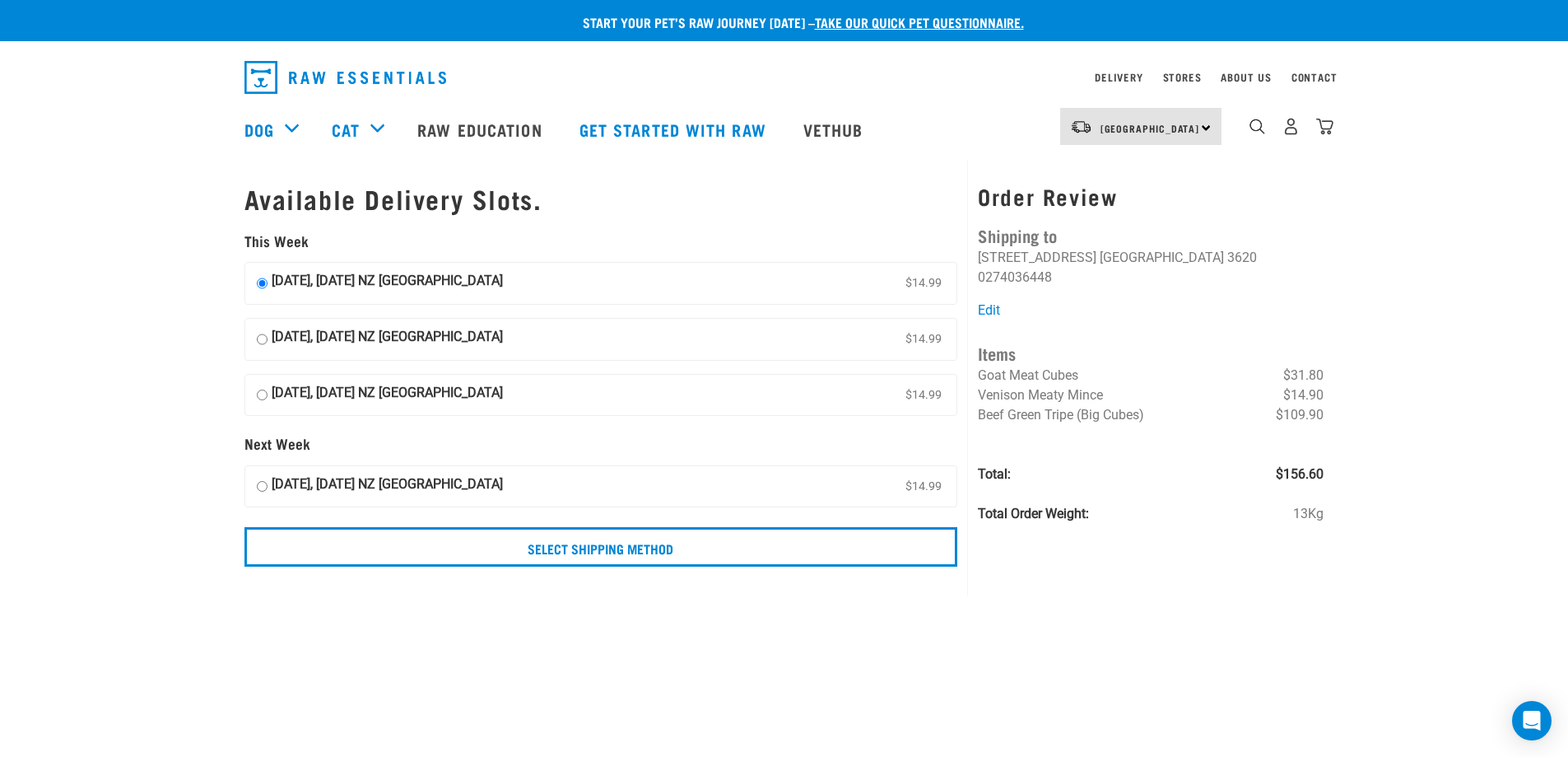
click at [258, 342] on input "[DATE], [DATE] NZ [GEOGRAPHIC_DATA] $14.99" at bounding box center [262, 340] width 11 height 25
radio input "true"
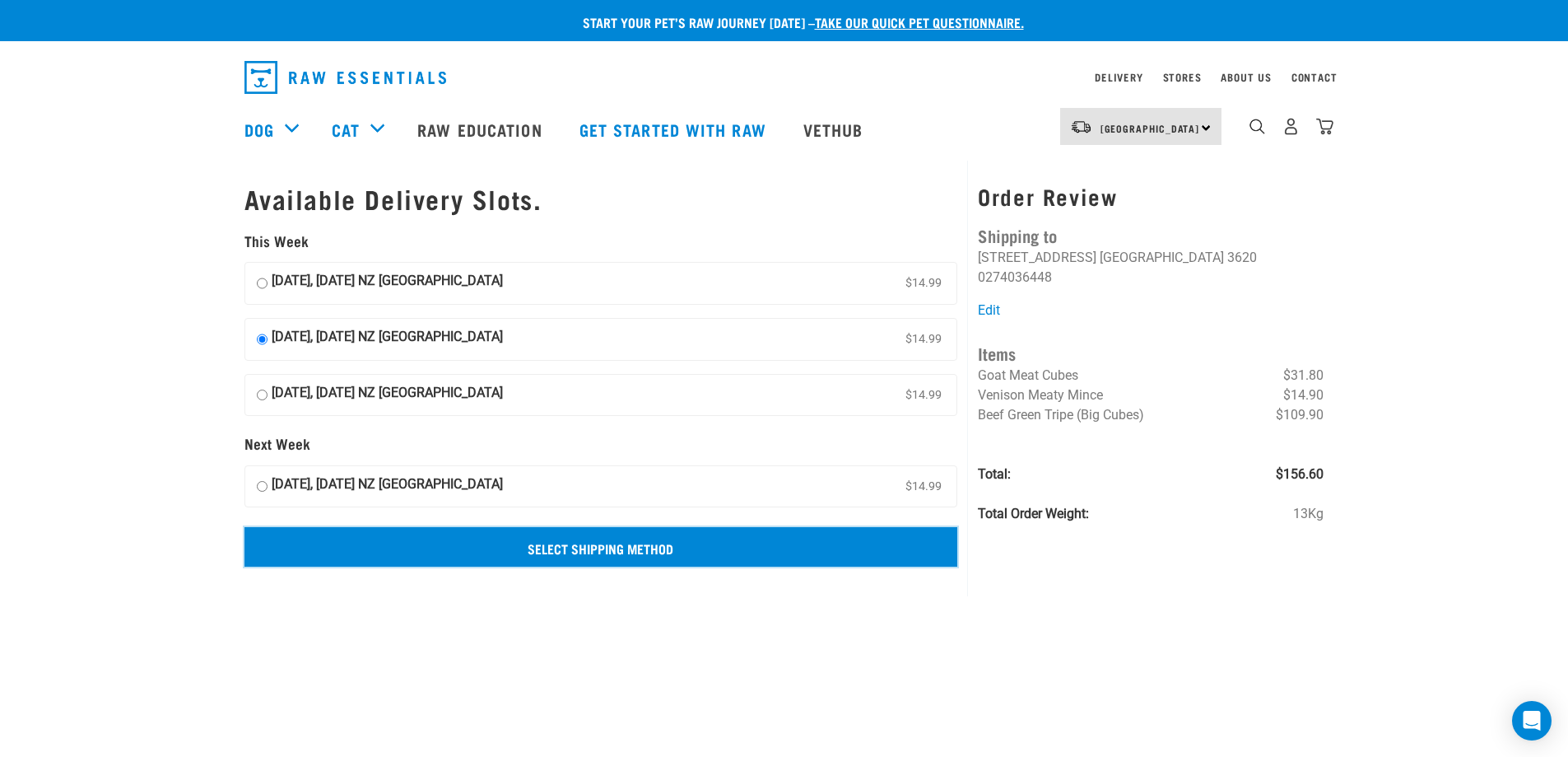
click at [644, 549] on input "Select Shipping Method" at bounding box center [601, 547] width 714 height 39
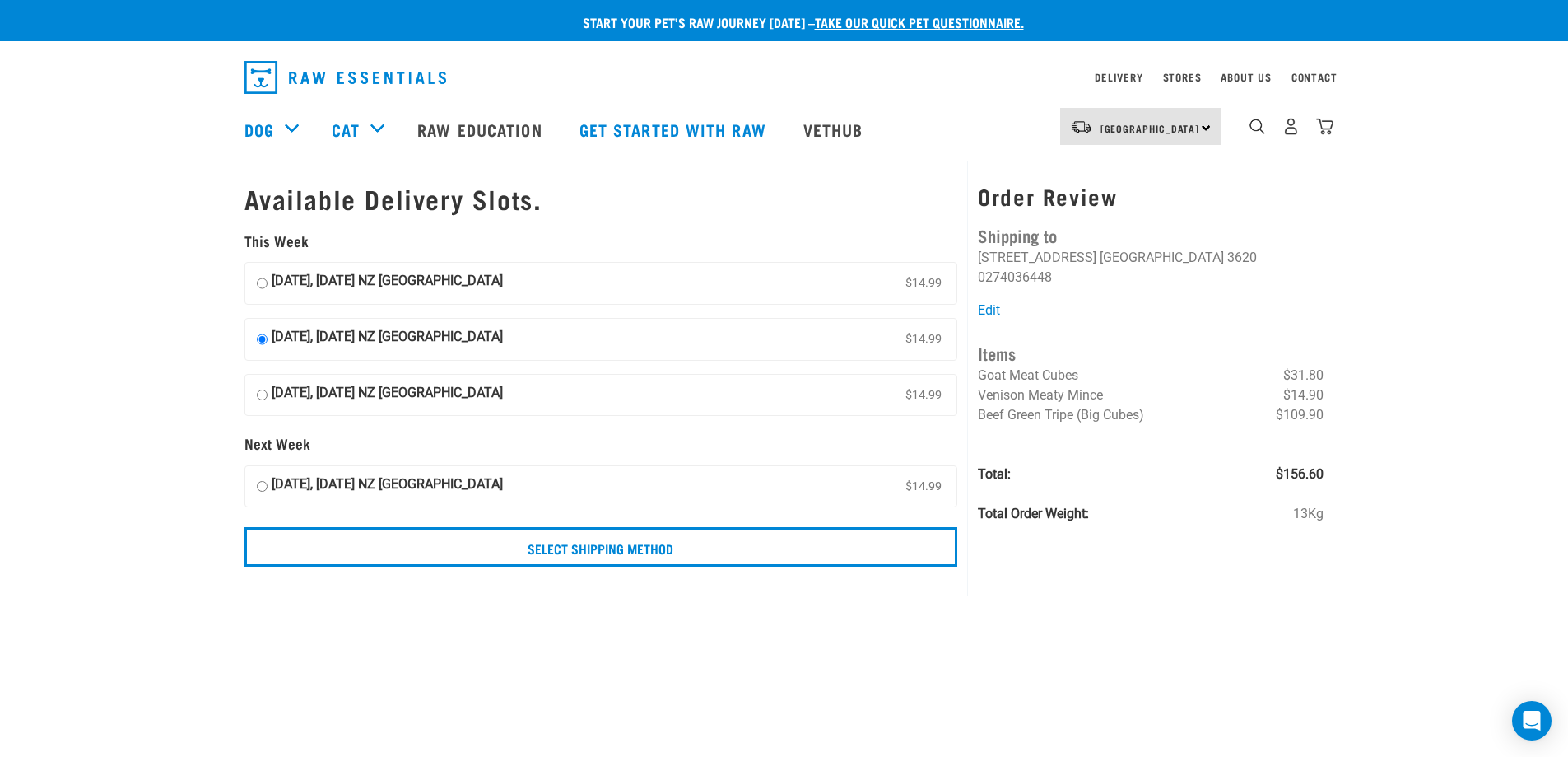
click at [352, 80] on img "dropdown navigation" at bounding box center [345, 77] width 201 height 33
click at [1285, 135] on img "dropdown navigation" at bounding box center [1291, 126] width 17 height 17
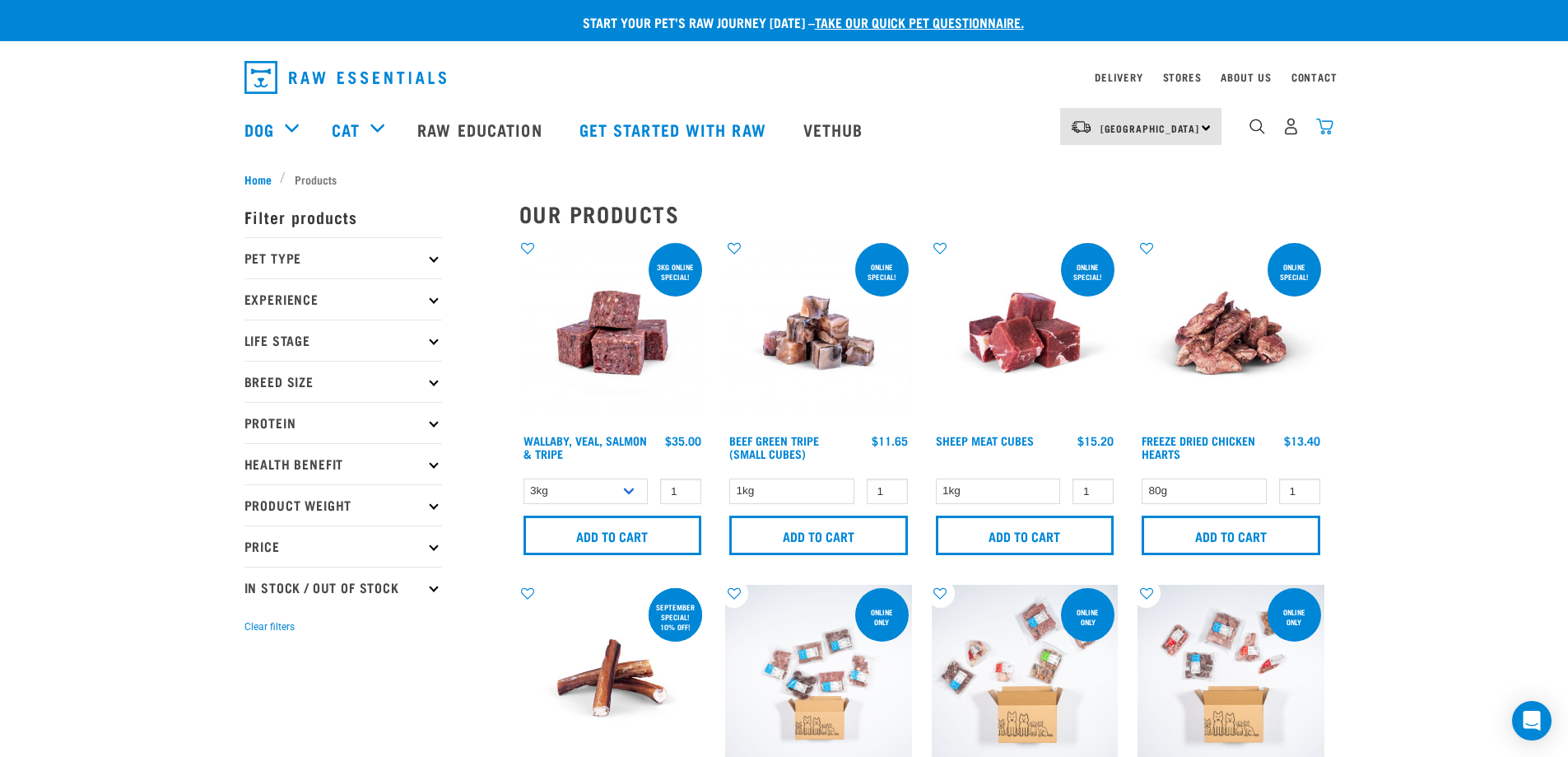
click at [1329, 135] on img "dropdown navigation" at bounding box center [1325, 126] width 17 height 17
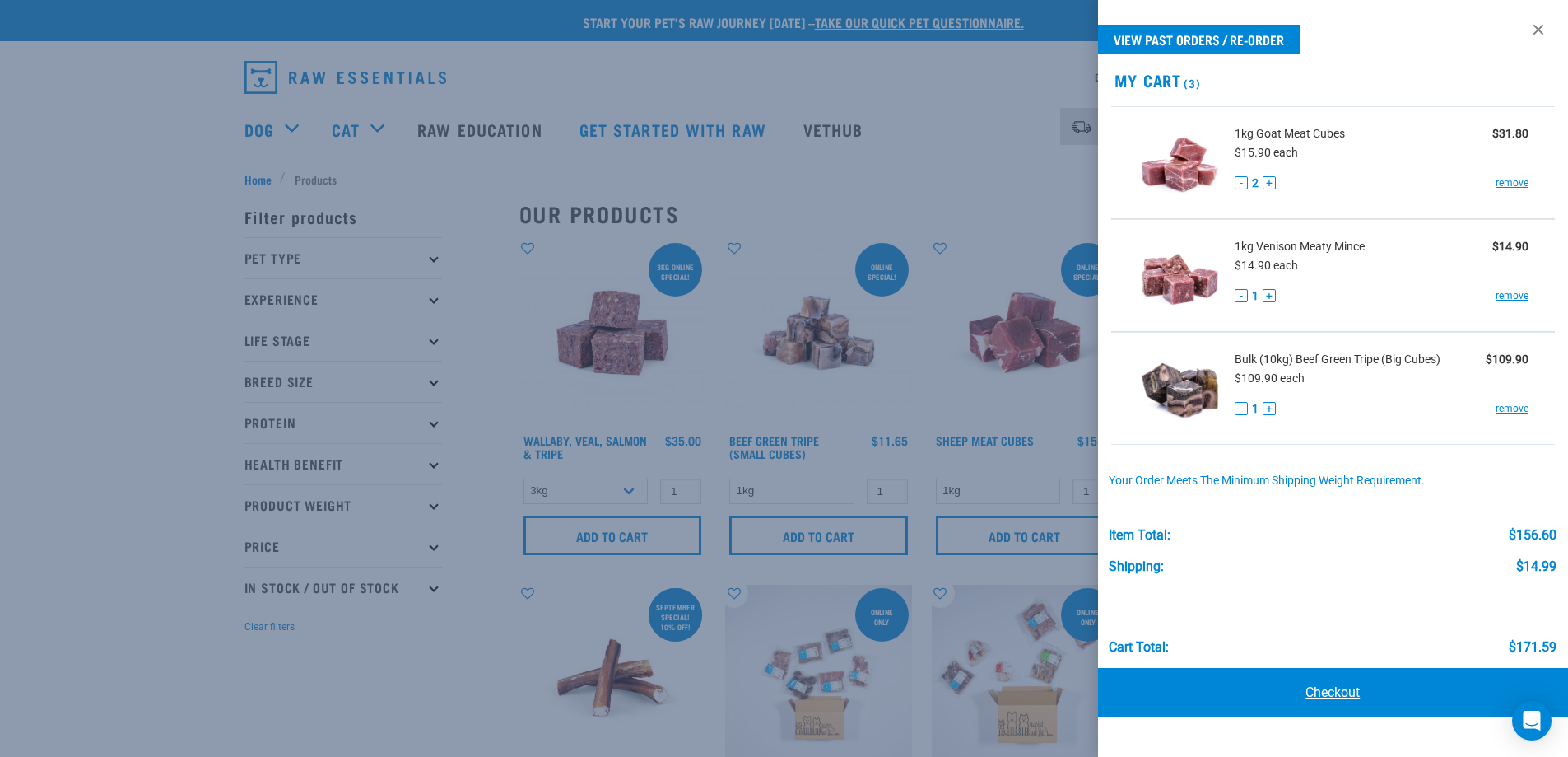
click at [1298, 694] on link "Checkout" at bounding box center [1334, 692] width 471 height 49
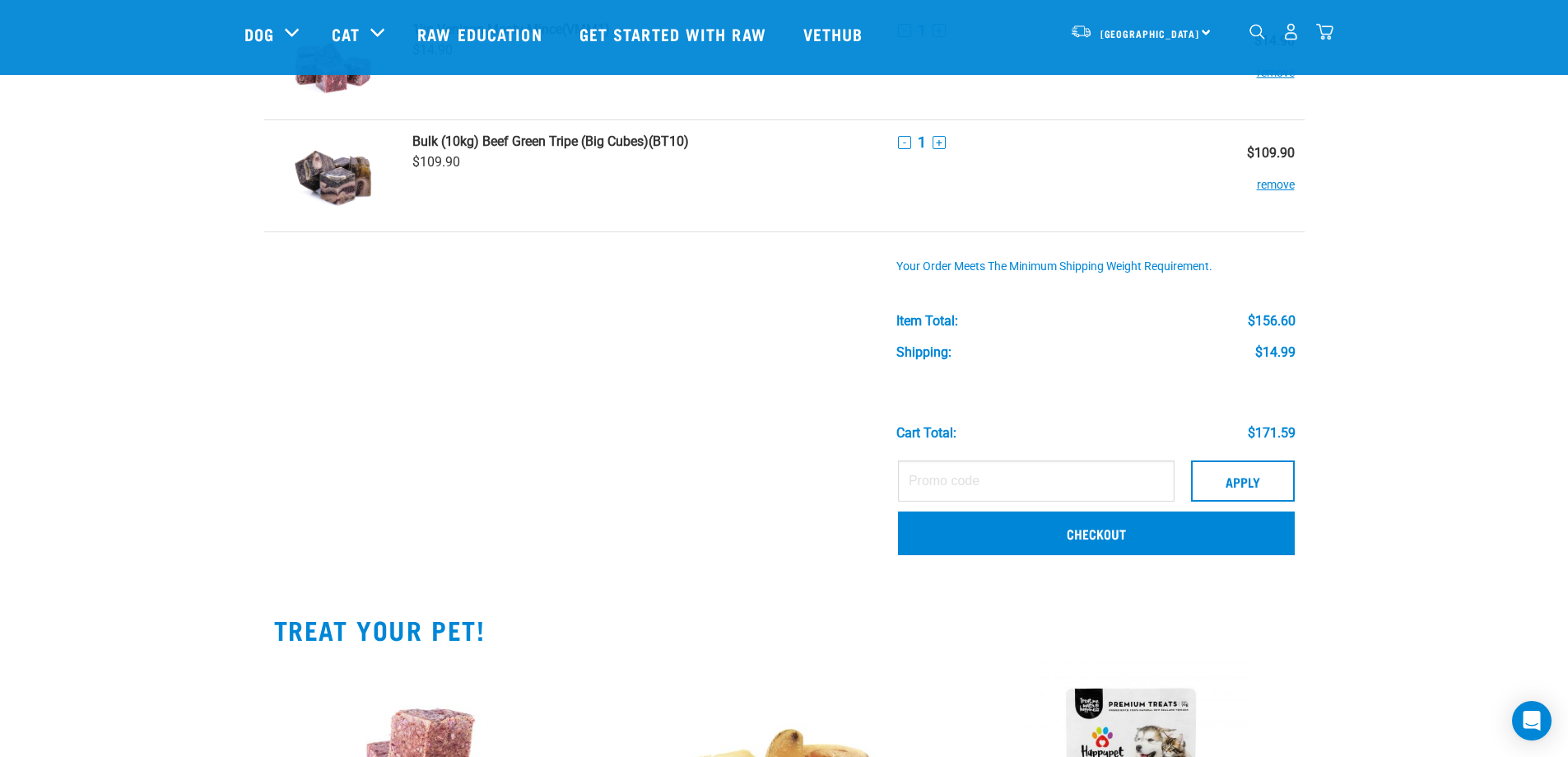
scroll to position [247, 0]
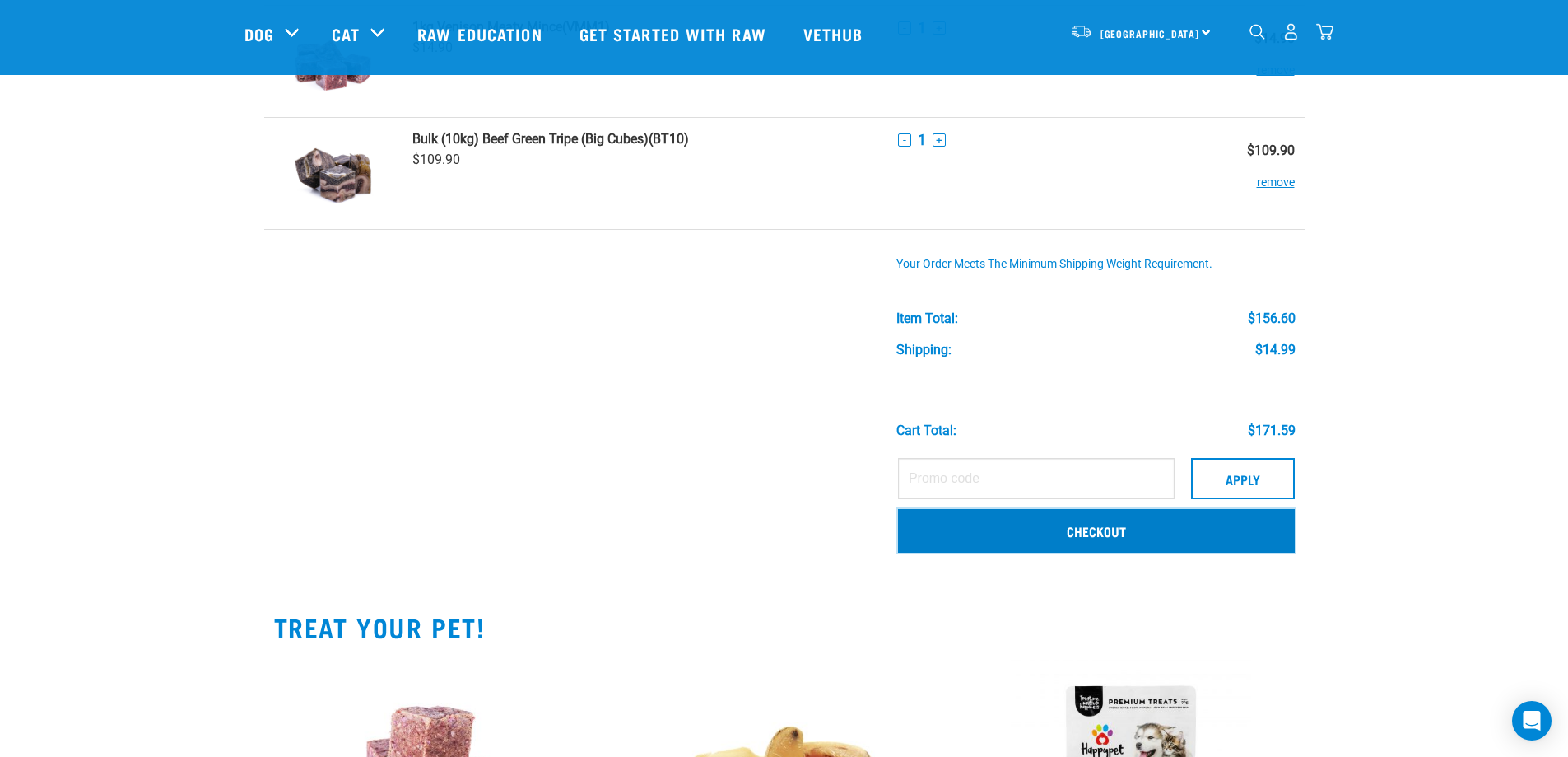
click at [1088, 544] on link "Checkout" at bounding box center [1096, 531] width 397 height 43
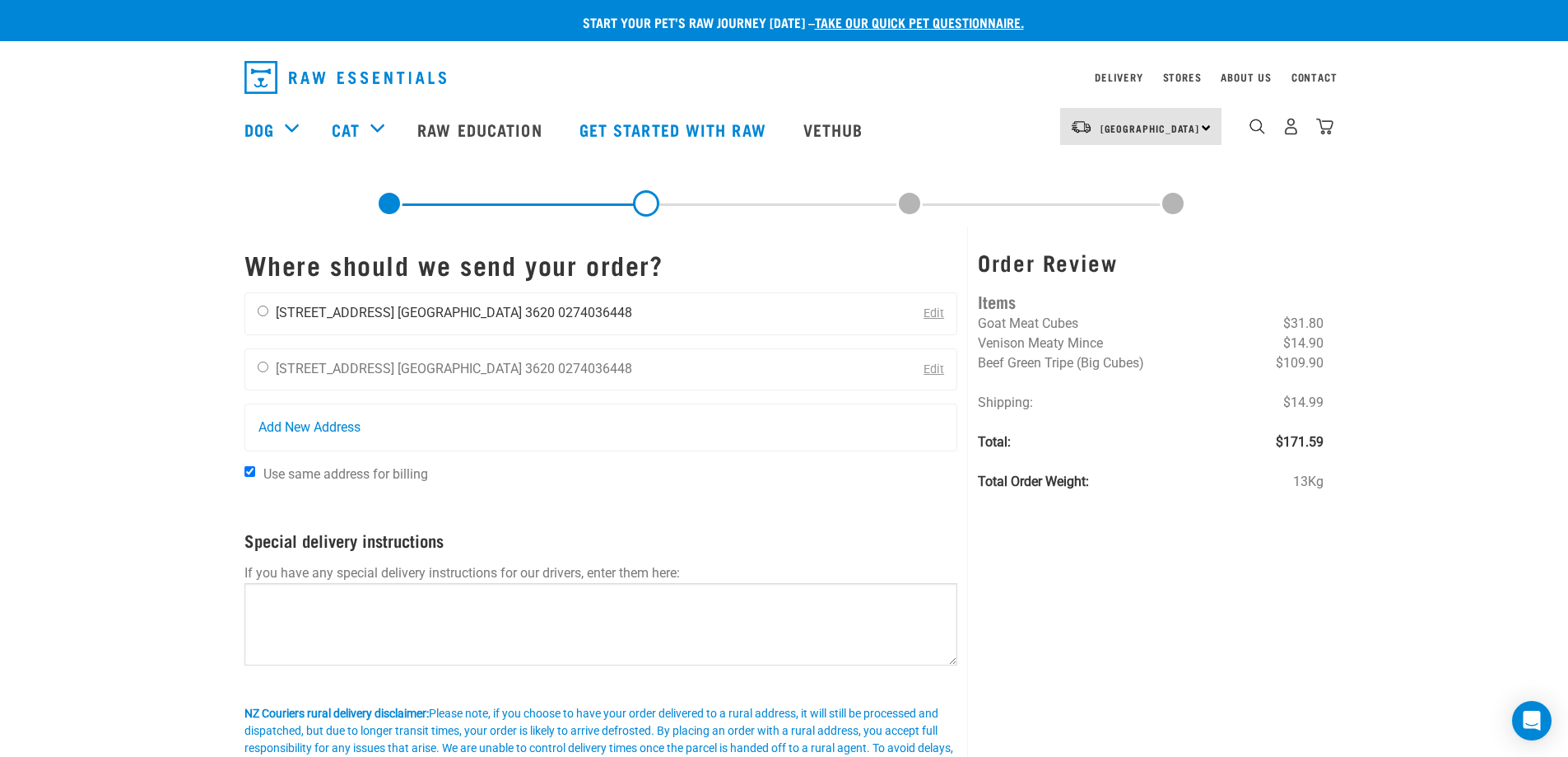
click at [262, 304] on div "shan johnson 304 Casement Road Waikato 3620 0274036448" at bounding box center [445, 314] width 399 height 41
click at [265, 309] on input "radio" at bounding box center [263, 311] width 11 height 11
radio input "true"
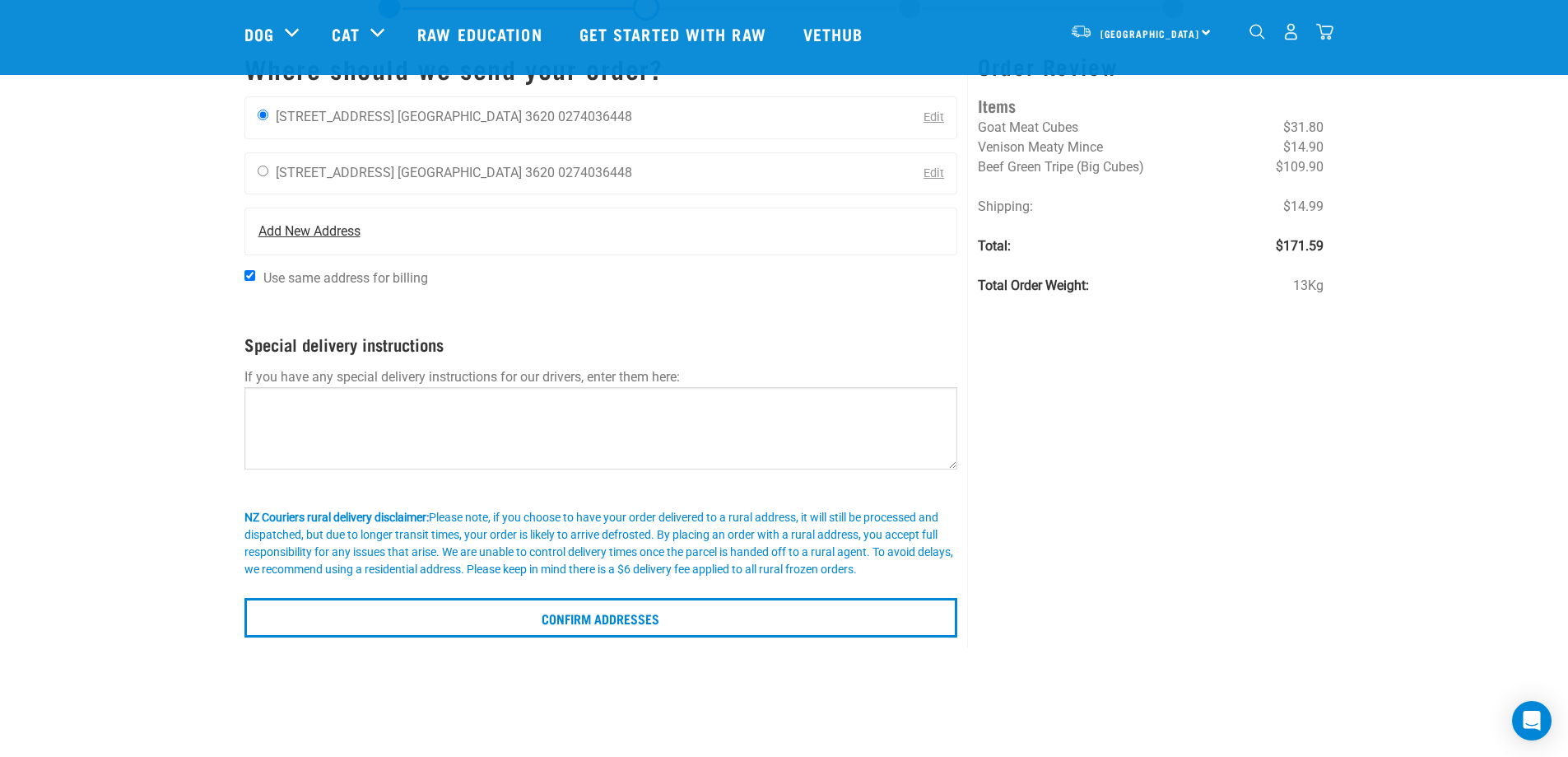
scroll to position [165, 0]
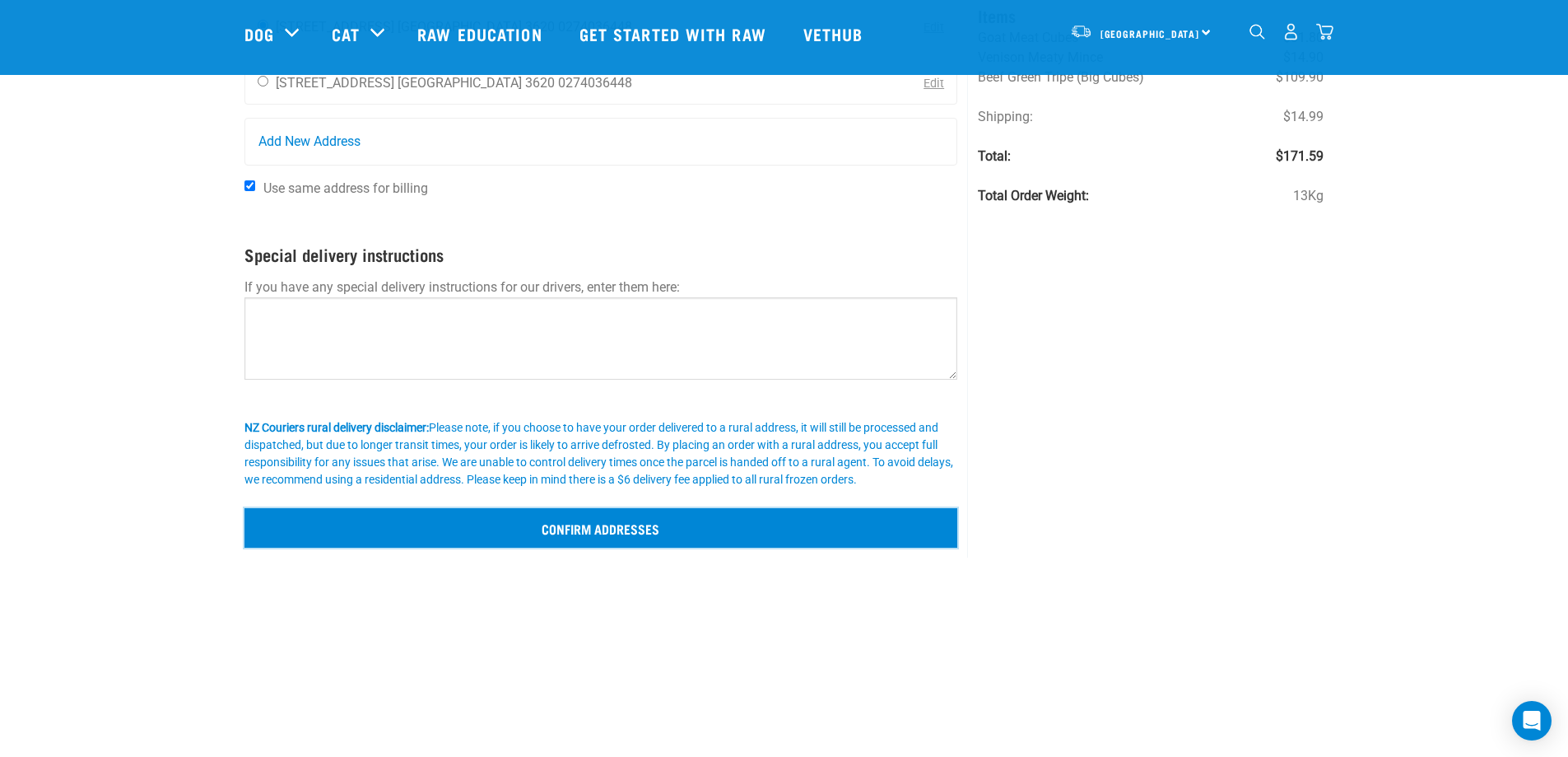
click at [641, 527] on input "Confirm addresses" at bounding box center [601, 528] width 714 height 39
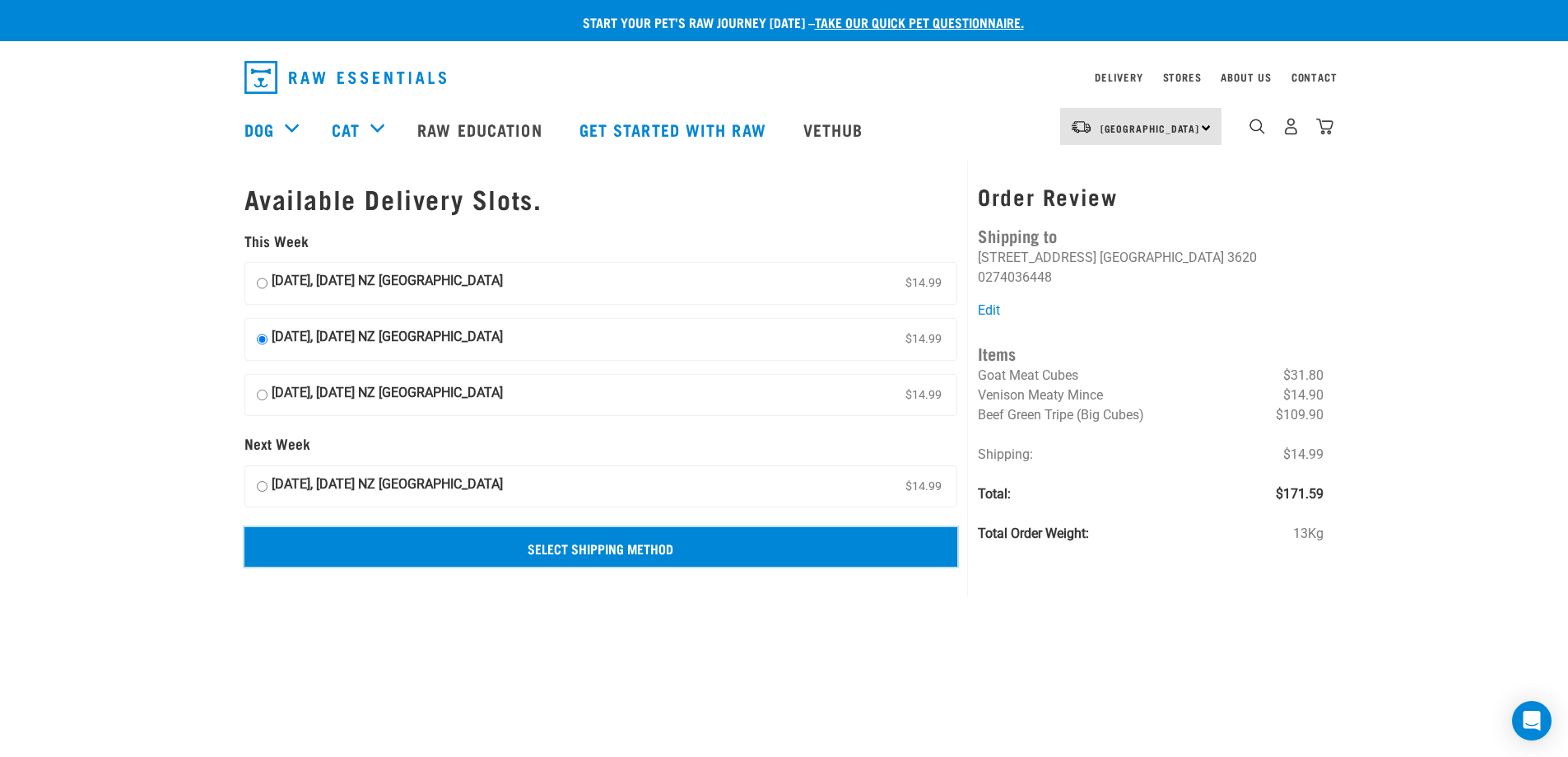
click at [595, 561] on input "Select Shipping Method" at bounding box center [601, 547] width 714 height 39
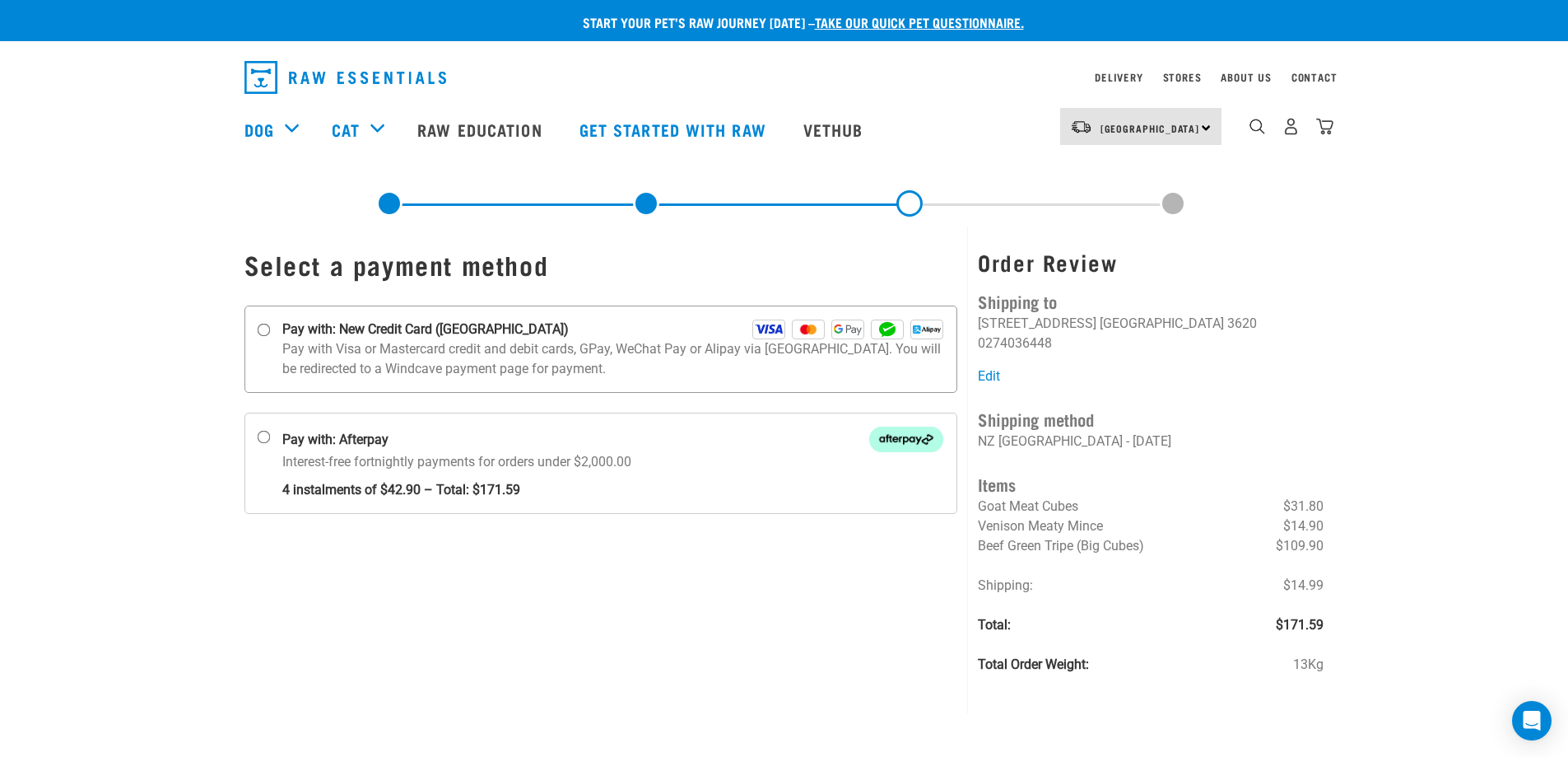
click at [259, 325] on input "Pay with: New Credit Card ([GEOGRAPHIC_DATA])" at bounding box center [263, 330] width 13 height 13
radio input "true"
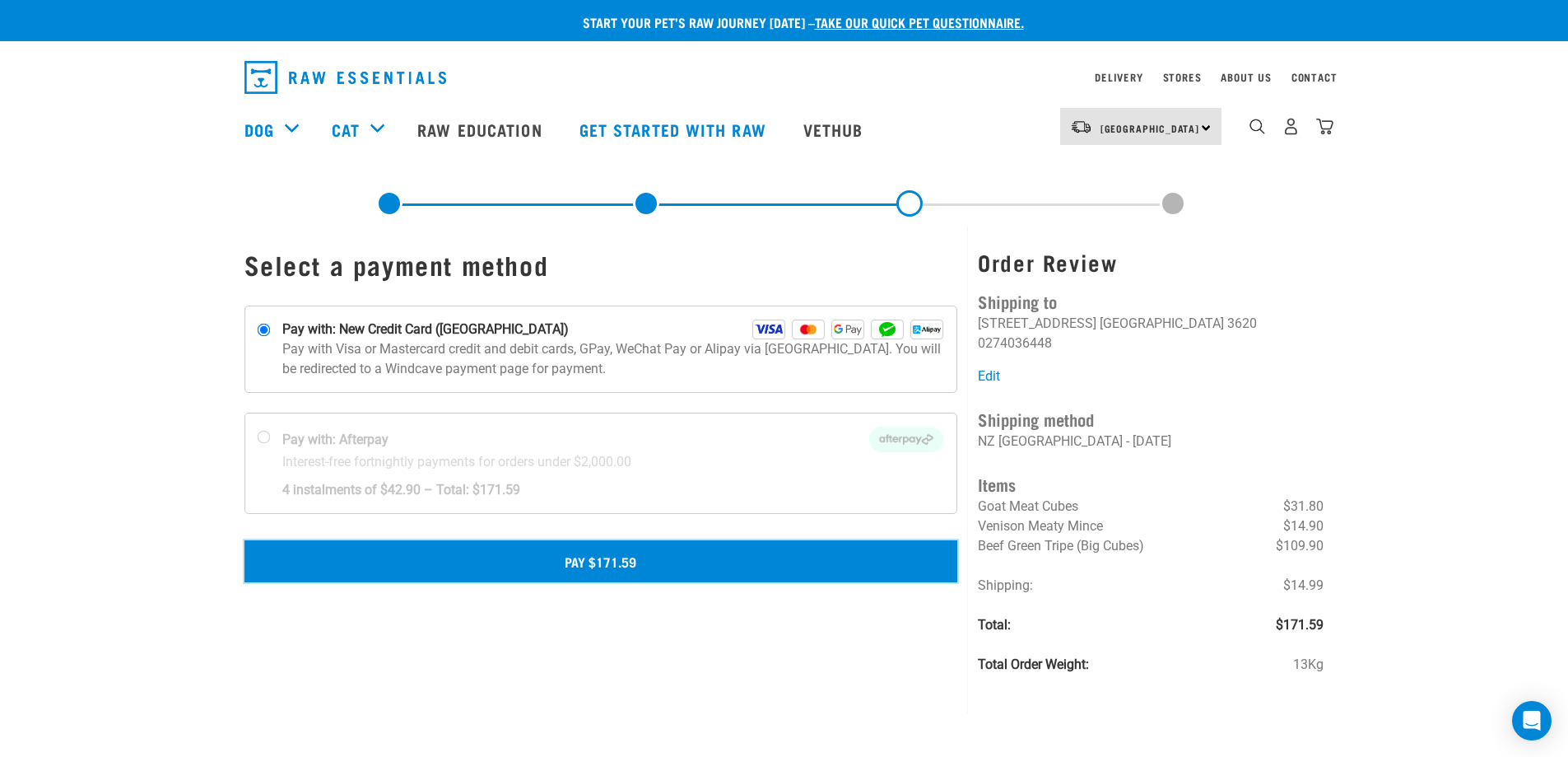
click at [539, 573] on button "Pay $171.59" at bounding box center [601, 561] width 714 height 41
